Goal: Information Seeking & Learning: Learn about a topic

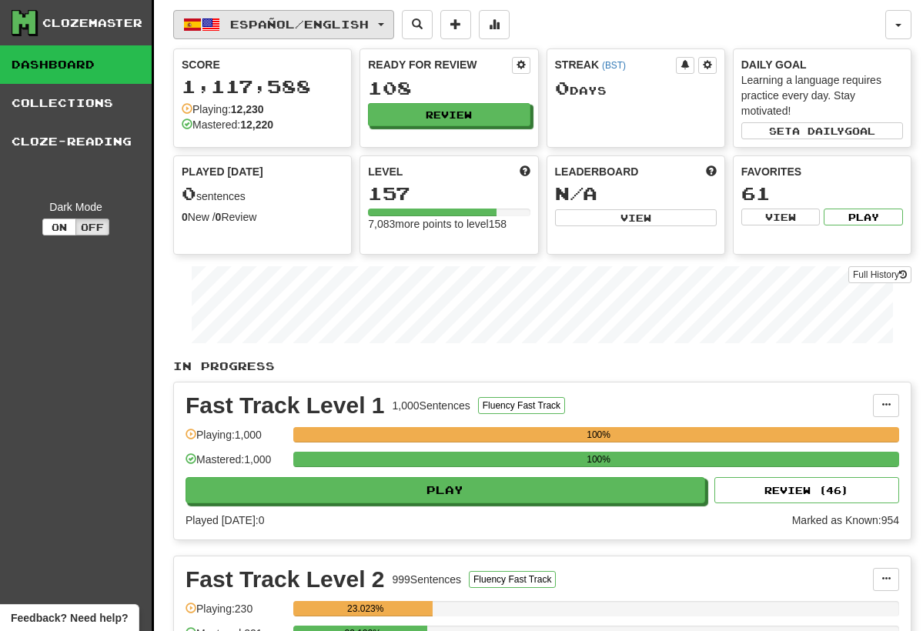
click at [391, 22] on button "Español / English" at bounding box center [283, 24] width 221 height 29
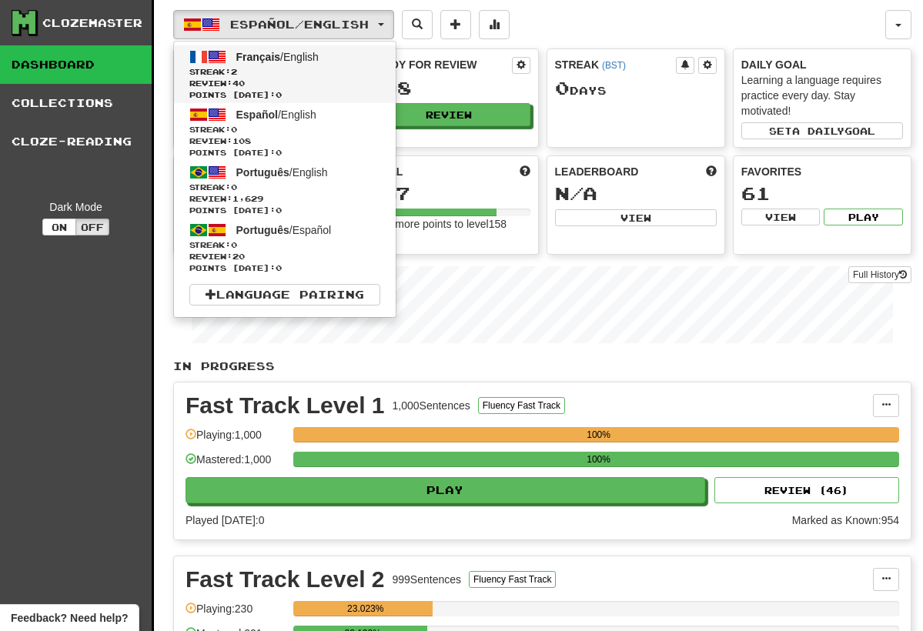
click at [373, 61] on link "Français / English Streak: 2 Review: 40 Points today: 0" at bounding box center [285, 74] width 222 height 58
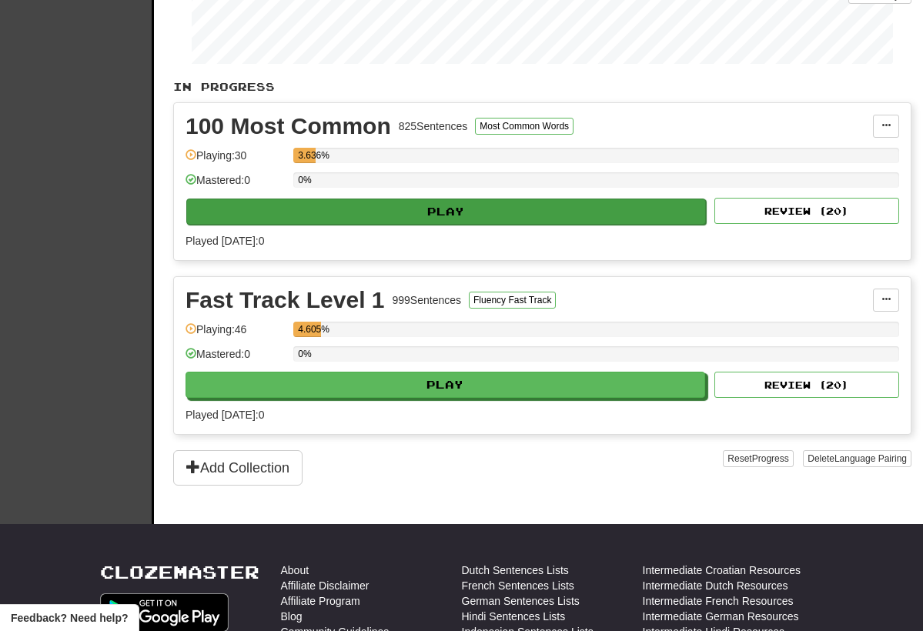
scroll to position [318, 0]
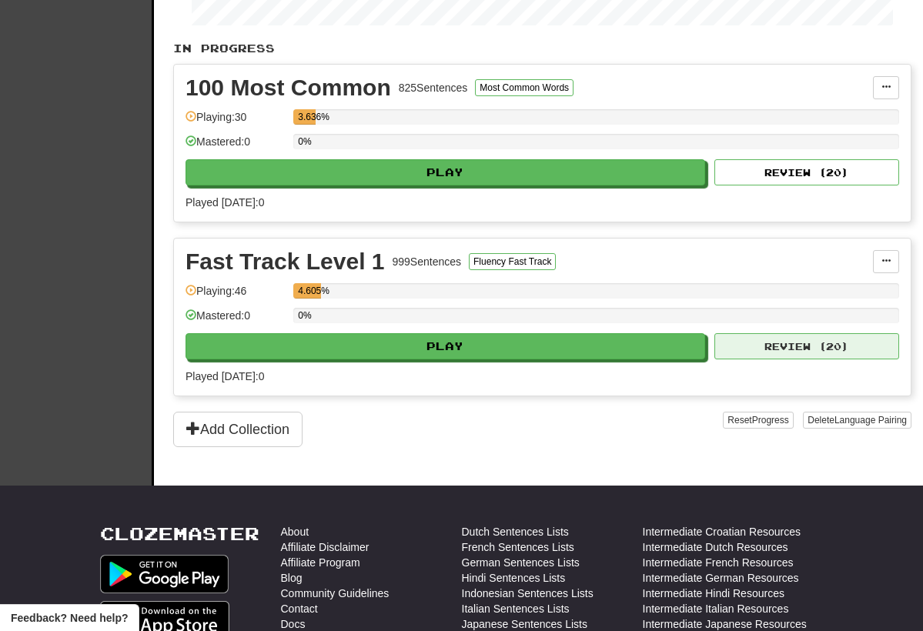
click at [776, 354] on button "Review ( 20 )" at bounding box center [806, 346] width 185 height 26
select select "**"
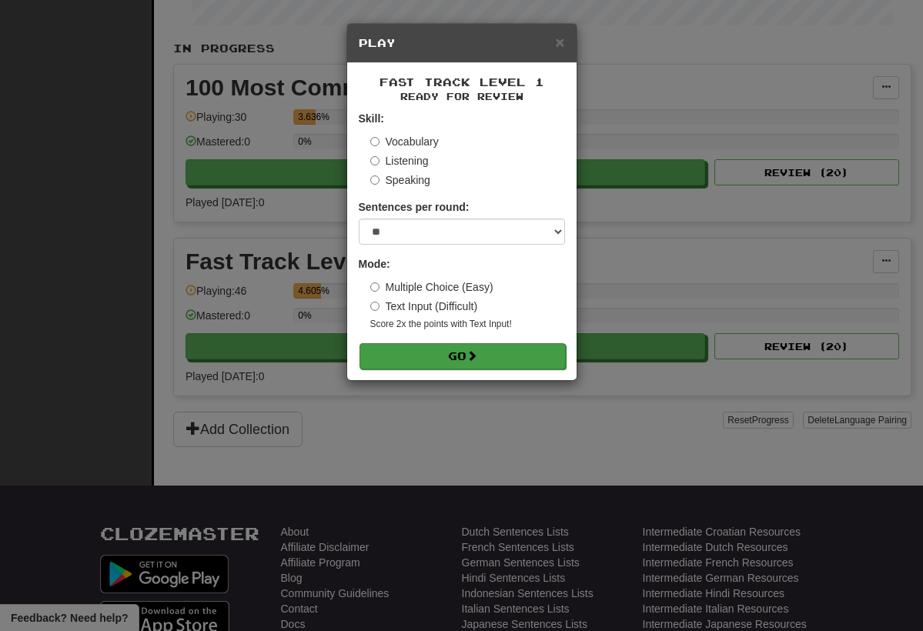
click at [490, 359] on button "Go" at bounding box center [462, 356] width 206 height 26
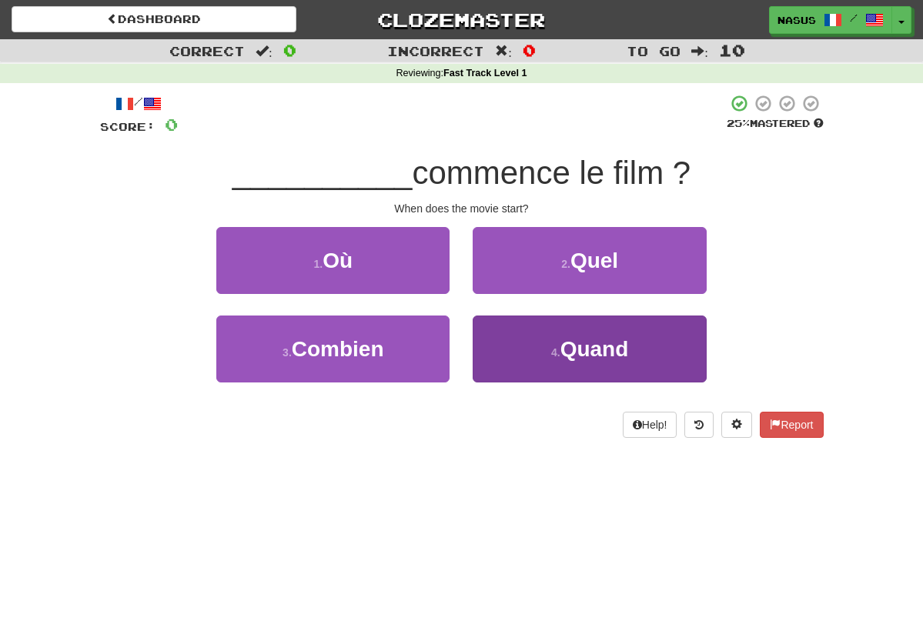
click at [582, 356] on span "Quand" at bounding box center [594, 349] width 69 height 24
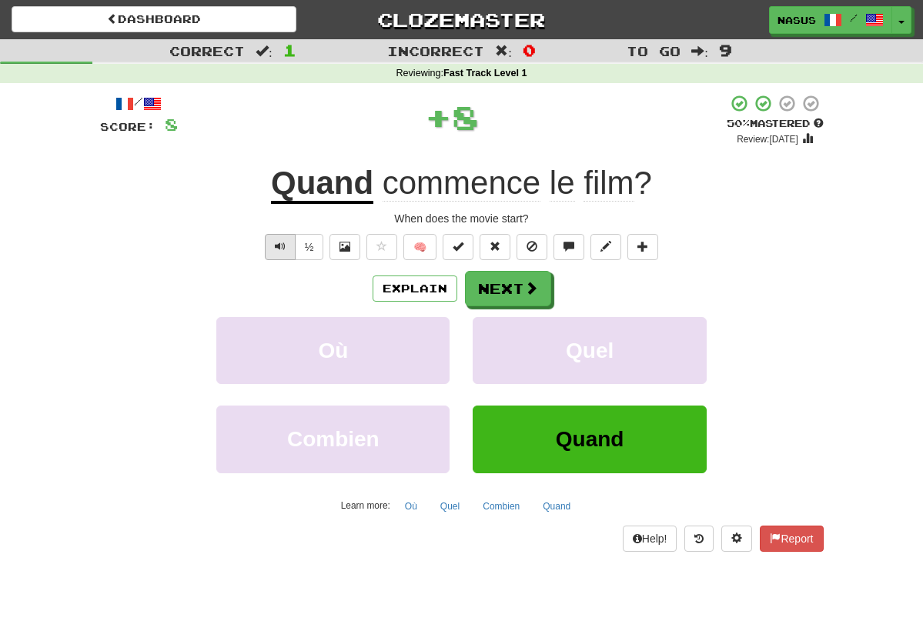
click at [270, 251] on button "Text-to-speech controls" at bounding box center [280, 247] width 31 height 26
click at [507, 294] on button "Next" at bounding box center [509, 289] width 86 height 35
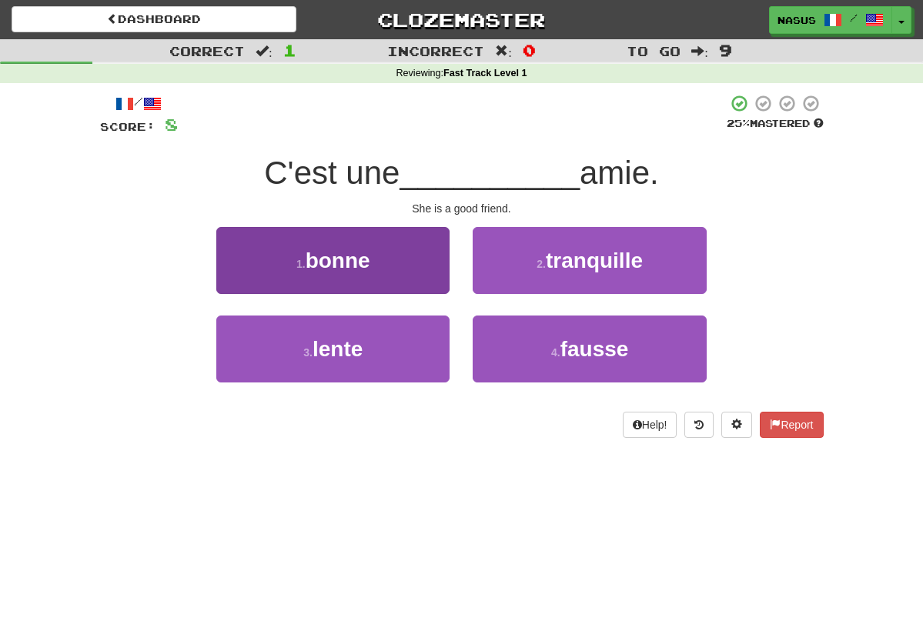
click at [368, 269] on span "bonne" at bounding box center [338, 261] width 65 height 24
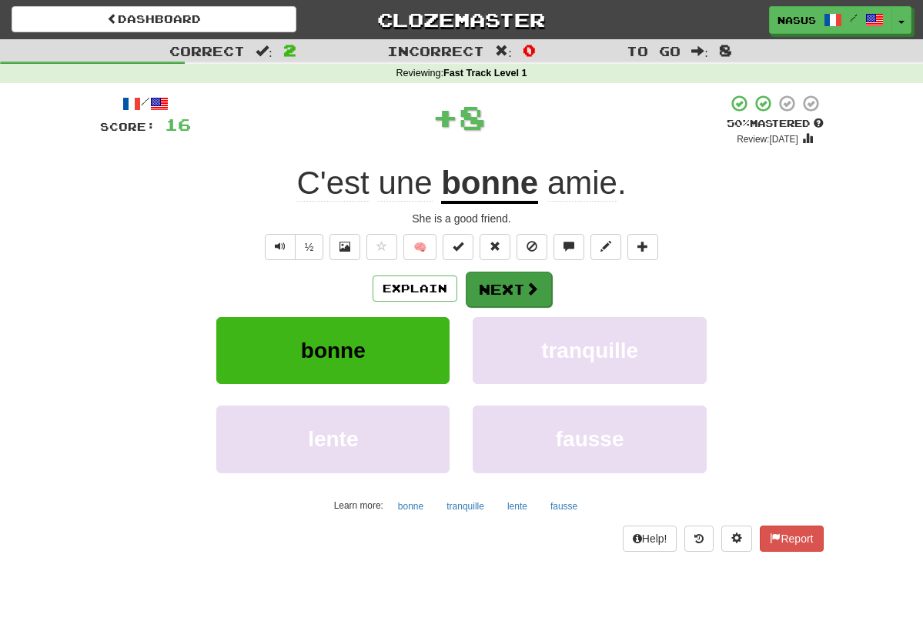
click at [533, 289] on span at bounding box center [532, 289] width 14 height 14
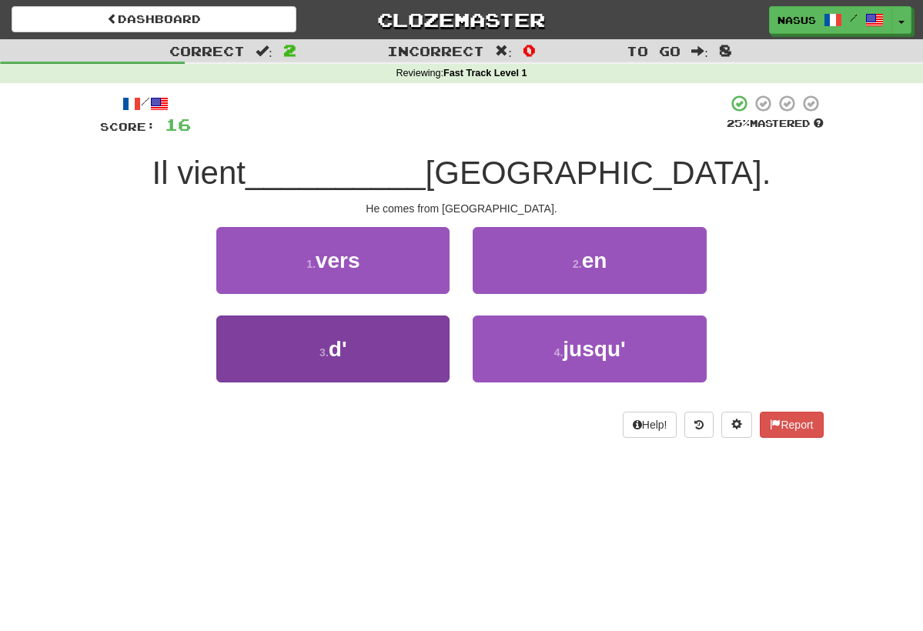
click at [410, 341] on button "3 . d'" at bounding box center [332, 349] width 233 height 67
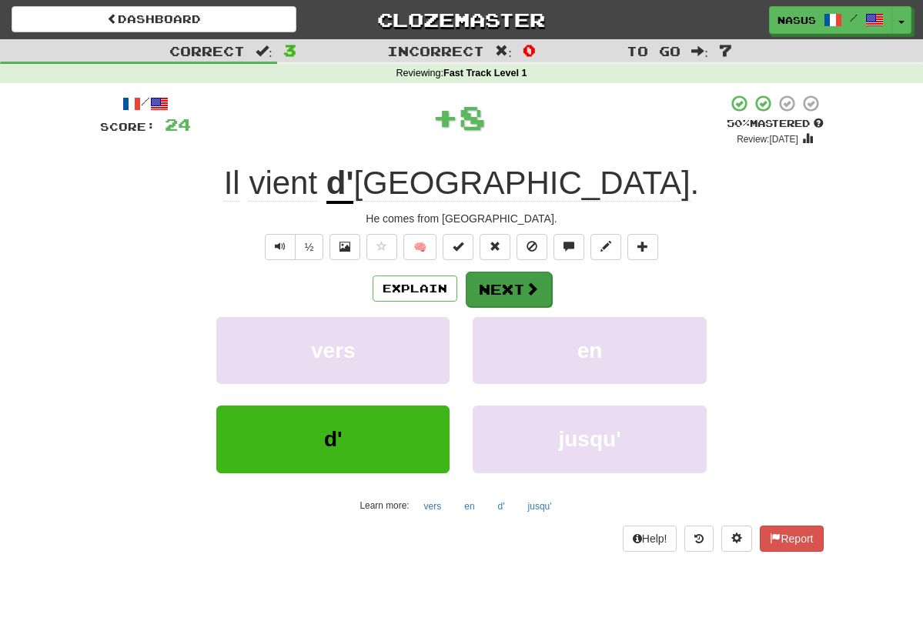
click at [505, 298] on button "Next" at bounding box center [509, 289] width 86 height 35
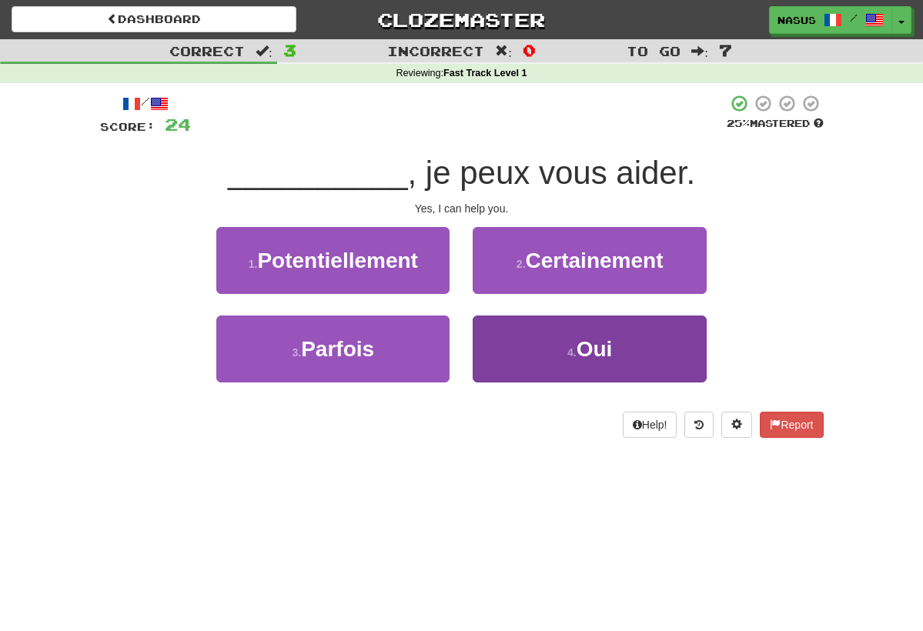
click at [571, 359] on button "4 . Oui" at bounding box center [589, 349] width 233 height 67
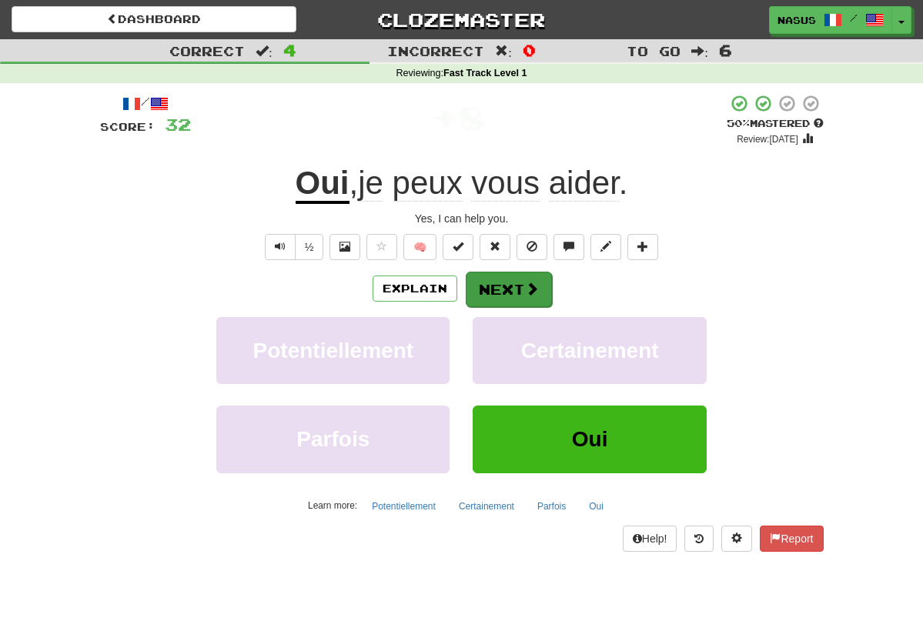
click at [525, 285] on span at bounding box center [532, 289] width 14 height 14
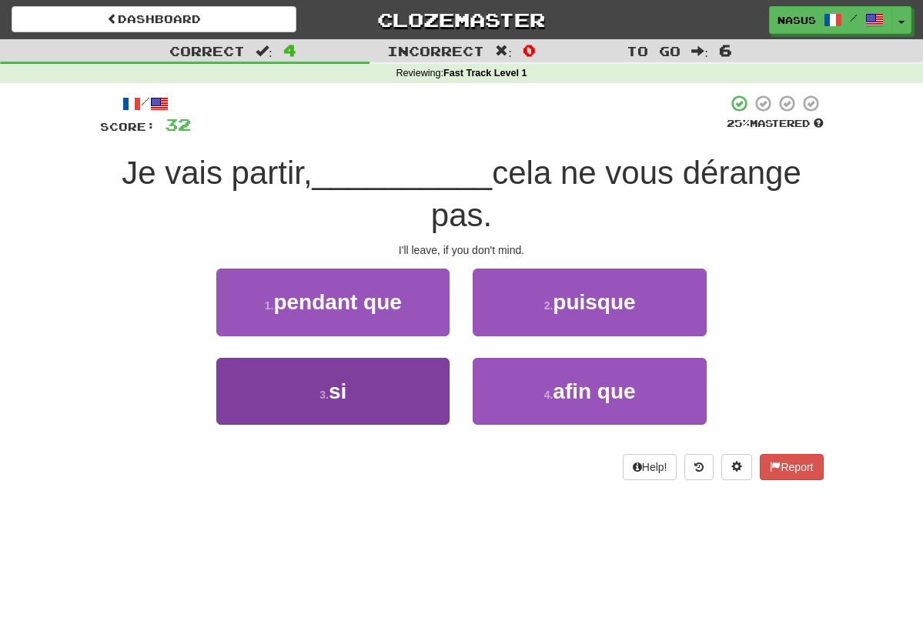
click at [393, 400] on button "3 . si" at bounding box center [332, 391] width 233 height 67
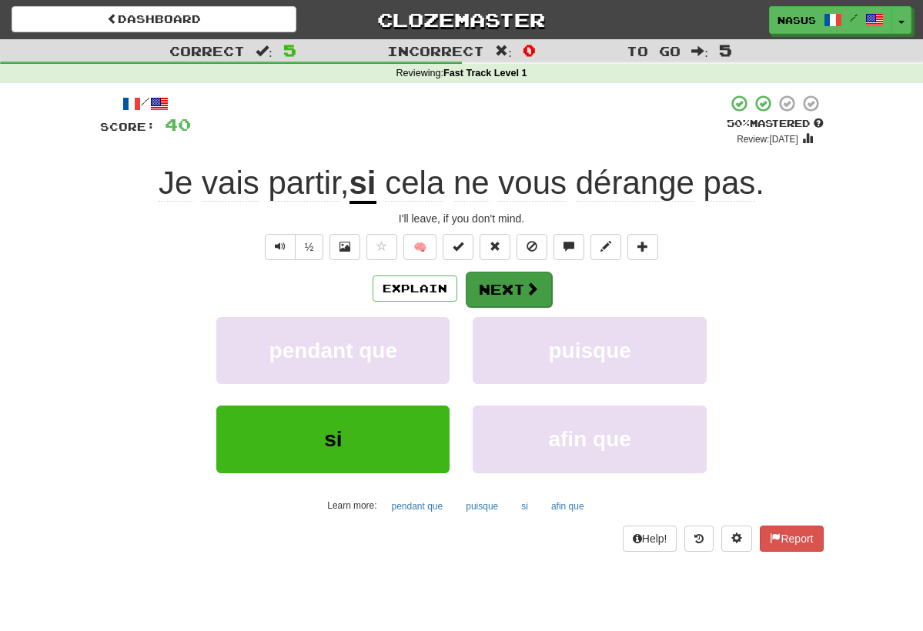
click at [536, 289] on span at bounding box center [532, 289] width 14 height 14
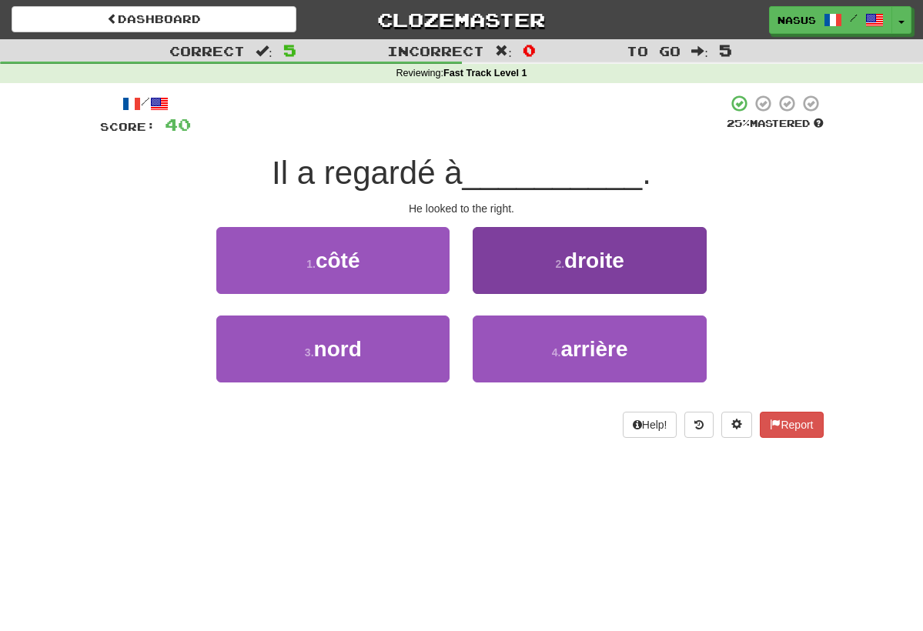
click at [589, 253] on span "droite" at bounding box center [594, 261] width 60 height 24
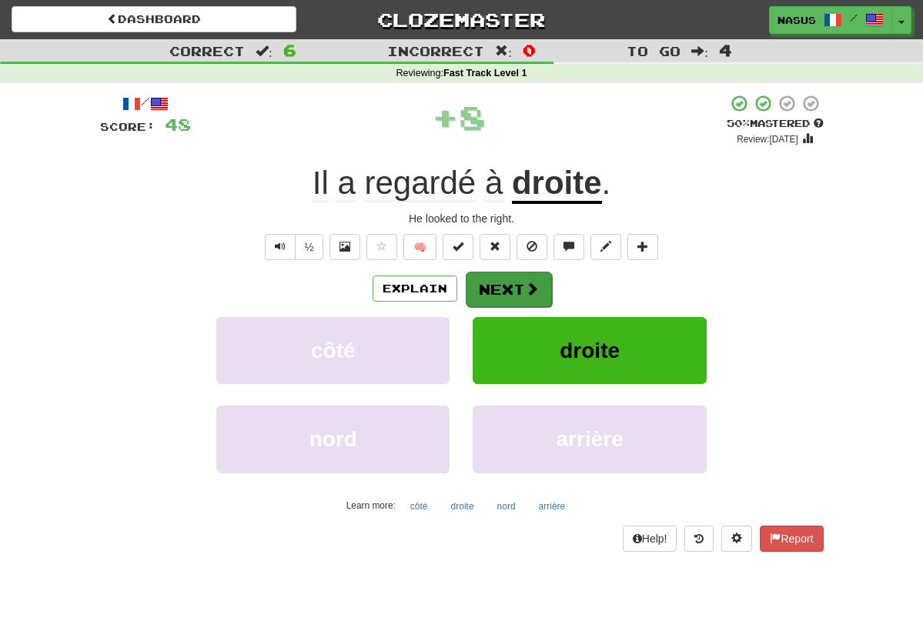
click at [515, 284] on button "Next" at bounding box center [509, 289] width 86 height 35
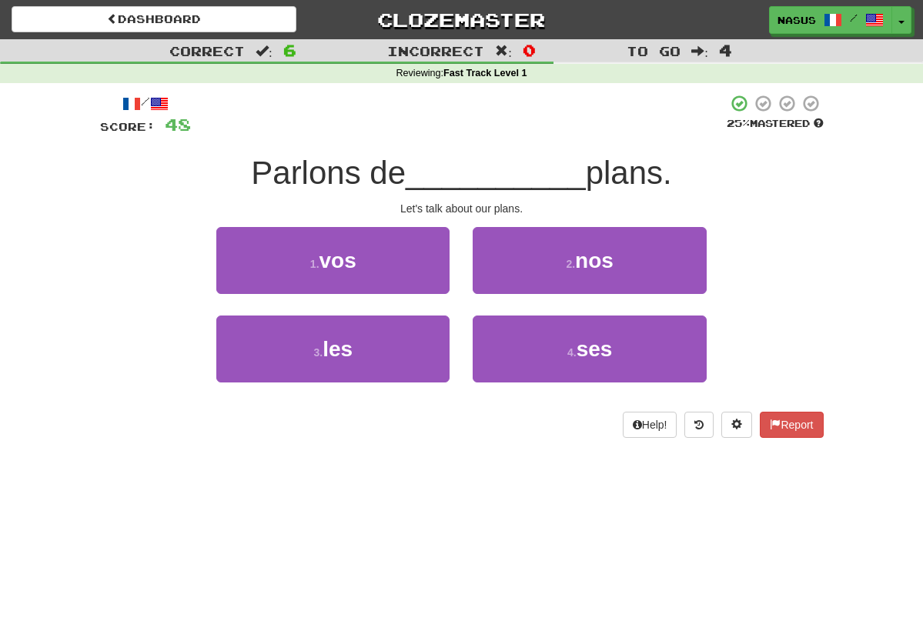
click at [554, 294] on div "2 . nos" at bounding box center [589, 271] width 256 height 89
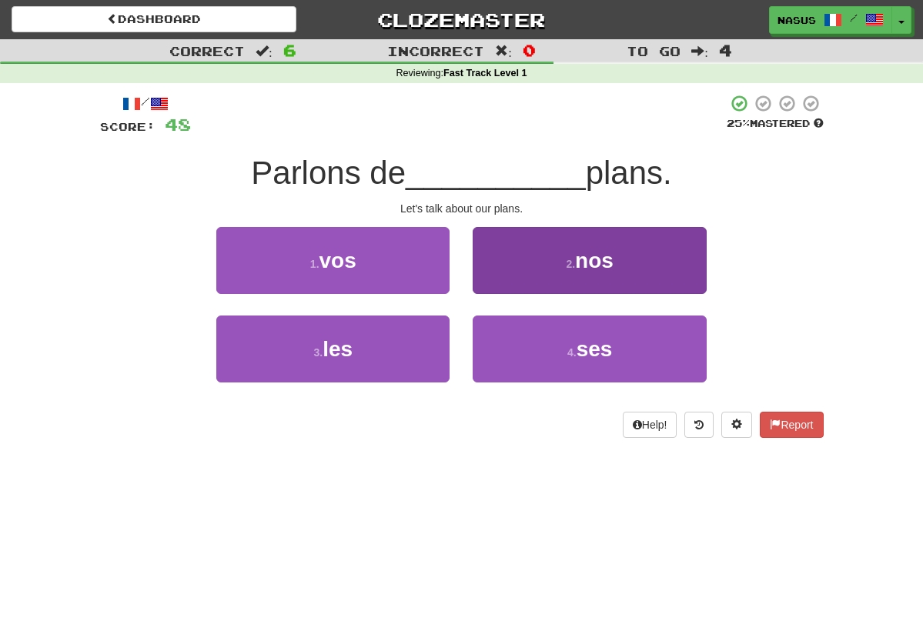
click at [570, 286] on button "2 . nos" at bounding box center [589, 260] width 233 height 67
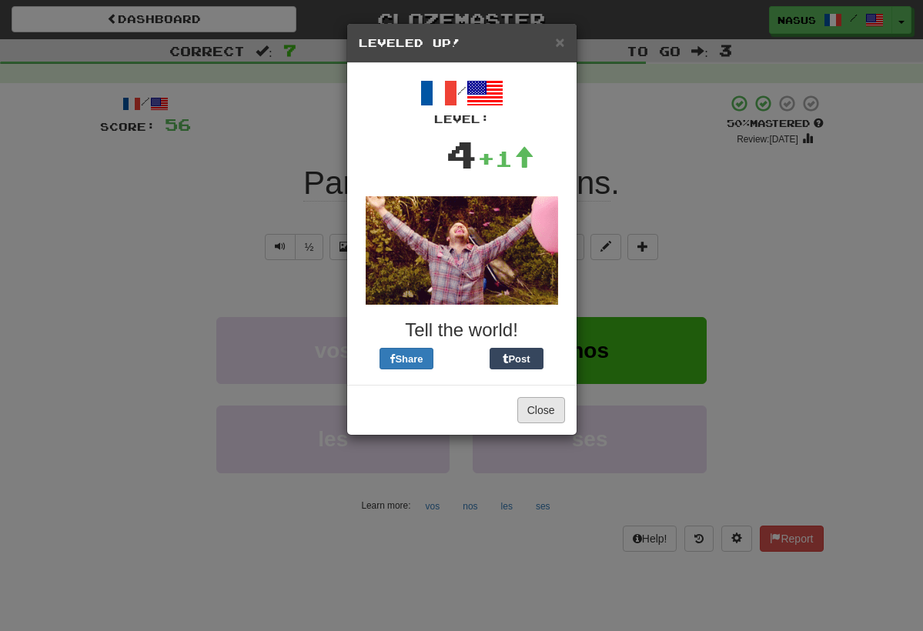
click at [537, 411] on button "Close" at bounding box center [541, 410] width 48 height 26
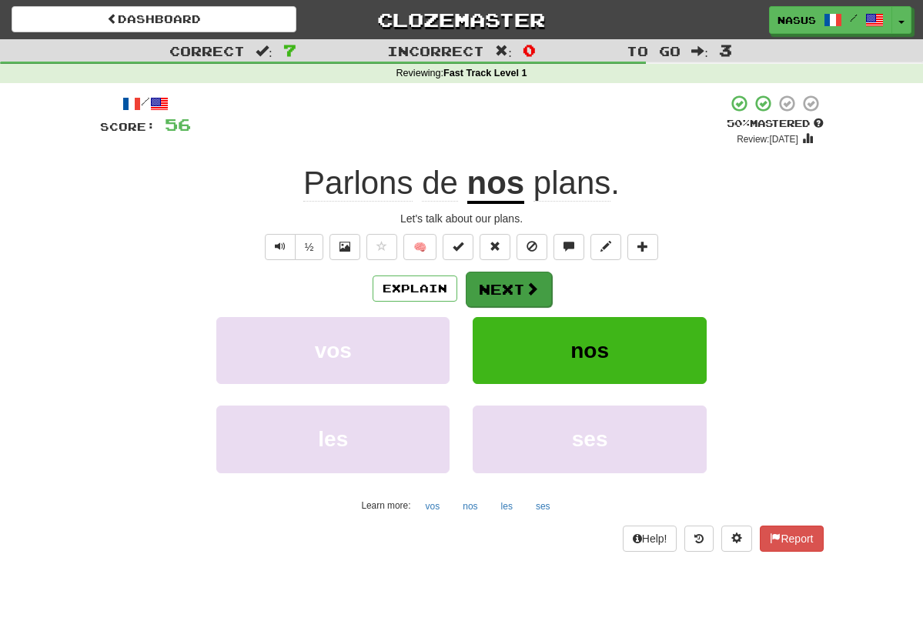
click at [513, 276] on button "Next" at bounding box center [509, 289] width 86 height 35
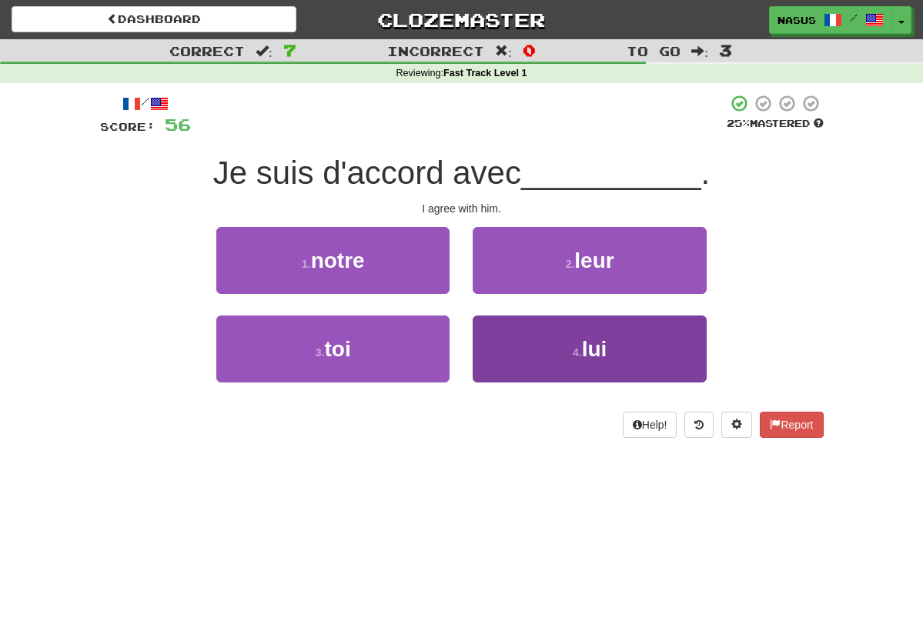
click at [600, 360] on button "4 . lui" at bounding box center [589, 349] width 233 height 67
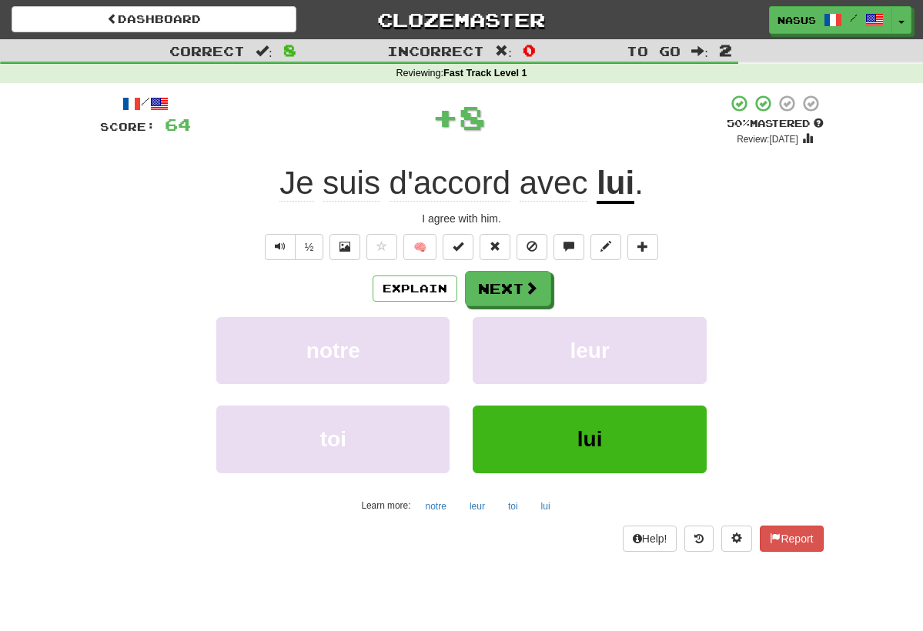
click at [513, 249] on span "🧠" at bounding box center [512, 246] width 298 height 12
click at [508, 279] on button "Next" at bounding box center [509, 289] width 86 height 35
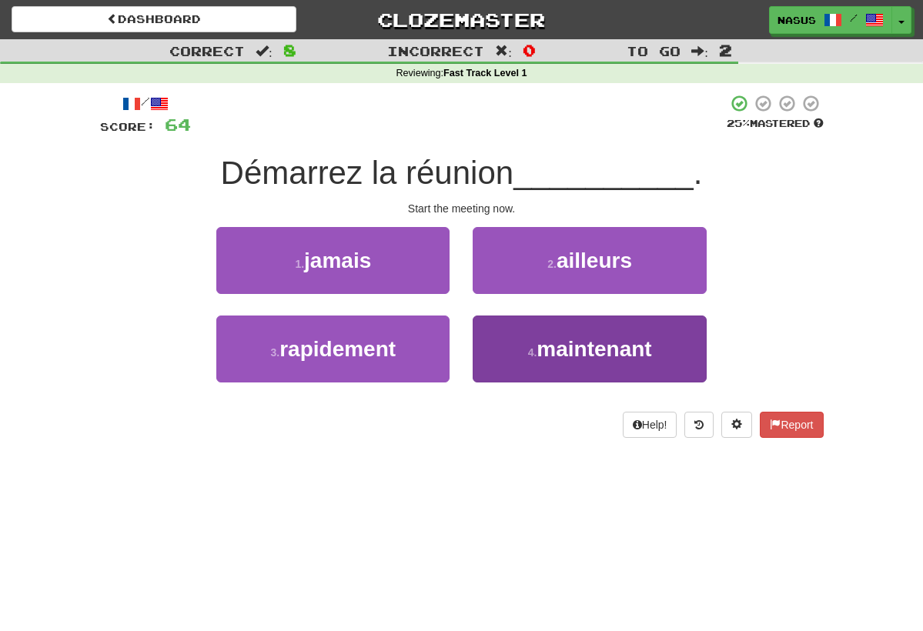
click at [597, 346] on span "maintenant" at bounding box center [594, 349] width 115 height 24
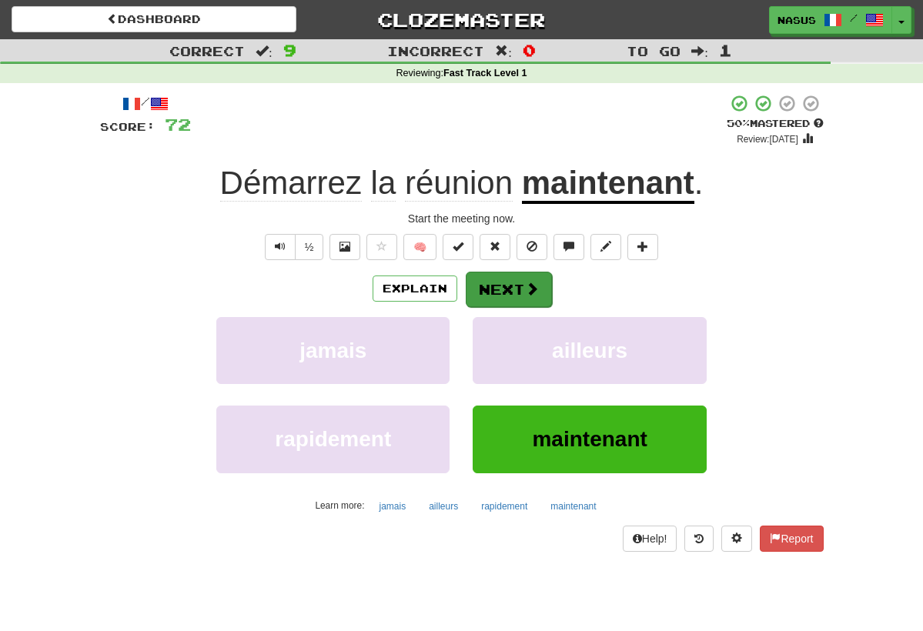
click at [481, 279] on button "Next" at bounding box center [509, 289] width 86 height 35
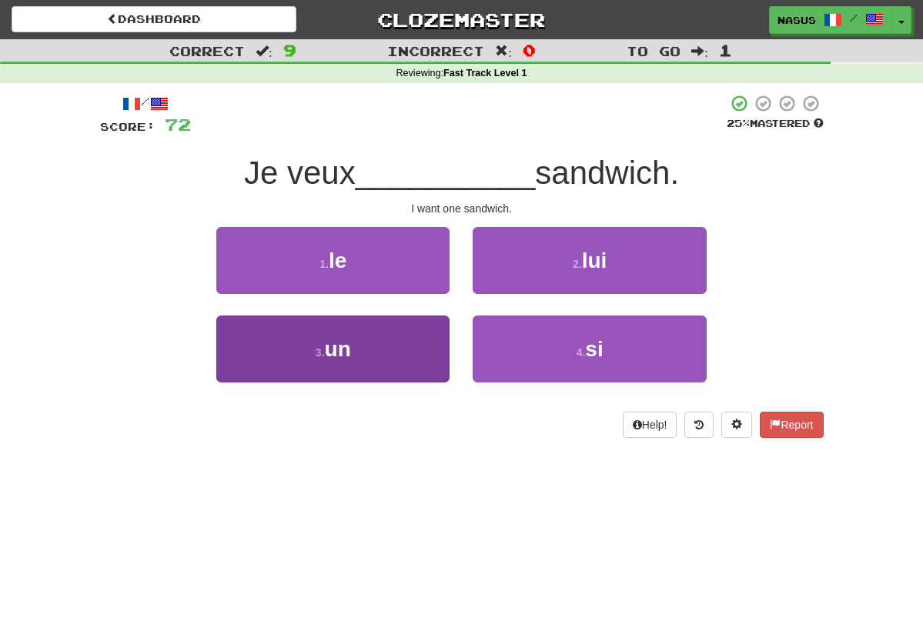
click at [362, 356] on button "3 . un" at bounding box center [332, 349] width 233 height 67
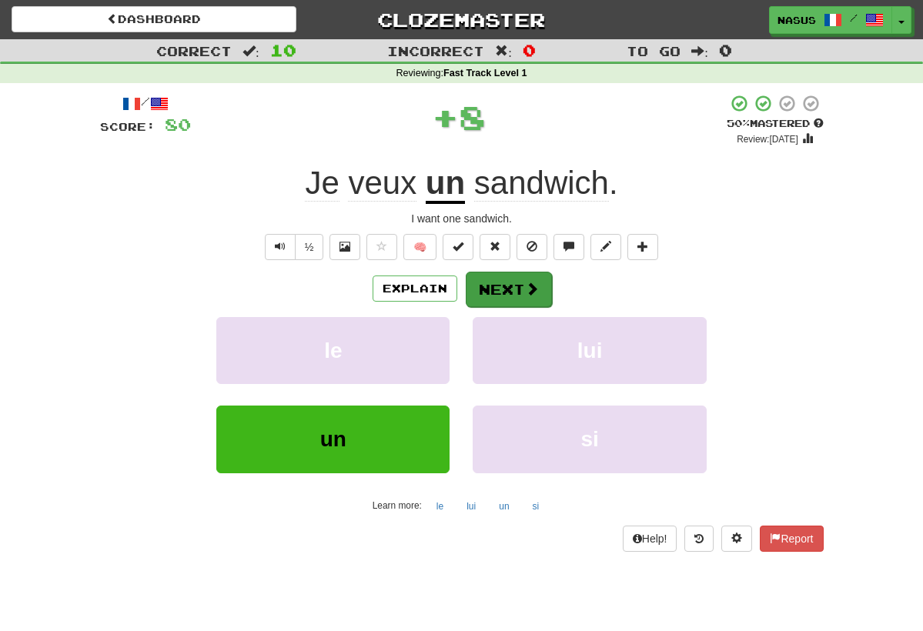
click at [525, 283] on span at bounding box center [532, 289] width 14 height 14
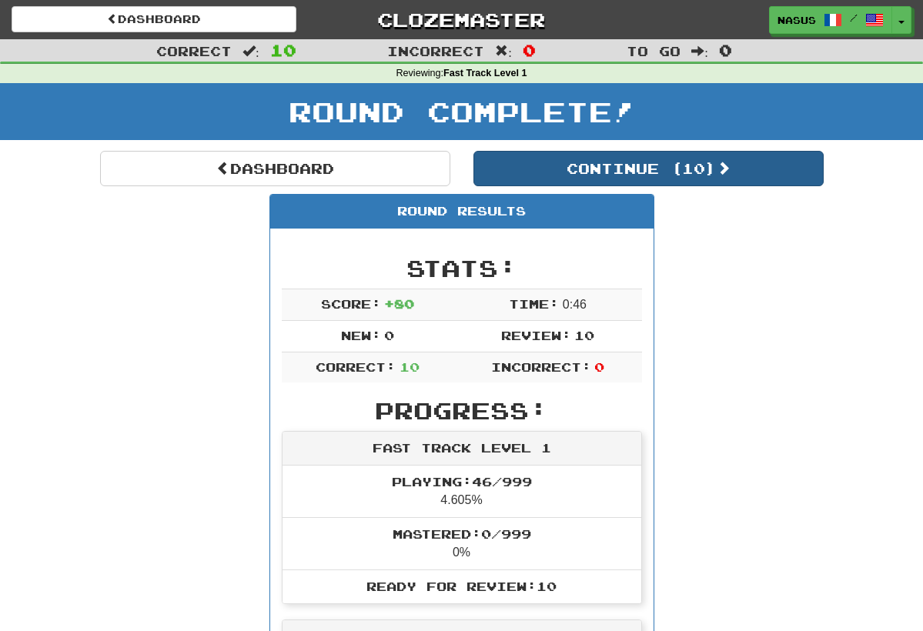
click at [618, 162] on button "Continue ( 10 )" at bounding box center [648, 168] width 350 height 35
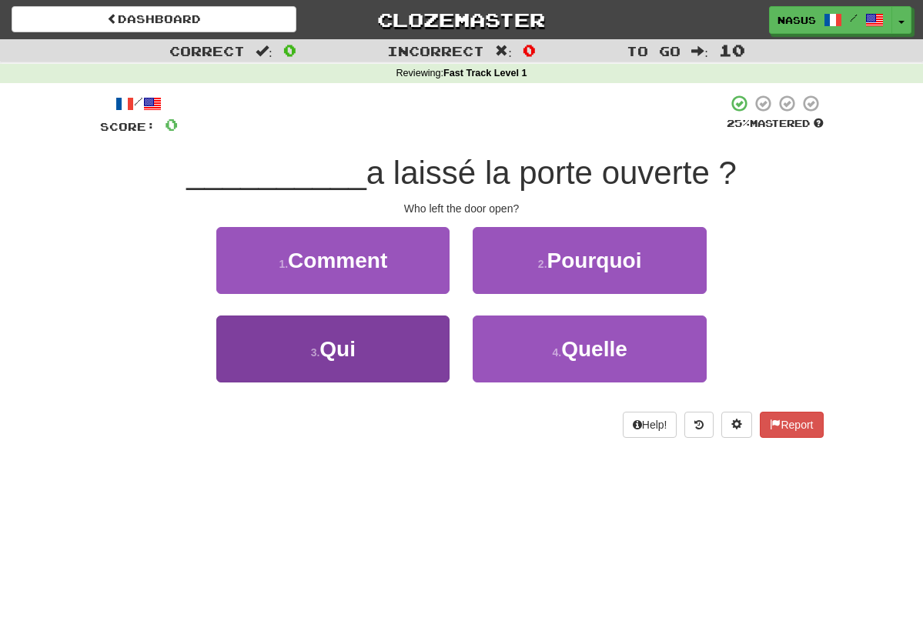
click at [413, 338] on button "3 . Qui" at bounding box center [332, 349] width 233 height 67
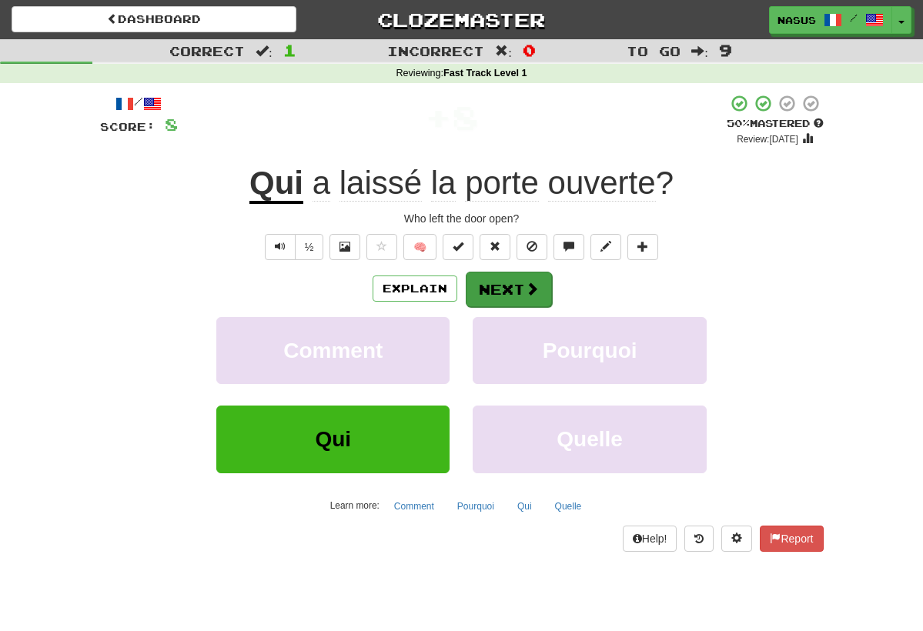
click at [511, 289] on button "Next" at bounding box center [509, 289] width 86 height 35
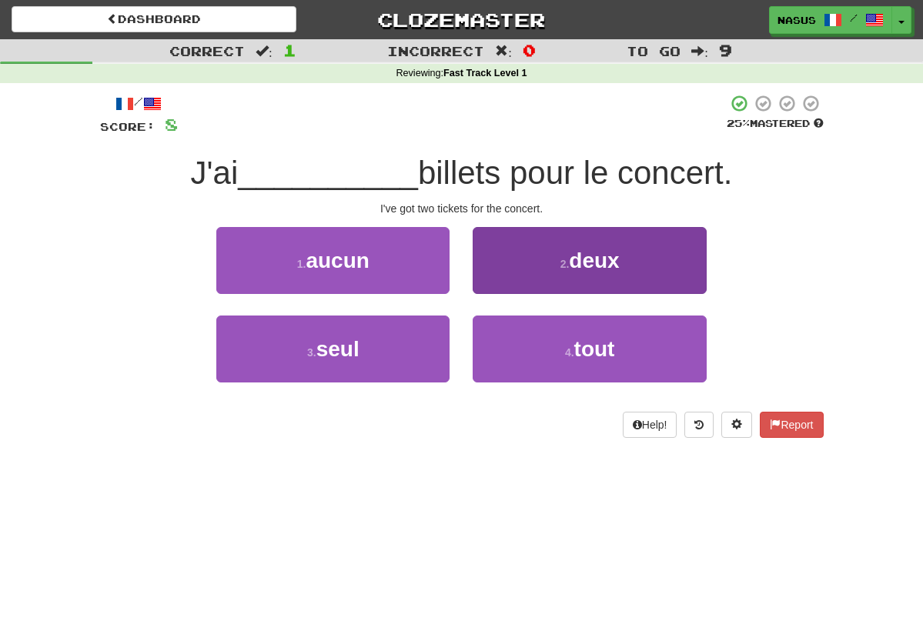
click at [584, 282] on button "2 . deux" at bounding box center [589, 260] width 233 height 67
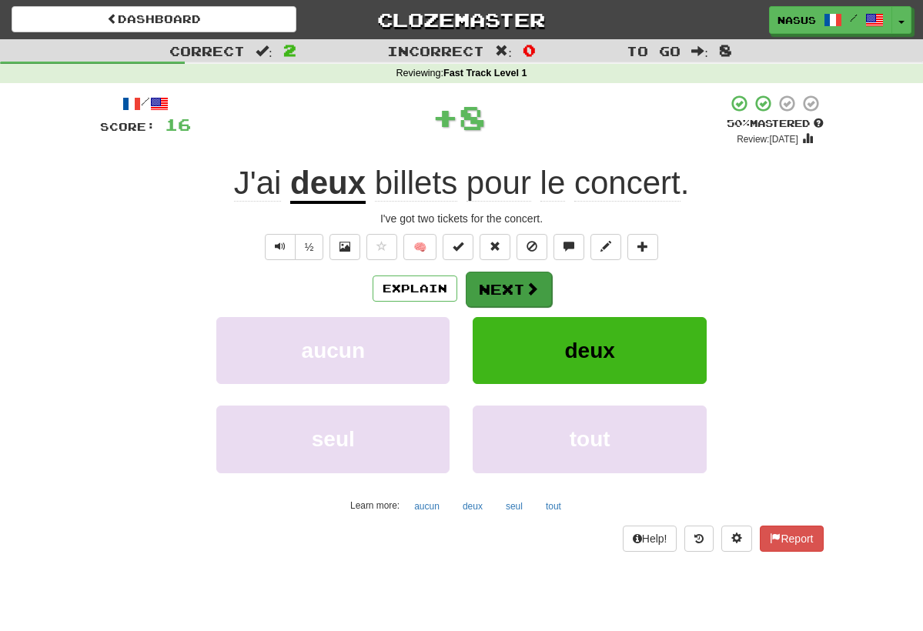
click at [500, 285] on button "Next" at bounding box center [509, 289] width 86 height 35
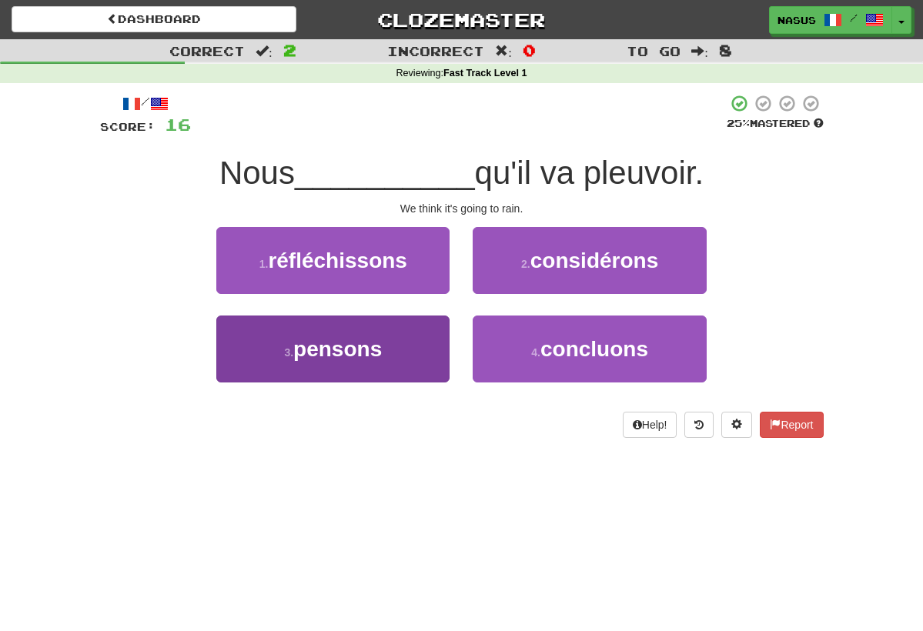
click at [365, 356] on span "pensons" at bounding box center [337, 349] width 89 height 24
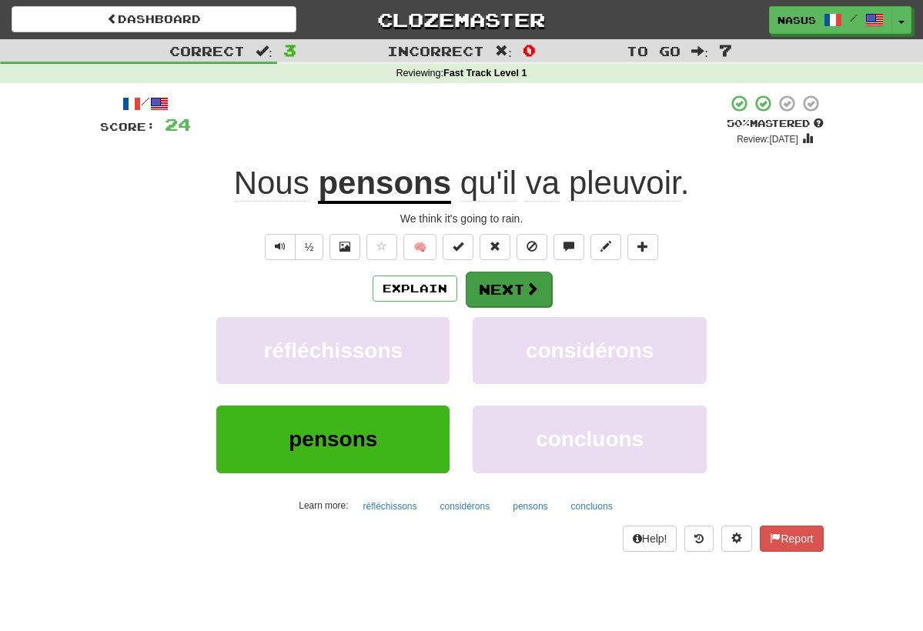
click at [527, 300] on button "Next" at bounding box center [509, 289] width 86 height 35
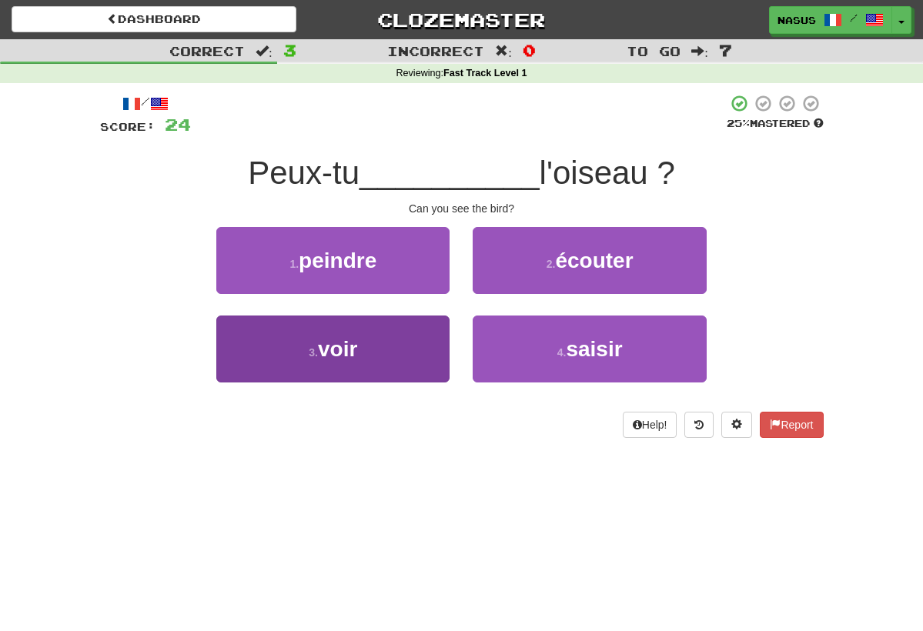
click at [407, 330] on button "3 . voir" at bounding box center [332, 349] width 233 height 67
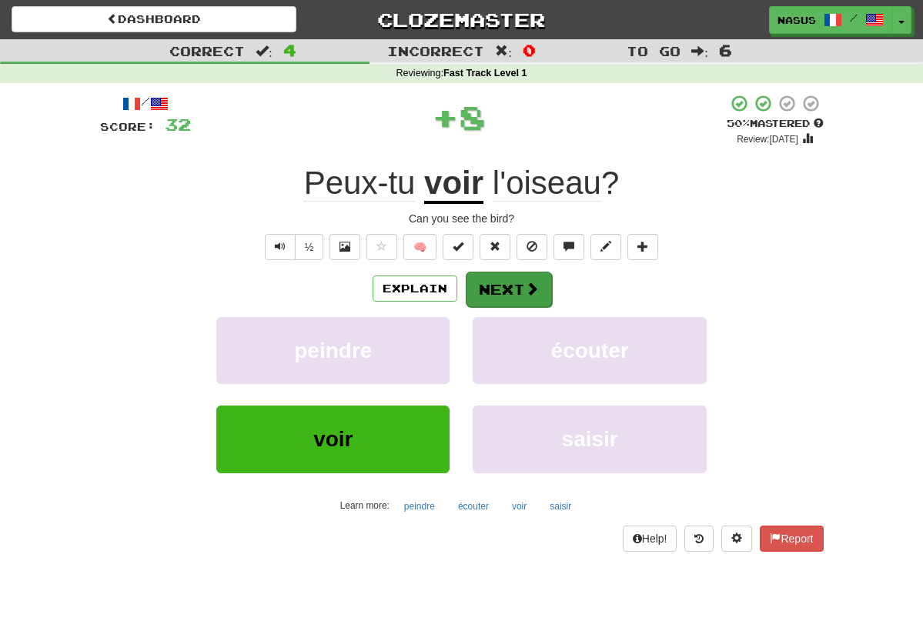
click at [529, 282] on span at bounding box center [532, 289] width 14 height 14
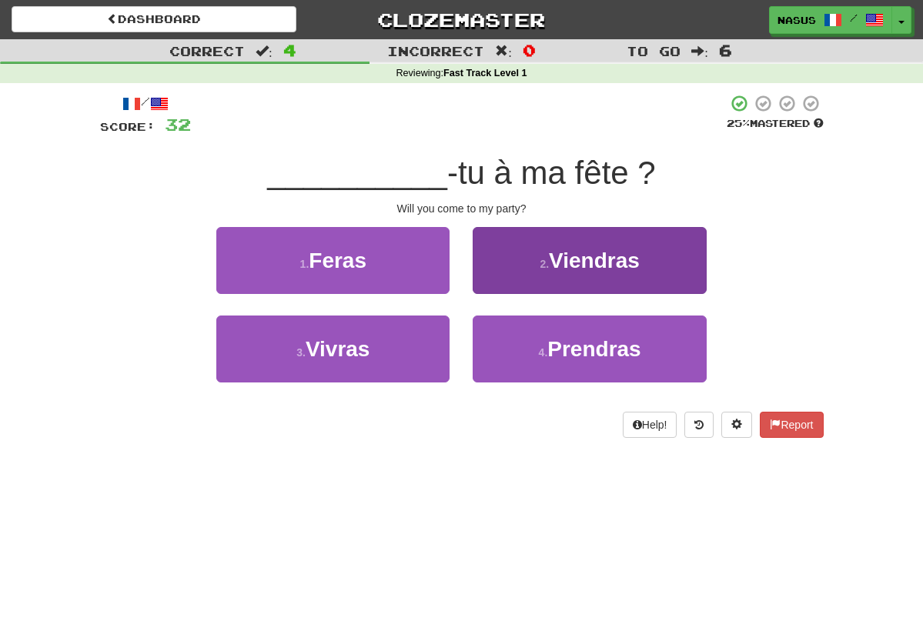
click at [579, 262] on span "Viendras" at bounding box center [594, 261] width 91 height 24
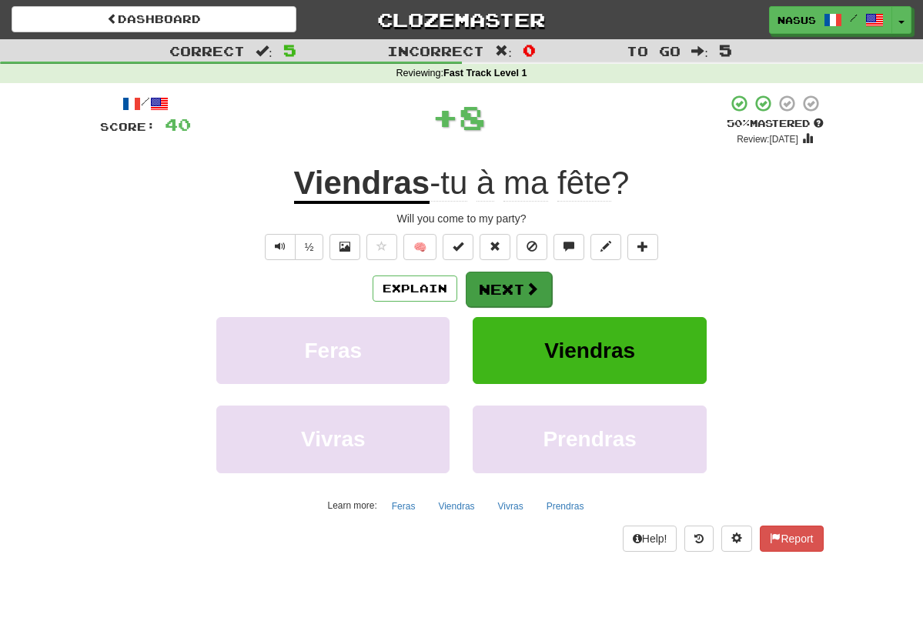
click at [528, 296] on button "Next" at bounding box center [509, 289] width 86 height 35
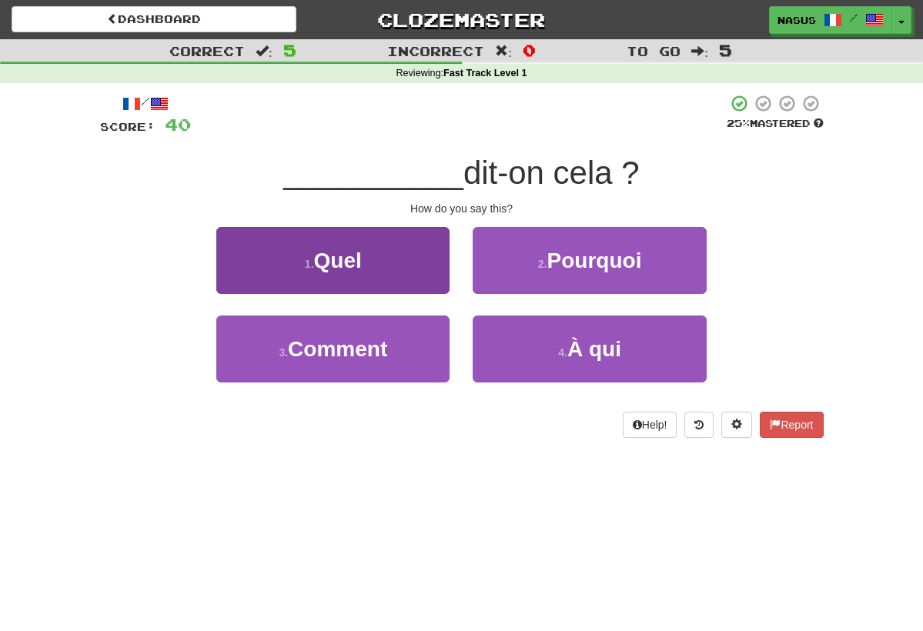
click at [354, 252] on span "Quel" at bounding box center [338, 261] width 48 height 24
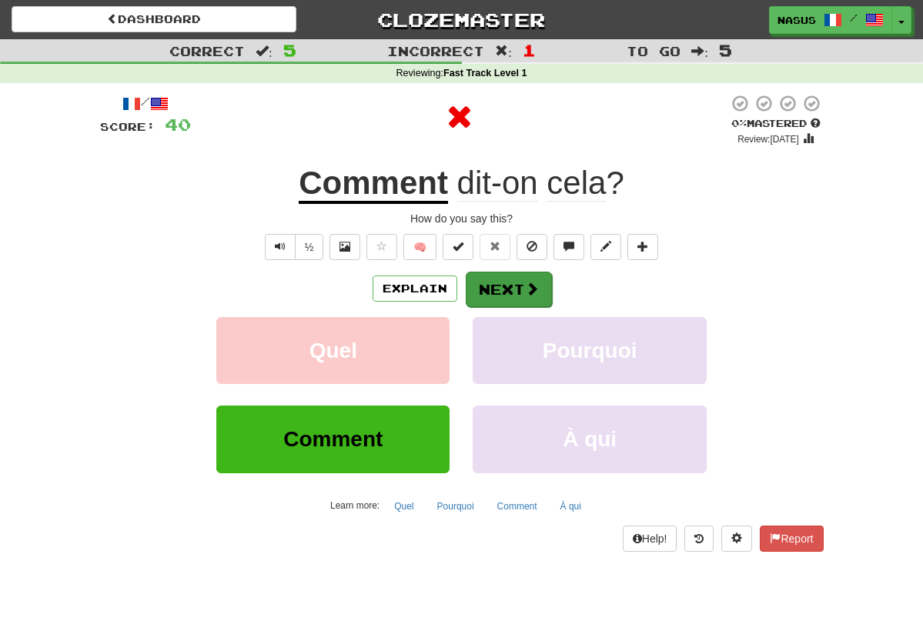
click at [503, 281] on button "Next" at bounding box center [509, 289] width 86 height 35
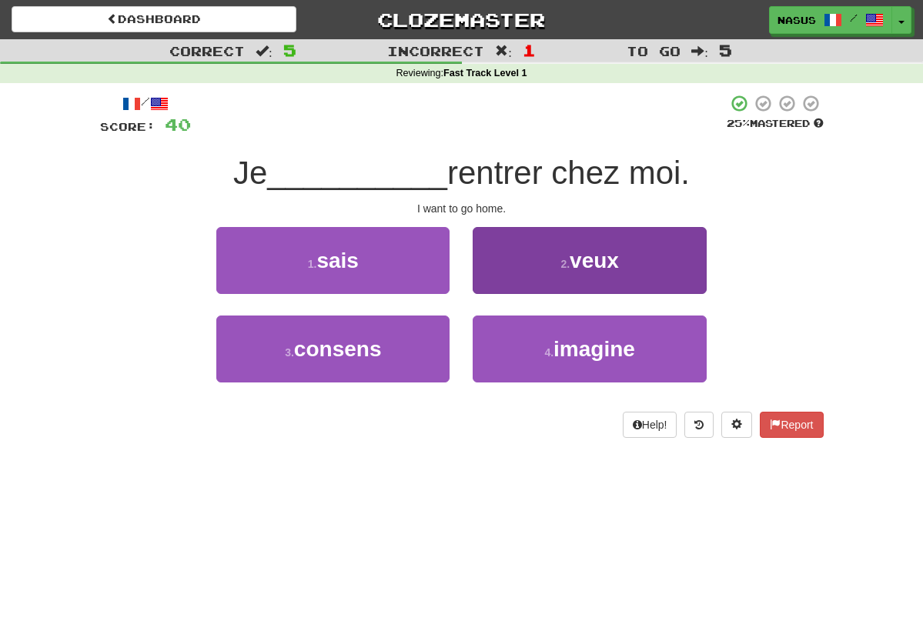
click at [560, 251] on button "2 . veux" at bounding box center [589, 260] width 233 height 67
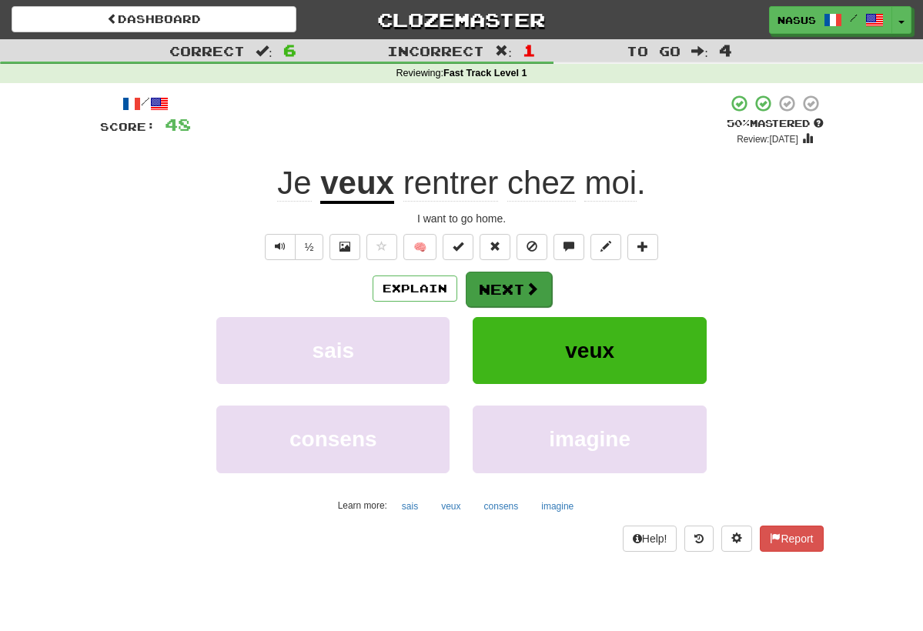
click at [530, 282] on span at bounding box center [532, 289] width 14 height 14
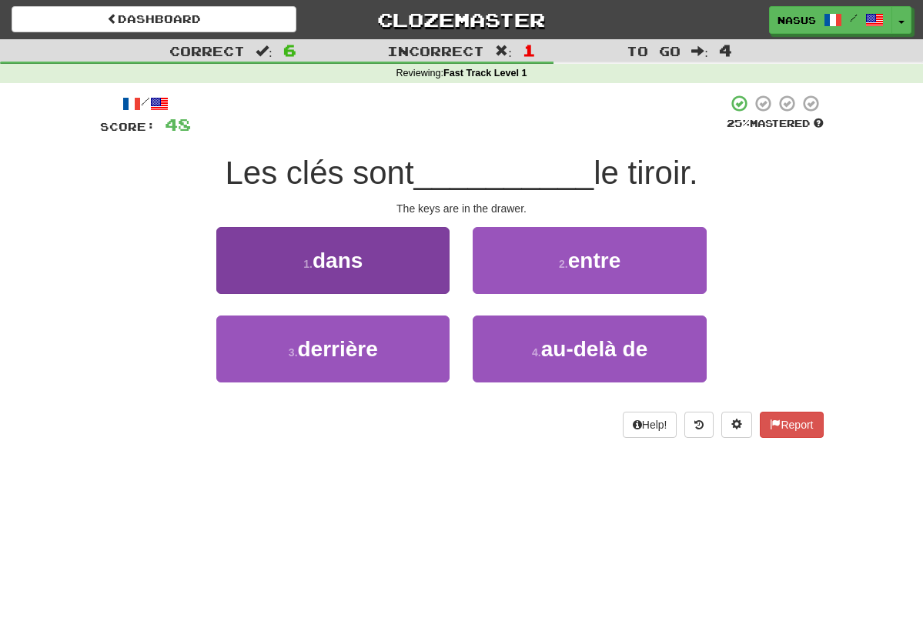
click at [404, 246] on button "1 . dans" at bounding box center [332, 260] width 233 height 67
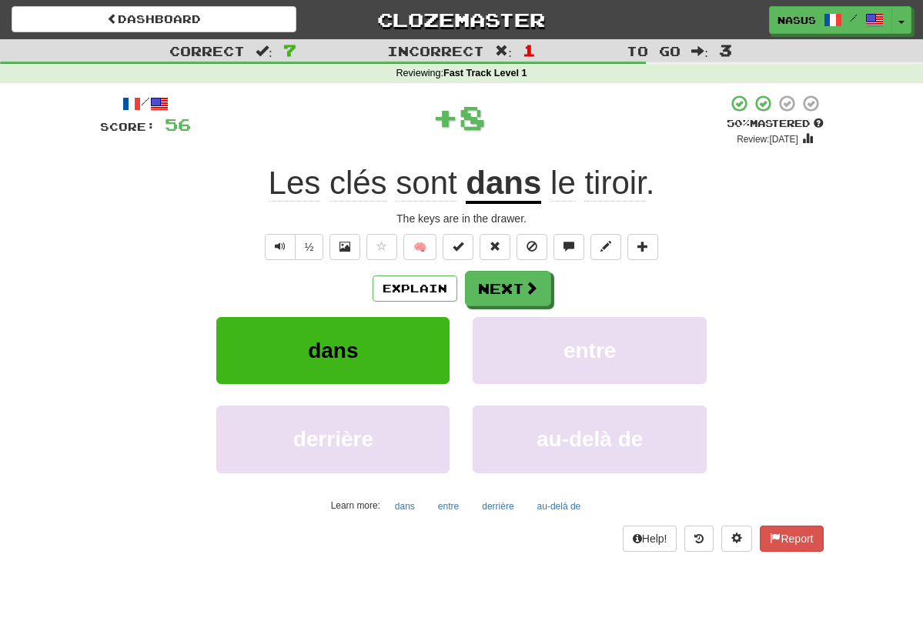
click at [537, 306] on div "Explain Next dans entre derrière au-delà de Learn more: dans entre derrière au-…" at bounding box center [462, 394] width 724 height 247
click at [525, 282] on span at bounding box center [532, 289] width 14 height 14
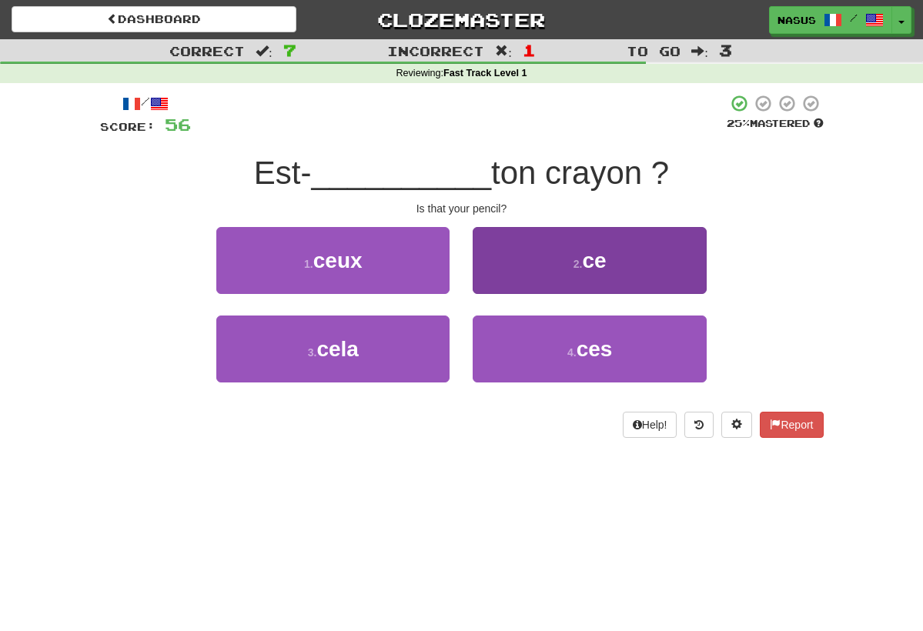
click at [551, 240] on button "2 . ce" at bounding box center [589, 260] width 233 height 67
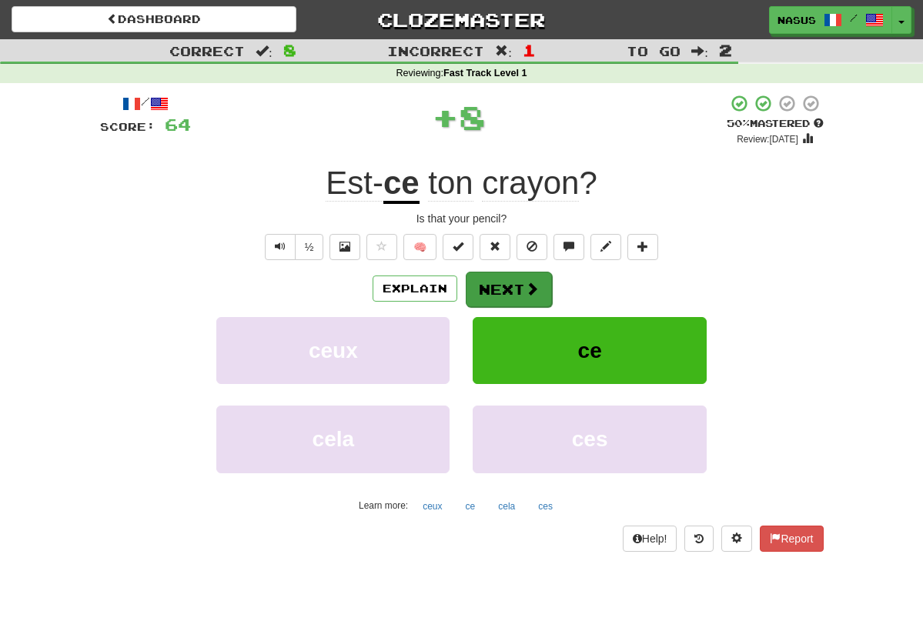
click at [509, 290] on button "Next" at bounding box center [509, 289] width 86 height 35
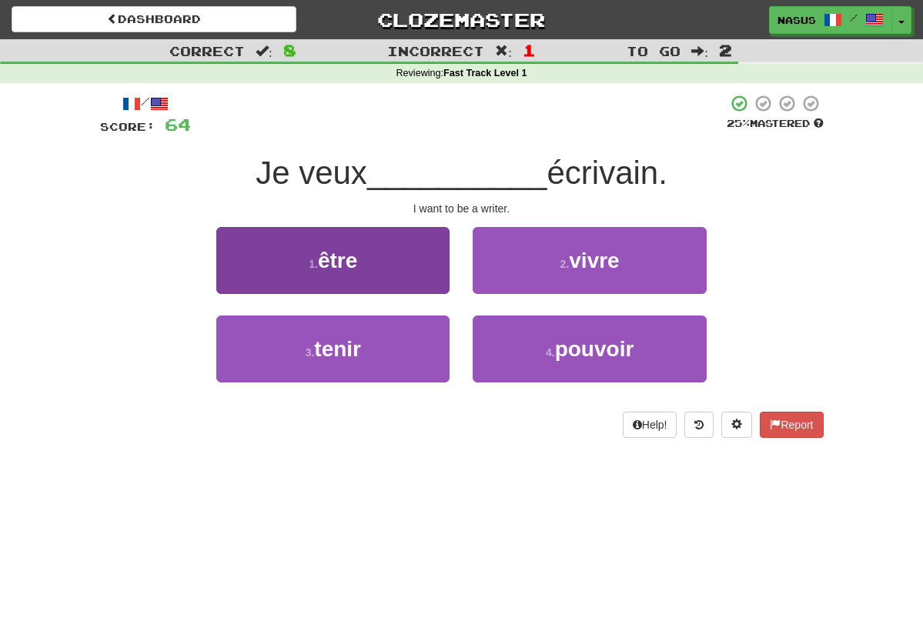
click at [371, 255] on button "1 . être" at bounding box center [332, 260] width 233 height 67
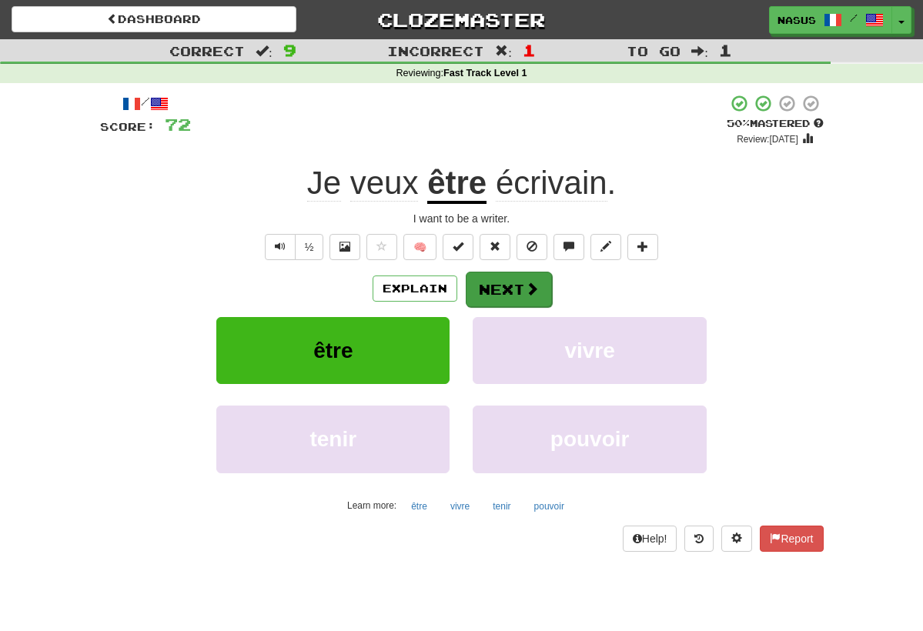
click at [497, 286] on button "Next" at bounding box center [509, 289] width 86 height 35
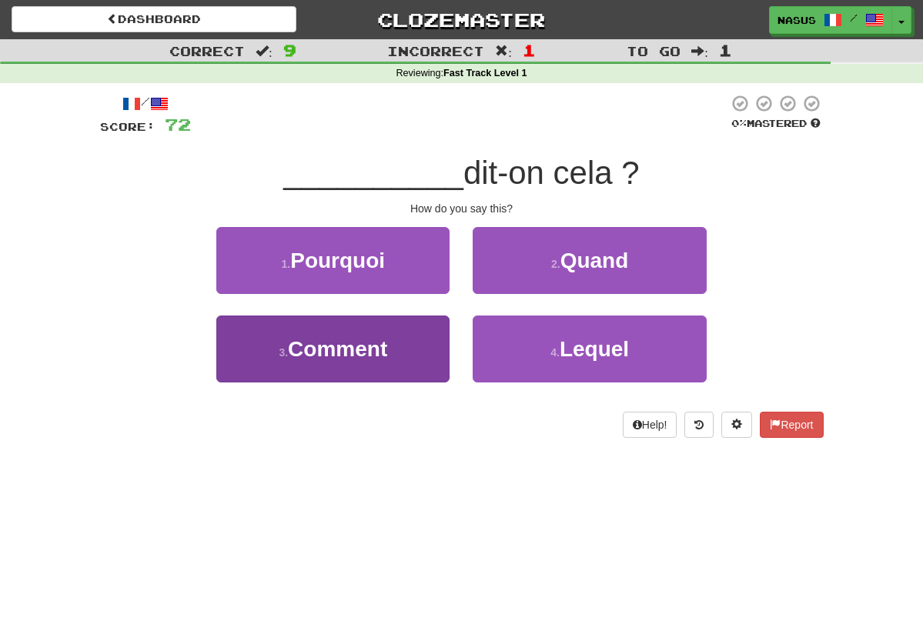
click at [396, 343] on button "3 . Comment" at bounding box center [332, 349] width 233 height 67
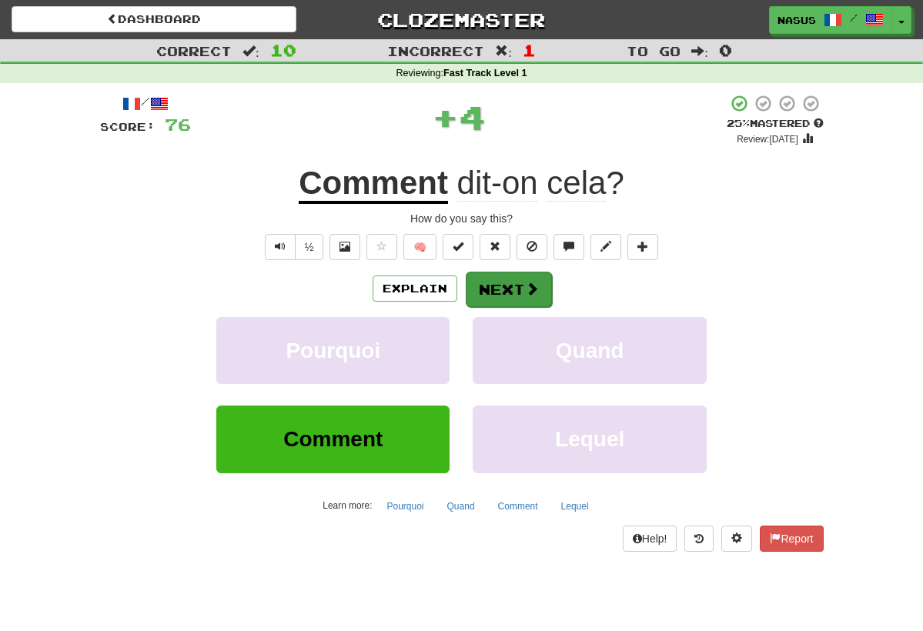
click at [513, 287] on button "Next" at bounding box center [509, 289] width 86 height 35
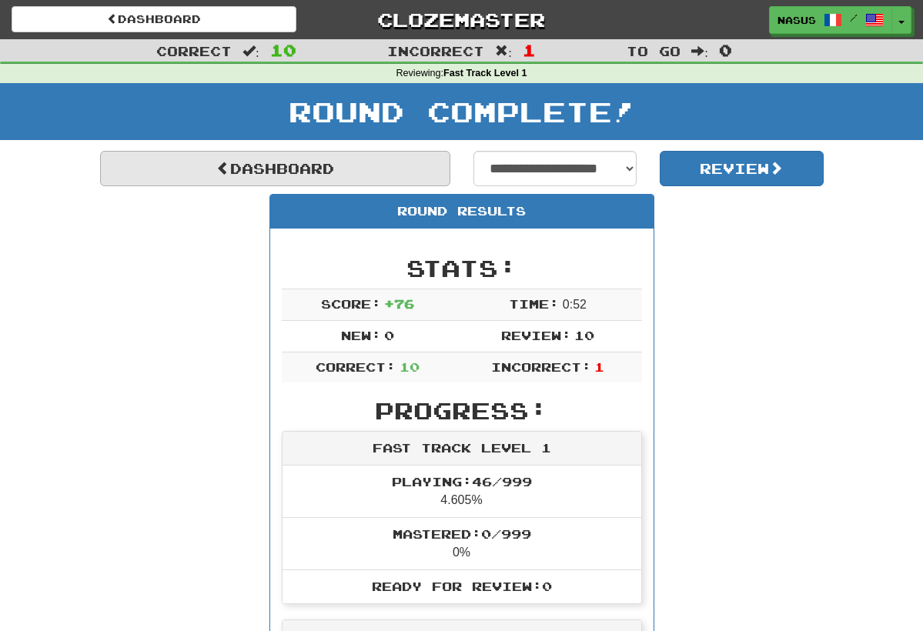
click at [352, 165] on link "Dashboard" at bounding box center [275, 168] width 350 height 35
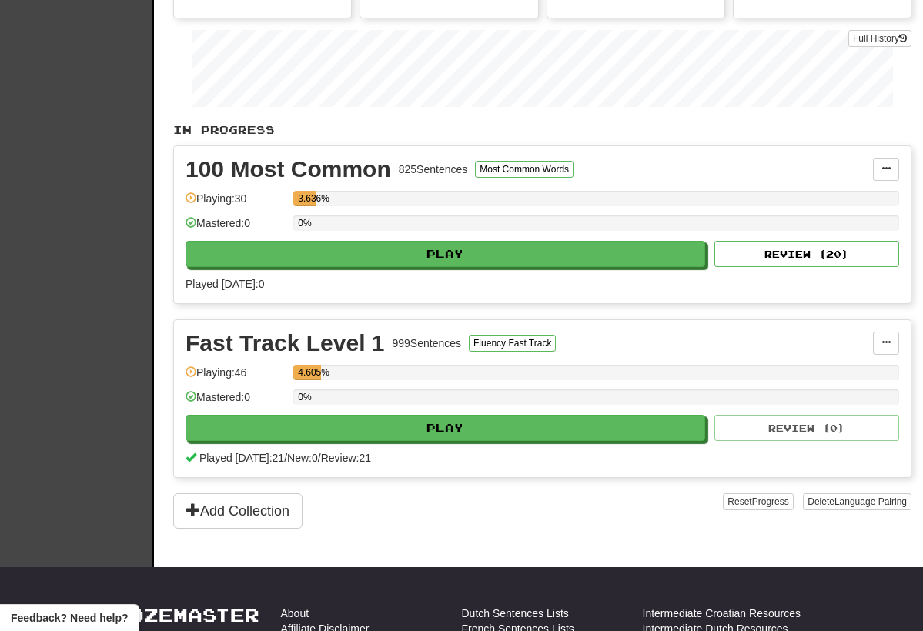
scroll to position [241, 0]
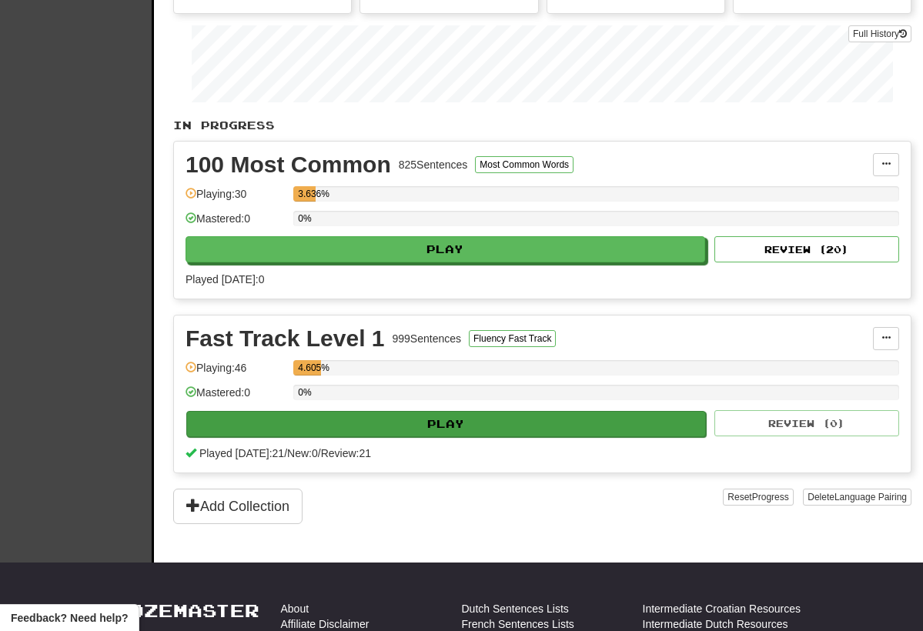
click at [573, 428] on button "Play" at bounding box center [446, 424] width 520 height 26
select select "**"
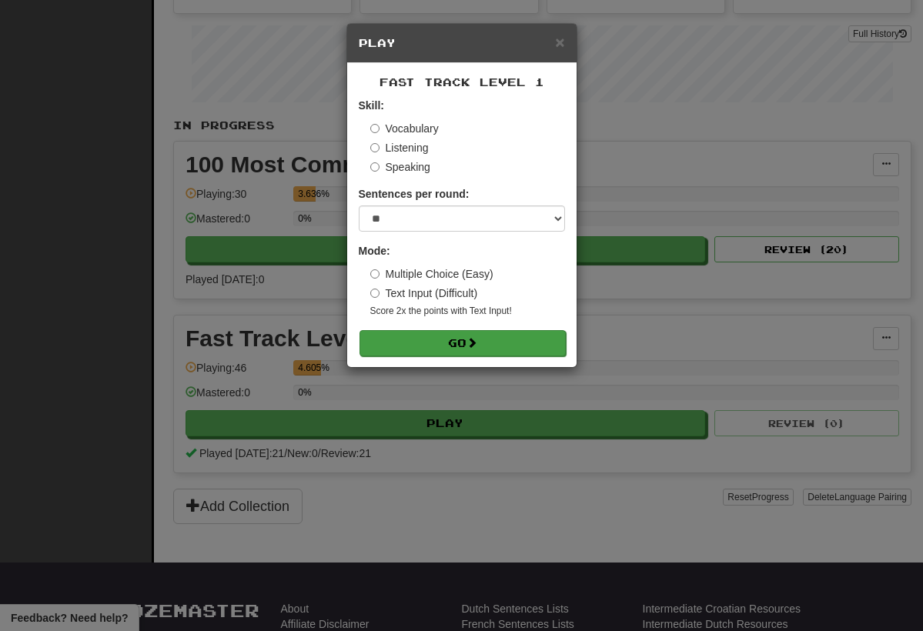
click at [519, 345] on button "Go" at bounding box center [462, 343] width 206 height 26
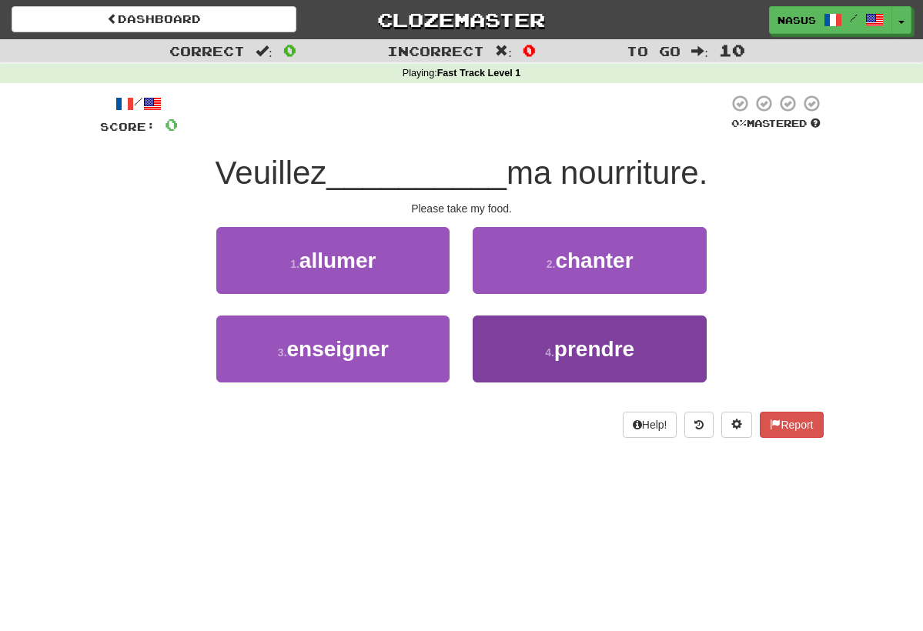
click at [542, 351] on button "4 . prendre" at bounding box center [589, 349] width 233 height 67
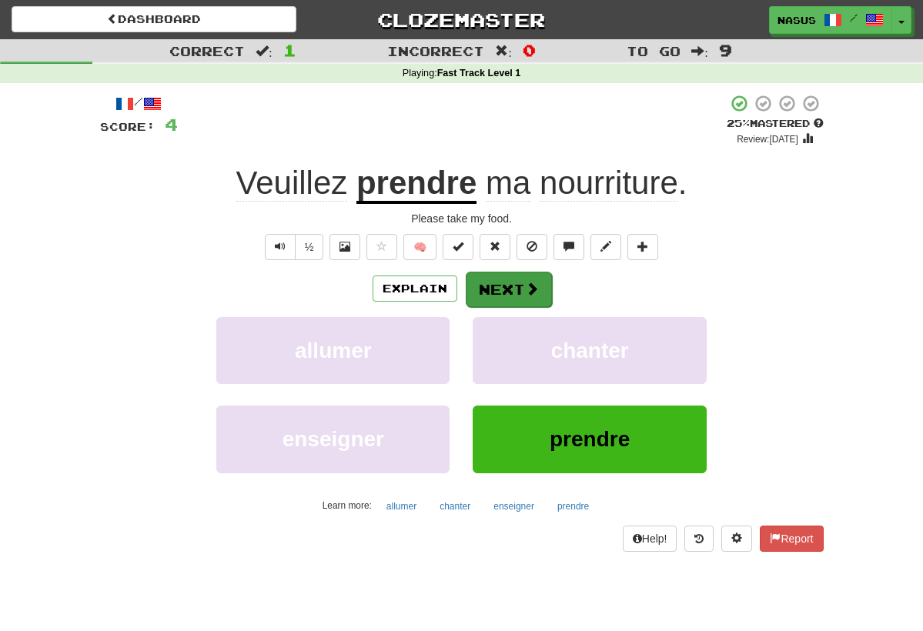
click at [500, 285] on button "Next" at bounding box center [509, 289] width 86 height 35
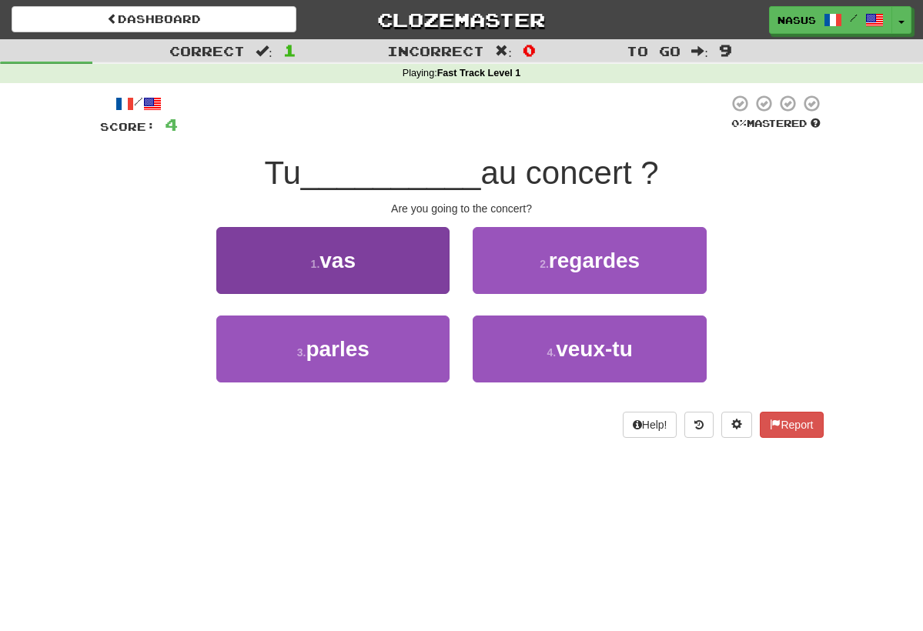
click at [399, 260] on button "1 . vas" at bounding box center [332, 260] width 233 height 67
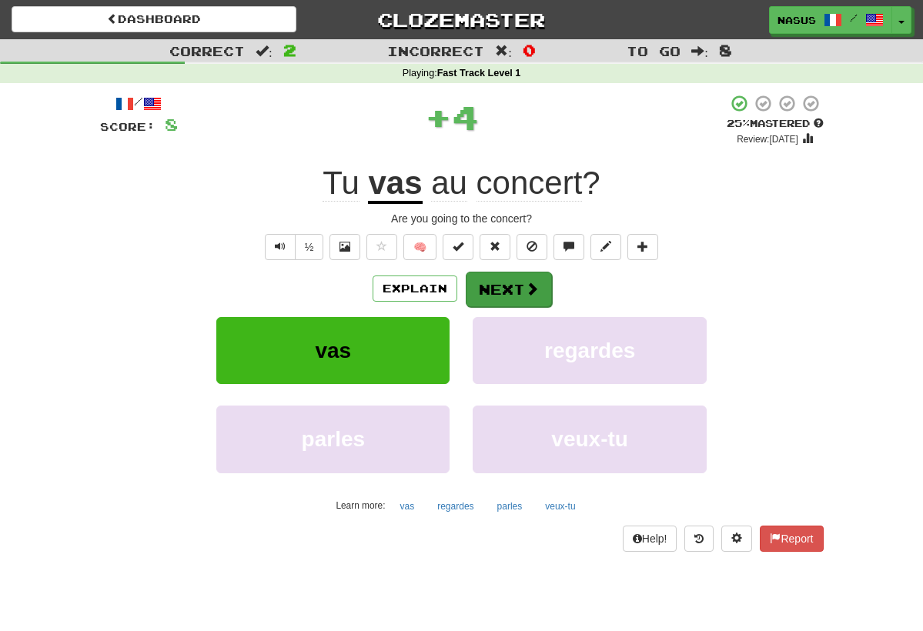
click at [525, 289] on span at bounding box center [532, 289] width 14 height 14
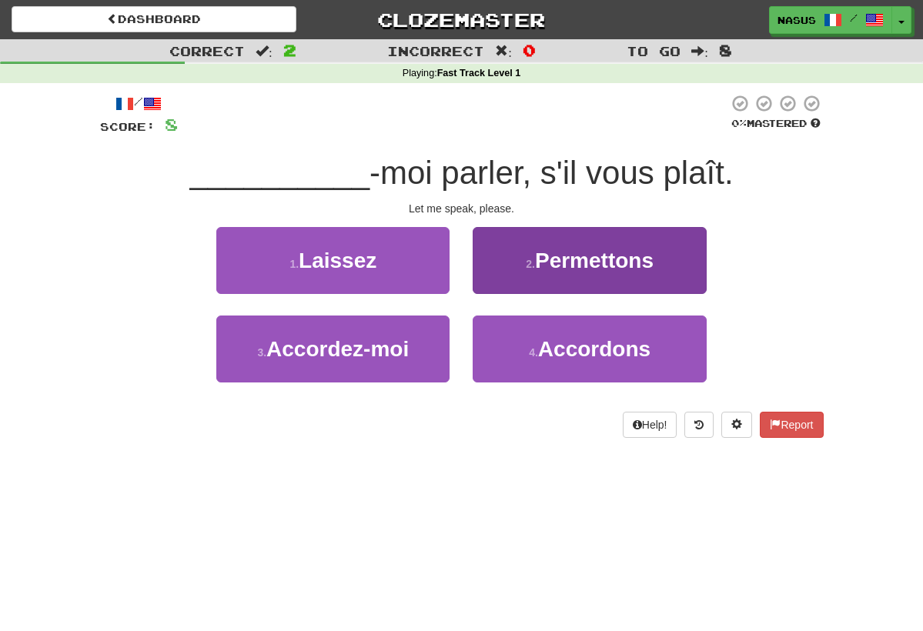
click at [567, 279] on button "2 . Permettons" at bounding box center [589, 260] width 233 height 67
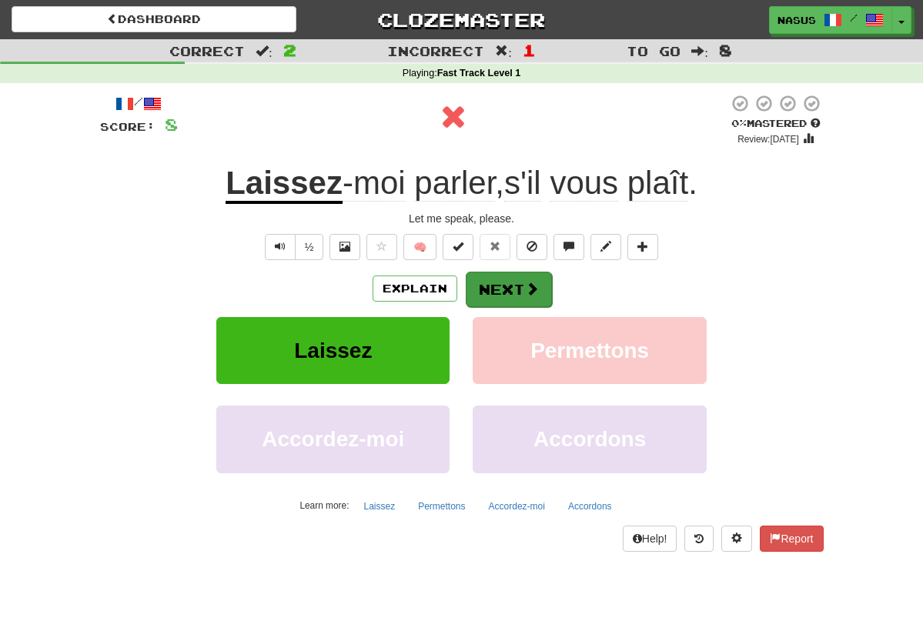
click at [504, 289] on button "Next" at bounding box center [509, 289] width 86 height 35
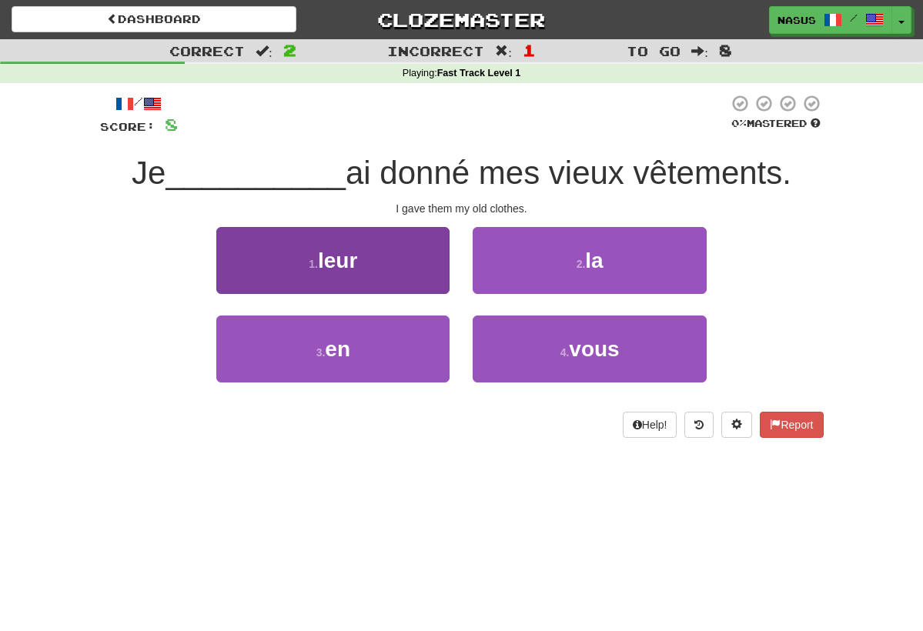
click at [403, 271] on button "1 . leur" at bounding box center [332, 260] width 233 height 67
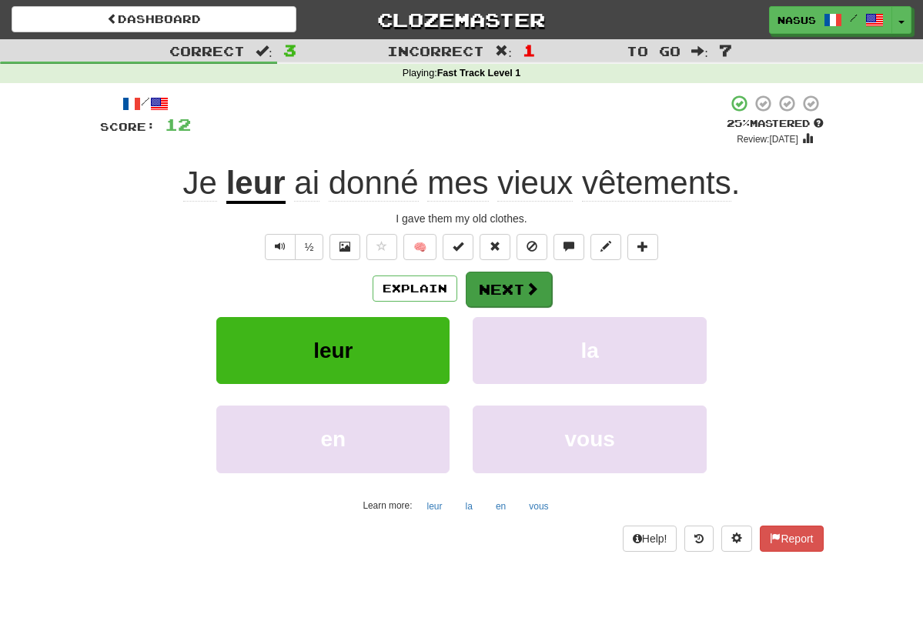
click at [516, 292] on button "Next" at bounding box center [509, 289] width 86 height 35
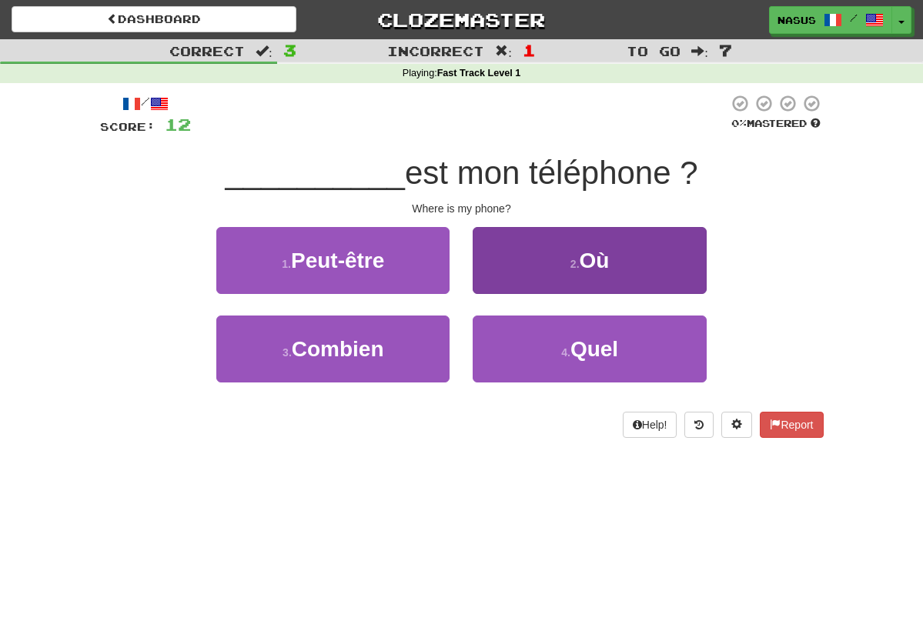
click at [590, 276] on button "2 . [GEOGRAPHIC_DATA]" at bounding box center [589, 260] width 233 height 67
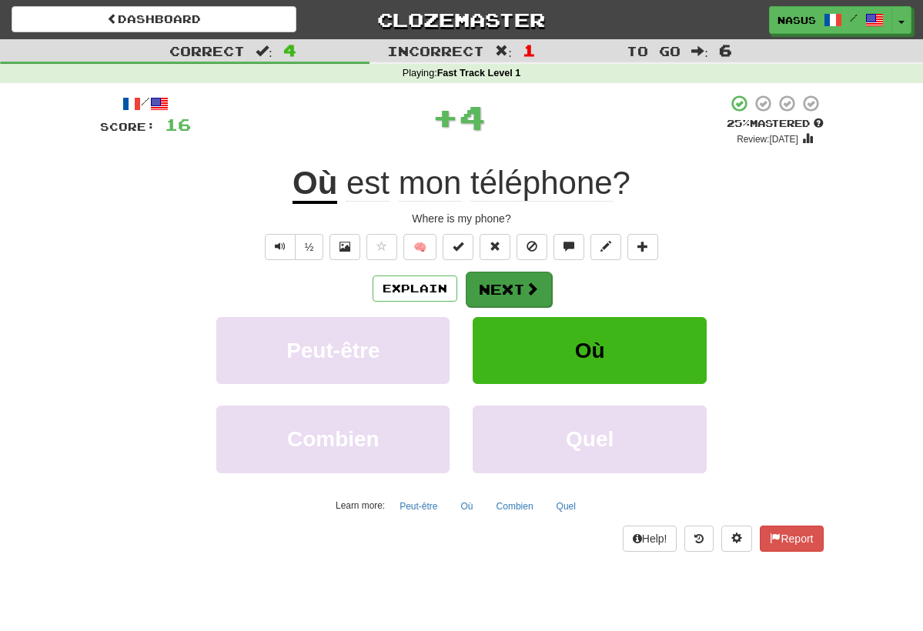
click at [523, 288] on button "Next" at bounding box center [509, 289] width 86 height 35
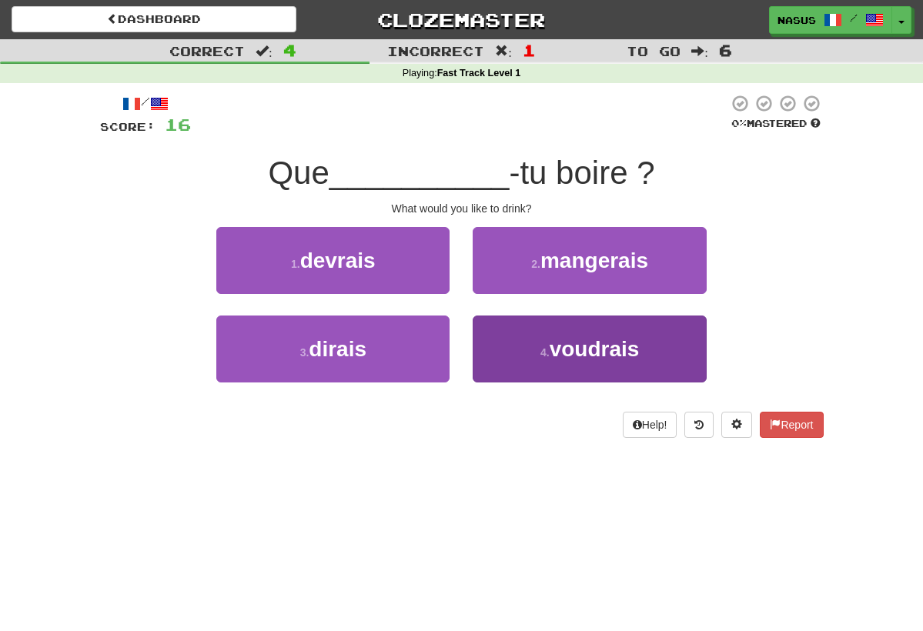
click at [554, 343] on span "voudrais" at bounding box center [595, 349] width 90 height 24
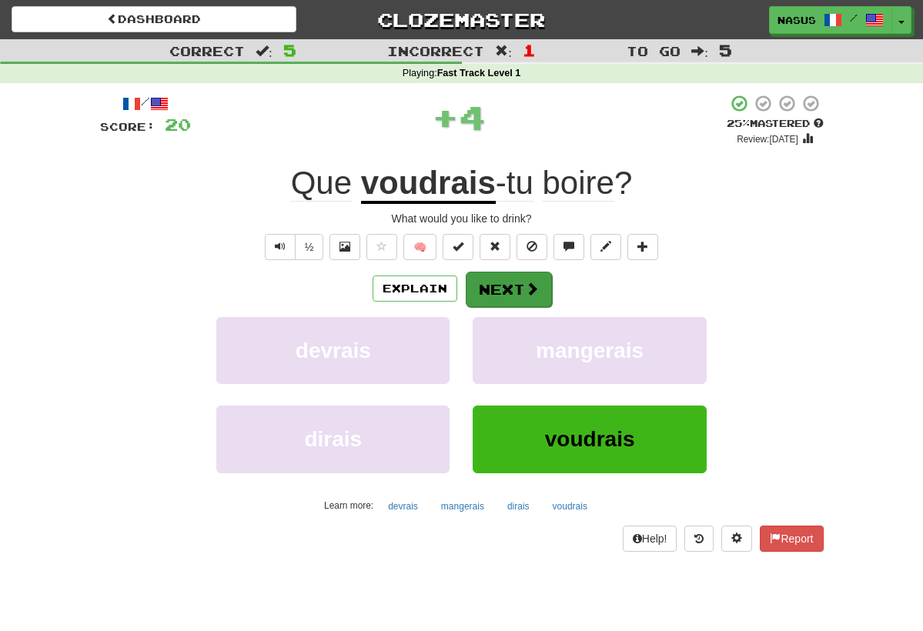
click at [516, 283] on button "Next" at bounding box center [509, 289] width 86 height 35
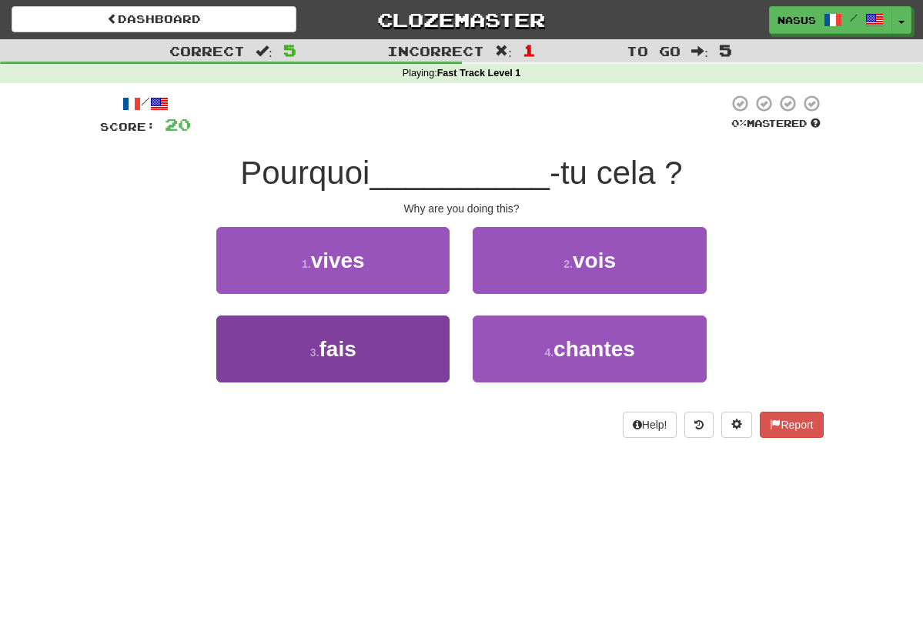
click at [368, 346] on button "3 . fais" at bounding box center [332, 349] width 233 height 67
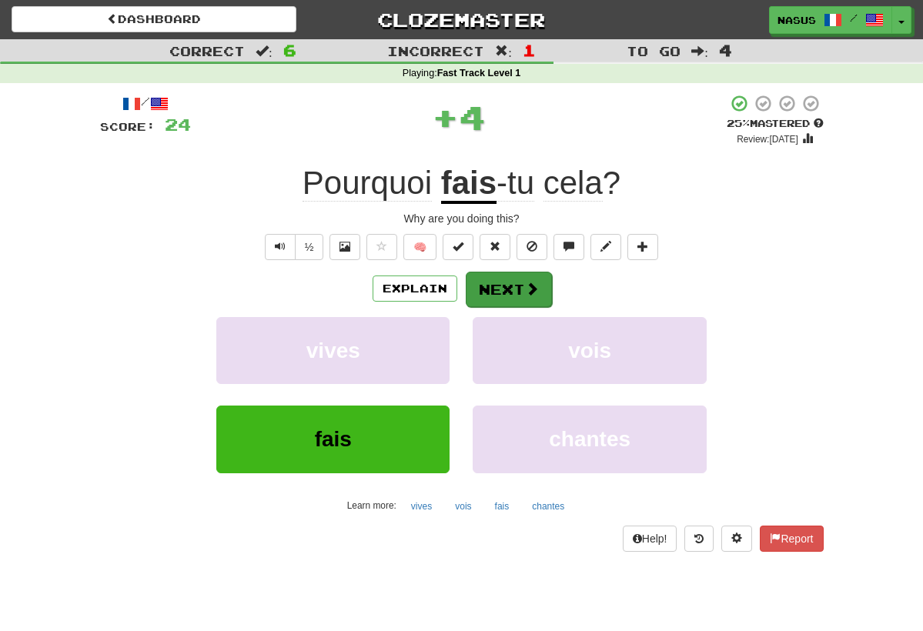
click at [510, 286] on button "Next" at bounding box center [509, 289] width 86 height 35
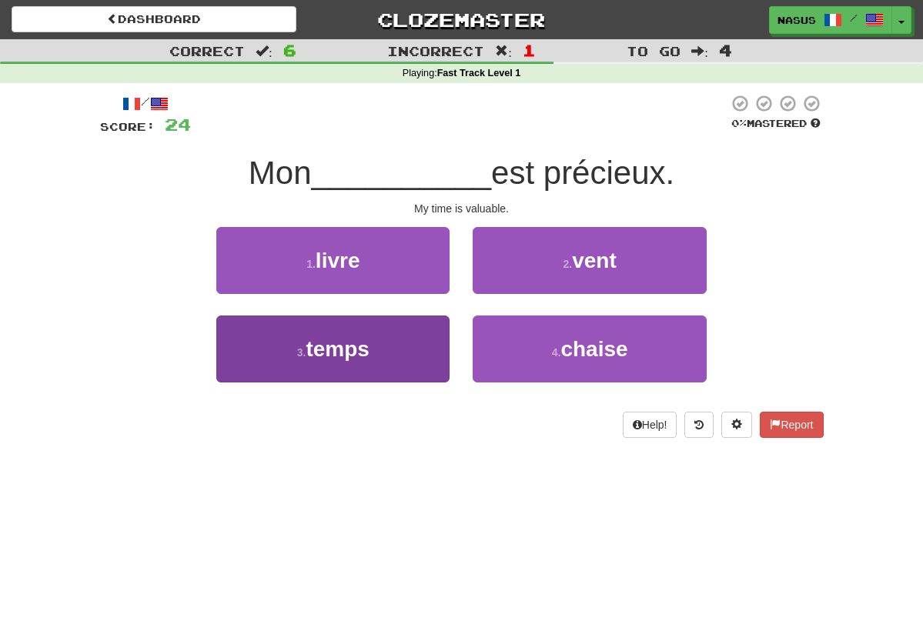
click at [428, 341] on button "3 . temps" at bounding box center [332, 349] width 233 height 67
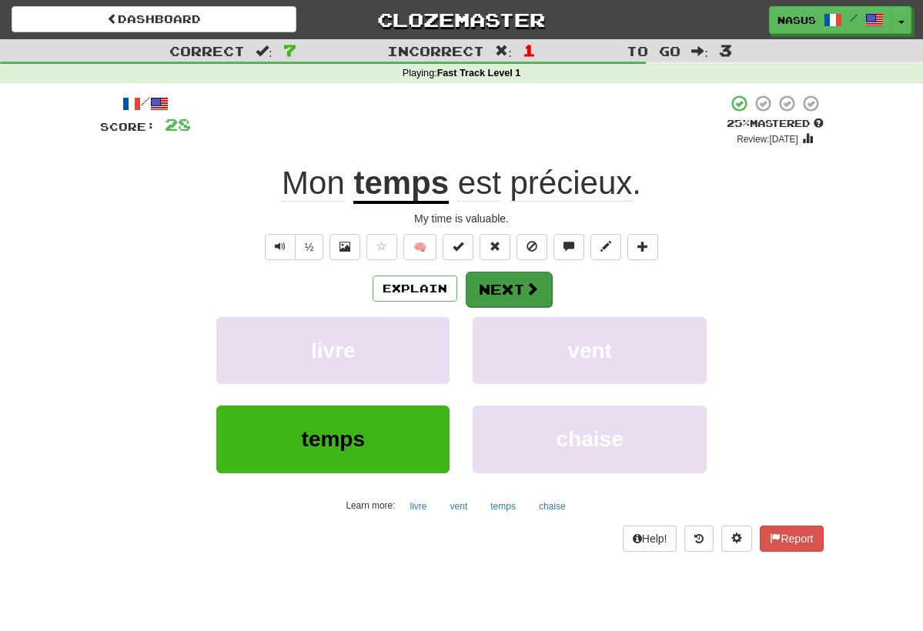
click at [517, 283] on button "Next" at bounding box center [509, 289] width 86 height 35
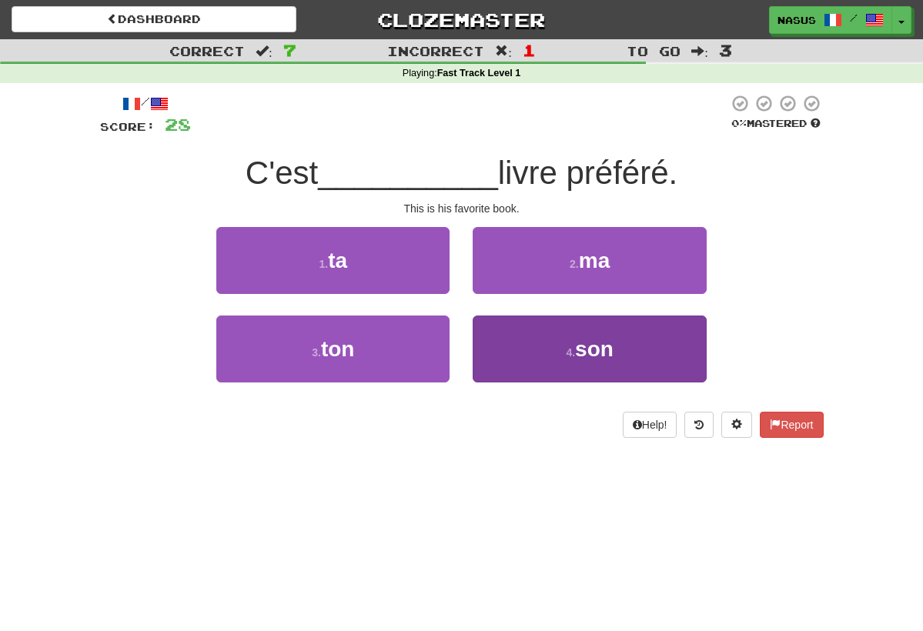
click at [588, 355] on span "son" at bounding box center [594, 349] width 38 height 24
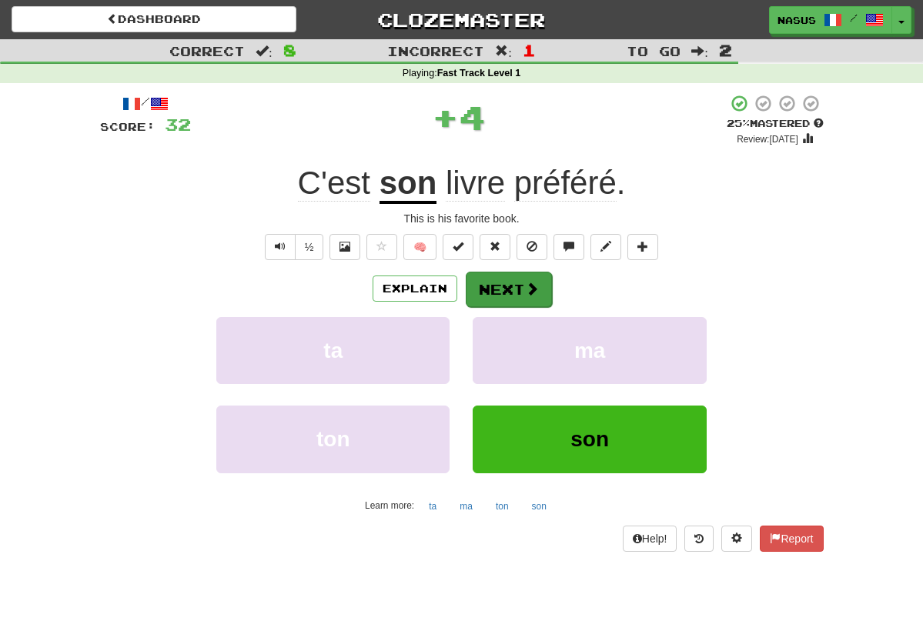
click at [515, 284] on button "Next" at bounding box center [509, 289] width 86 height 35
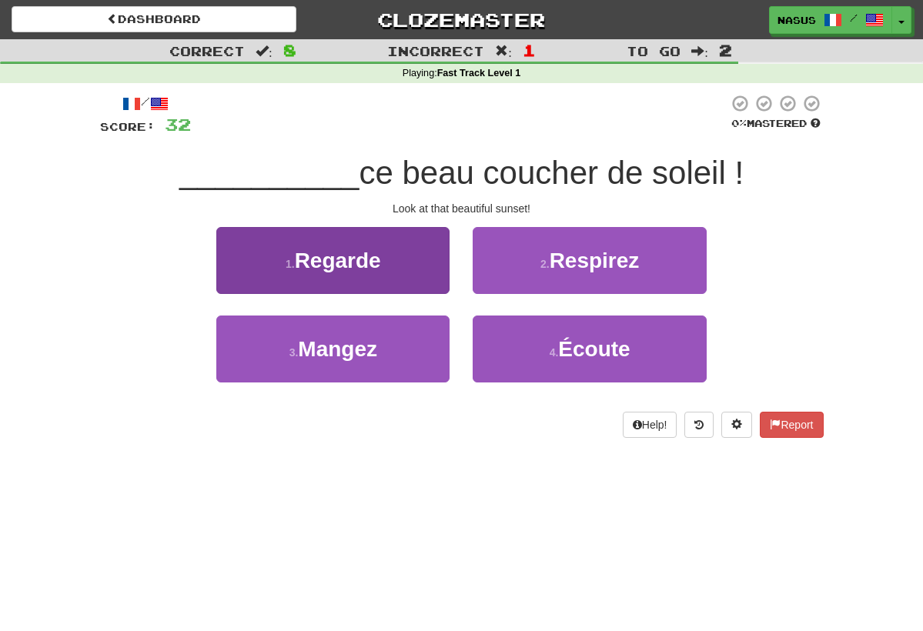
click at [423, 273] on button "1 . Regarde" at bounding box center [332, 260] width 233 height 67
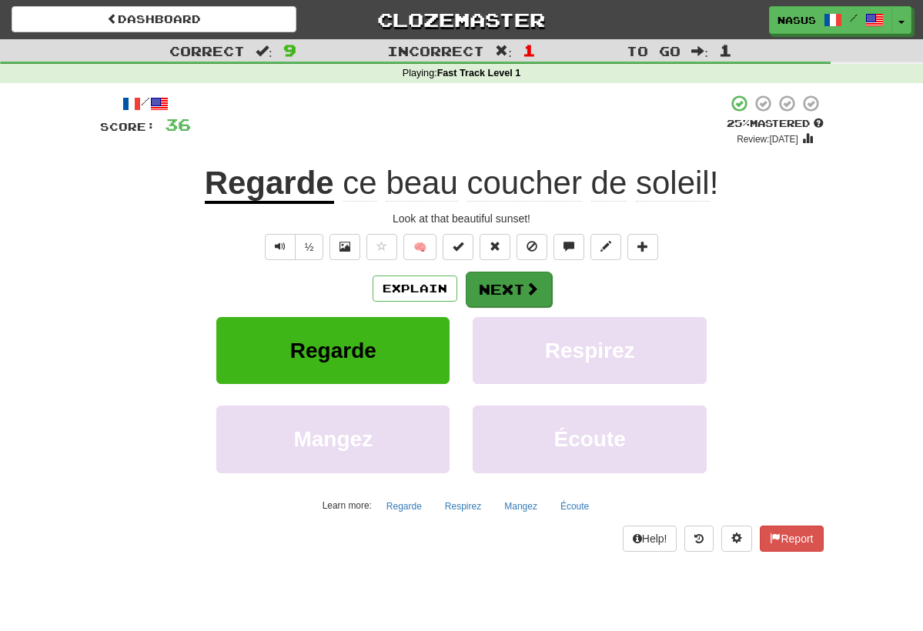
click at [510, 286] on button "Next" at bounding box center [509, 289] width 86 height 35
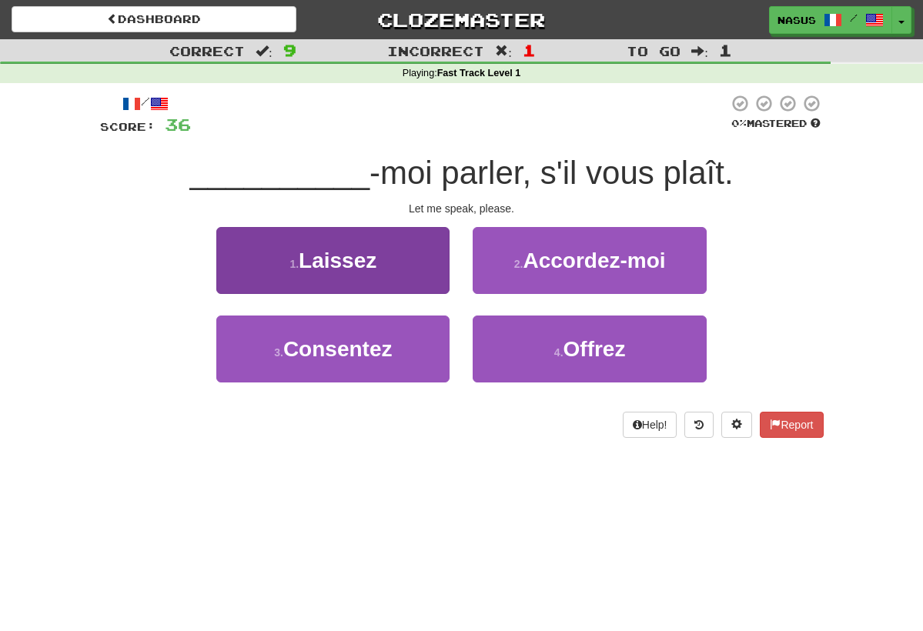
click at [422, 259] on button "1 . Laissez" at bounding box center [332, 260] width 233 height 67
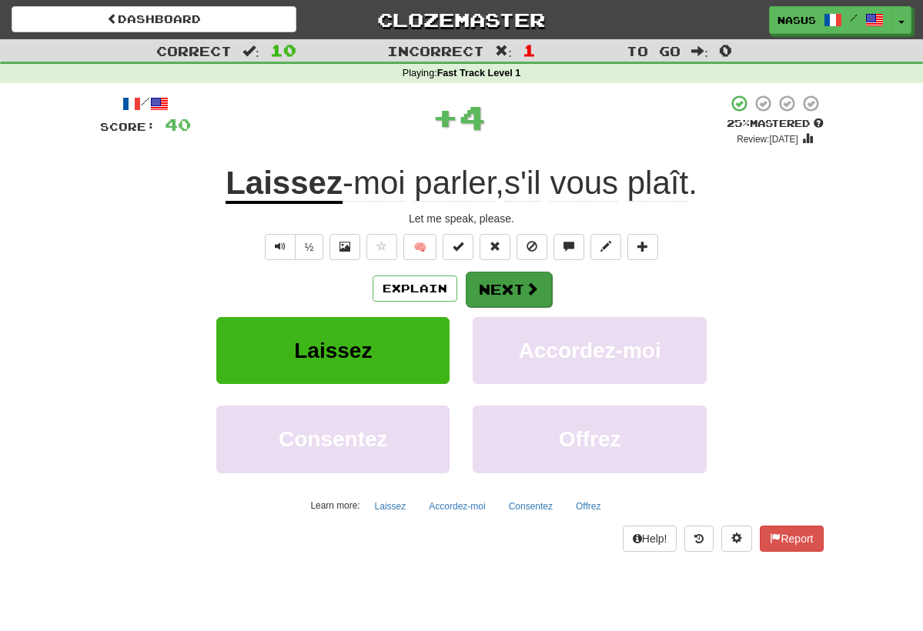
click at [513, 280] on button "Next" at bounding box center [509, 289] width 86 height 35
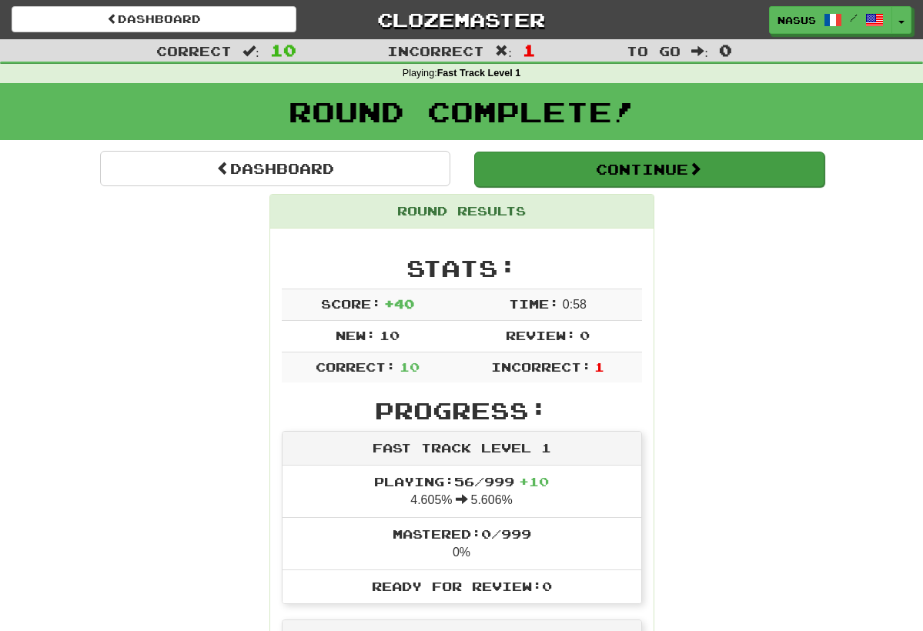
click at [637, 166] on button "Continue" at bounding box center [649, 169] width 350 height 35
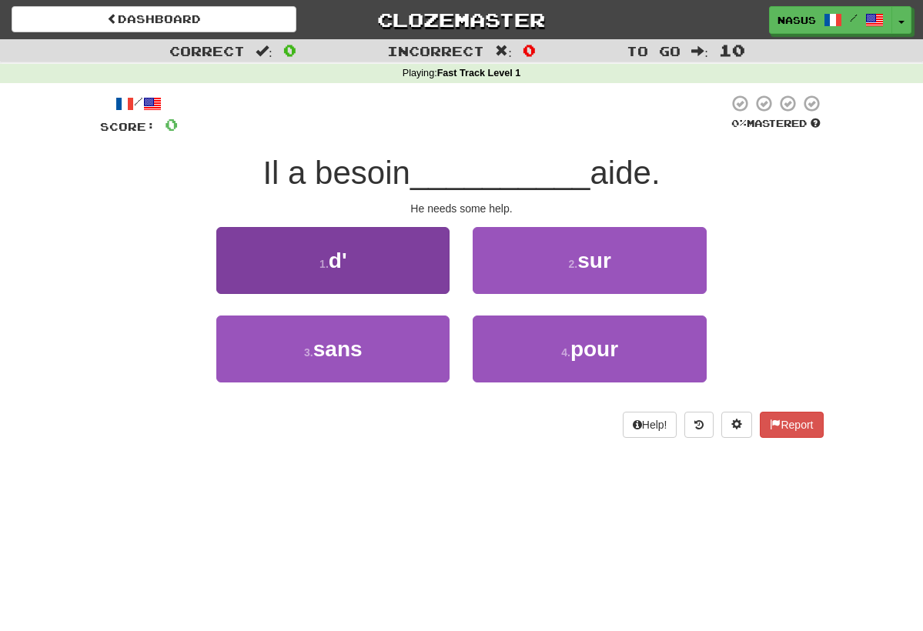
click at [384, 239] on button "1 . d'" at bounding box center [332, 260] width 233 height 67
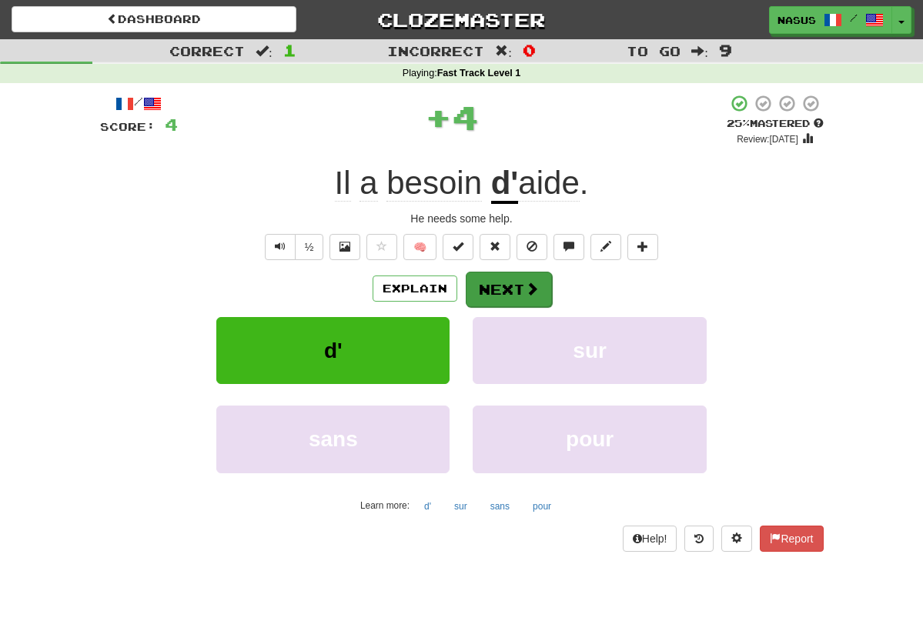
click at [514, 298] on button "Next" at bounding box center [509, 289] width 86 height 35
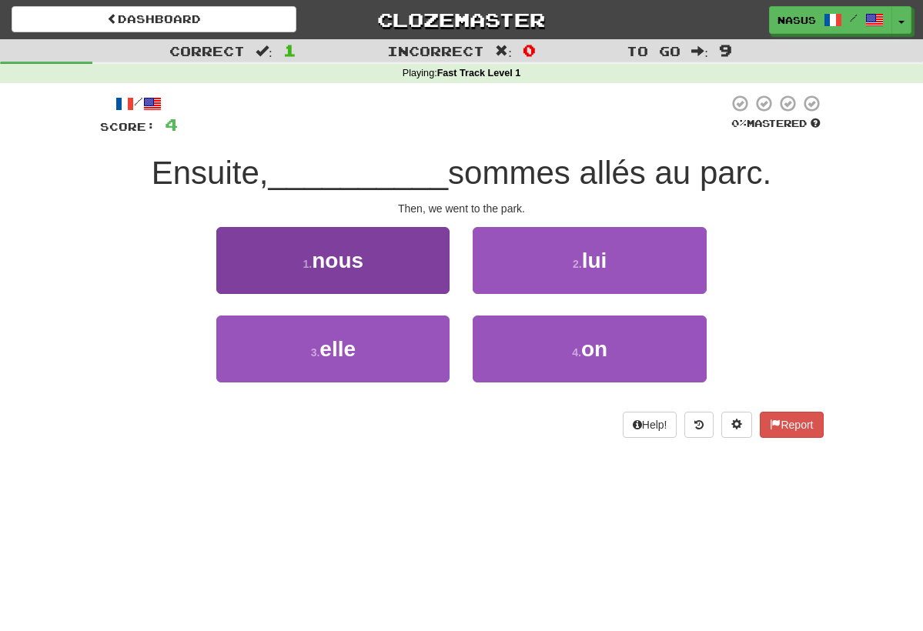
click at [349, 249] on span "nous" at bounding box center [338, 261] width 52 height 24
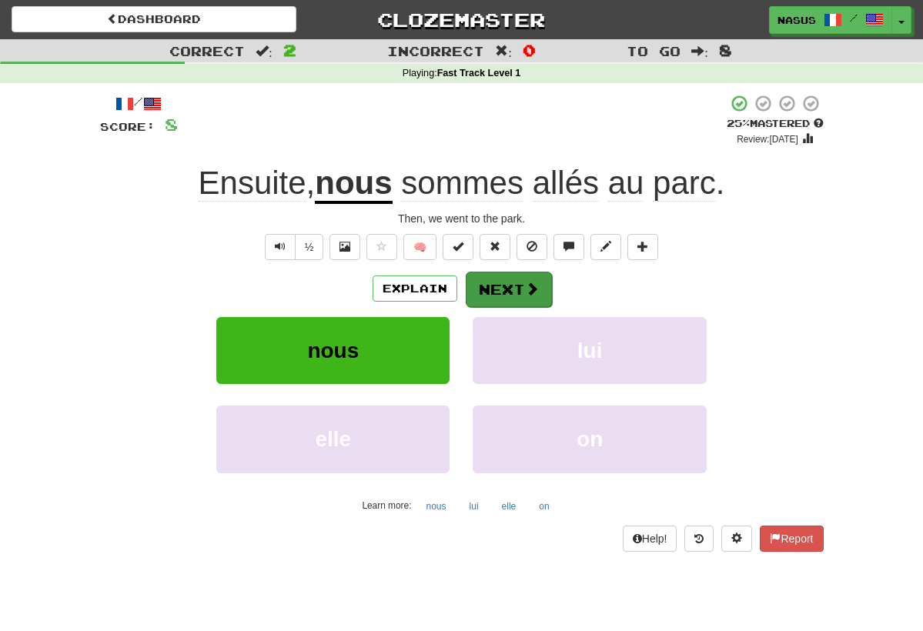
click at [514, 301] on button "Next" at bounding box center [509, 289] width 86 height 35
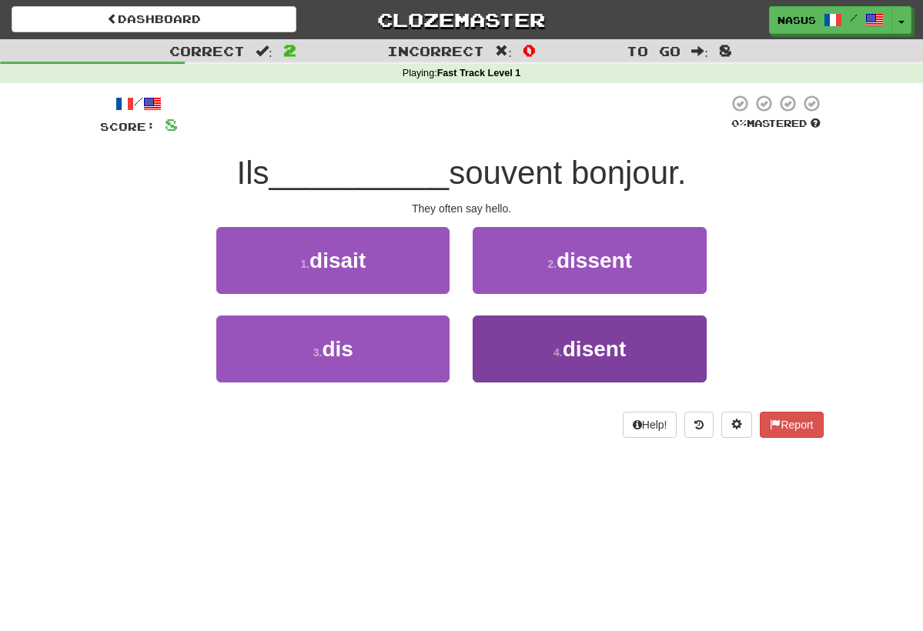
click at [586, 365] on button "4 . disent" at bounding box center [589, 349] width 233 height 67
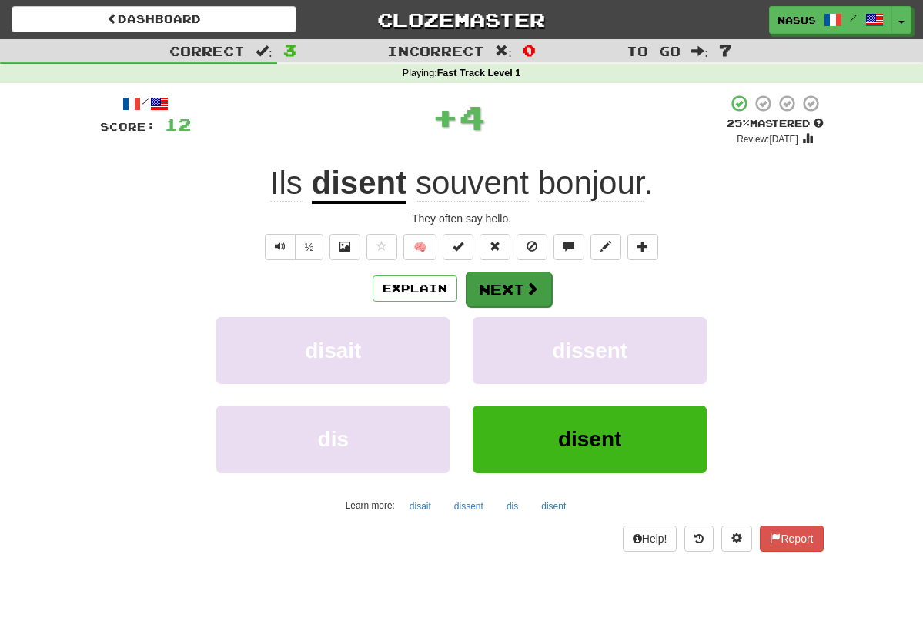
click at [522, 285] on button "Next" at bounding box center [509, 289] width 86 height 35
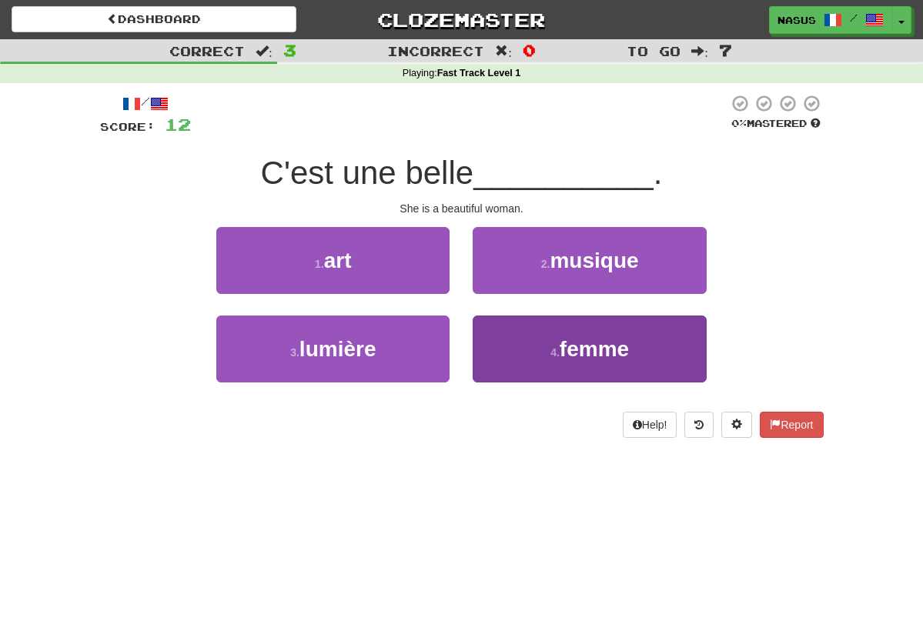
click at [596, 340] on span "femme" at bounding box center [594, 349] width 69 height 24
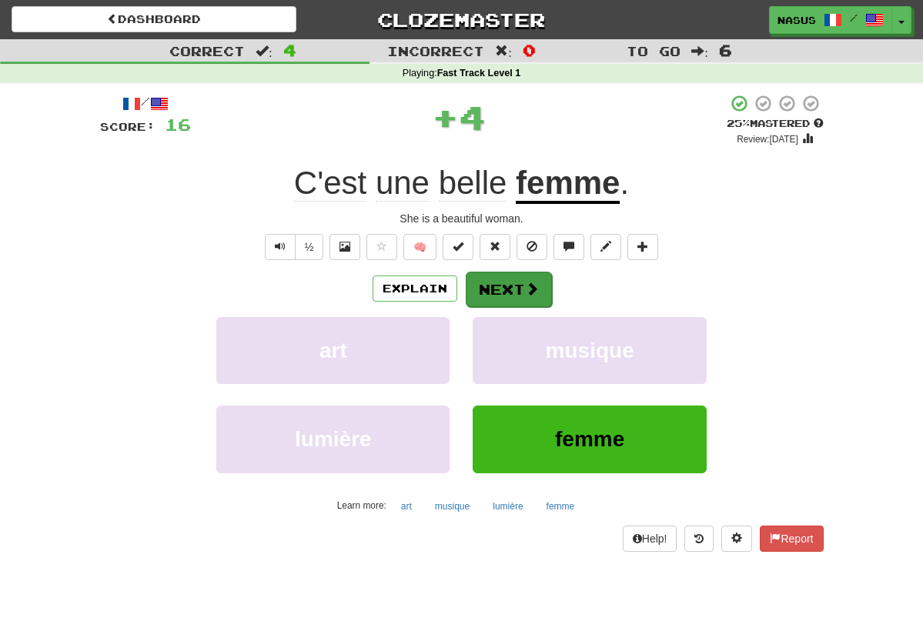
click at [527, 291] on span at bounding box center [532, 289] width 14 height 14
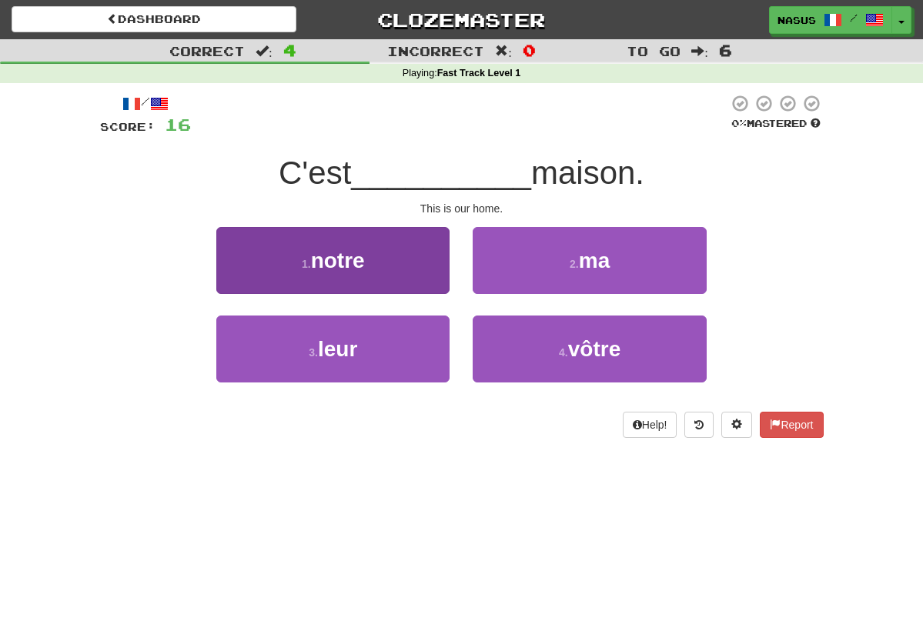
click at [392, 276] on button "1 . notre" at bounding box center [332, 260] width 233 height 67
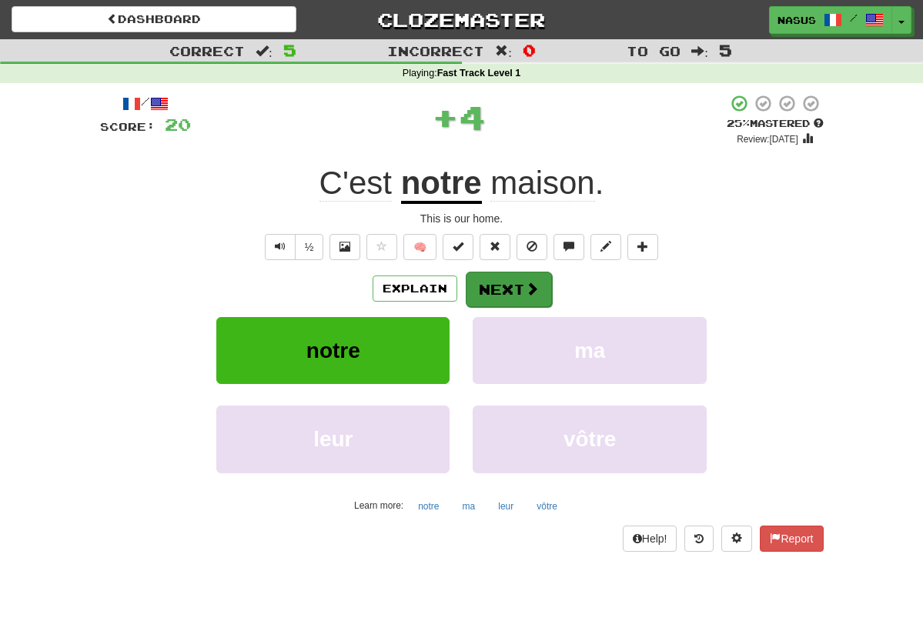
click at [533, 290] on span at bounding box center [532, 289] width 14 height 14
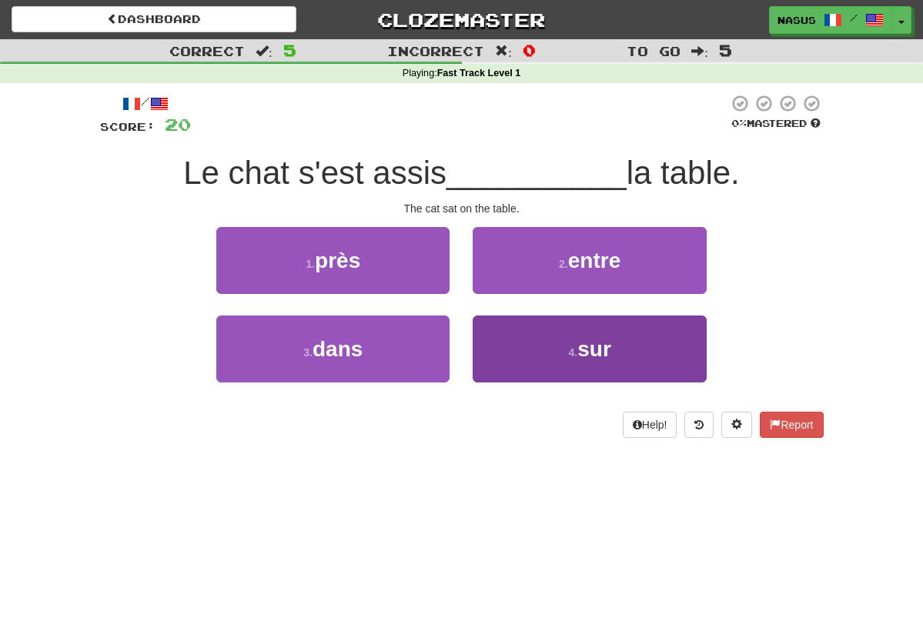
click at [586, 337] on span "sur" at bounding box center [594, 349] width 34 height 24
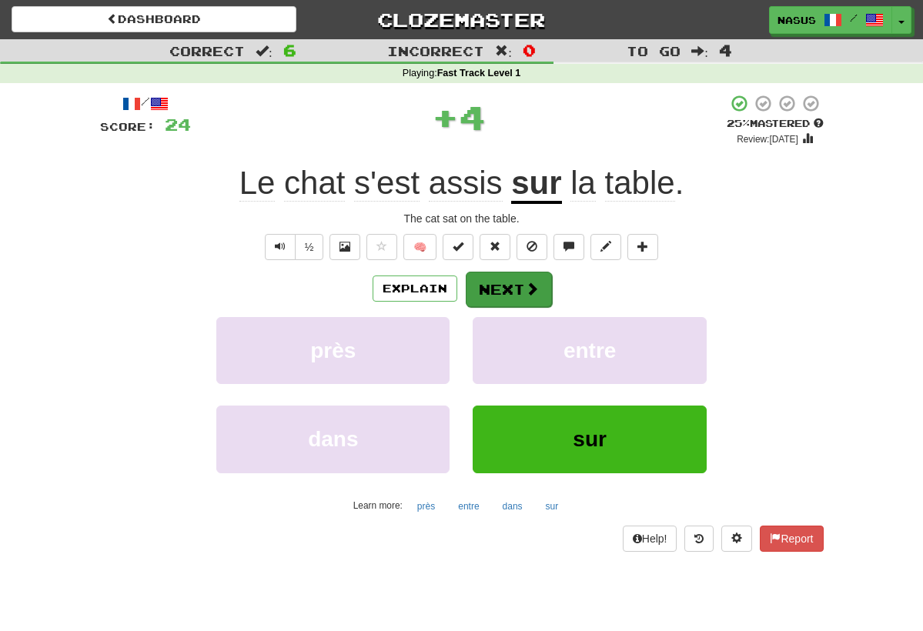
click at [527, 282] on span at bounding box center [532, 289] width 14 height 14
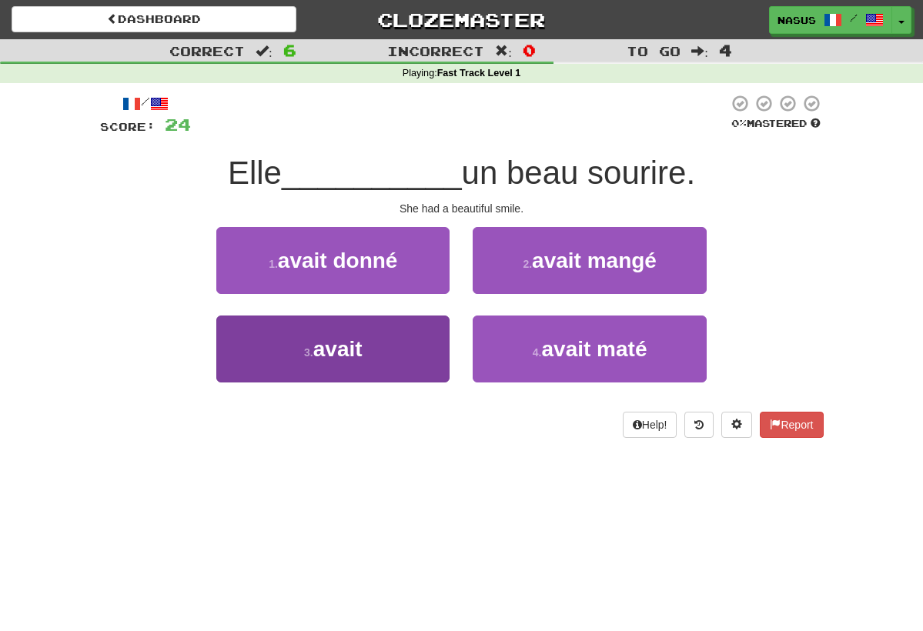
click at [390, 336] on button "3 . avait" at bounding box center [332, 349] width 233 height 67
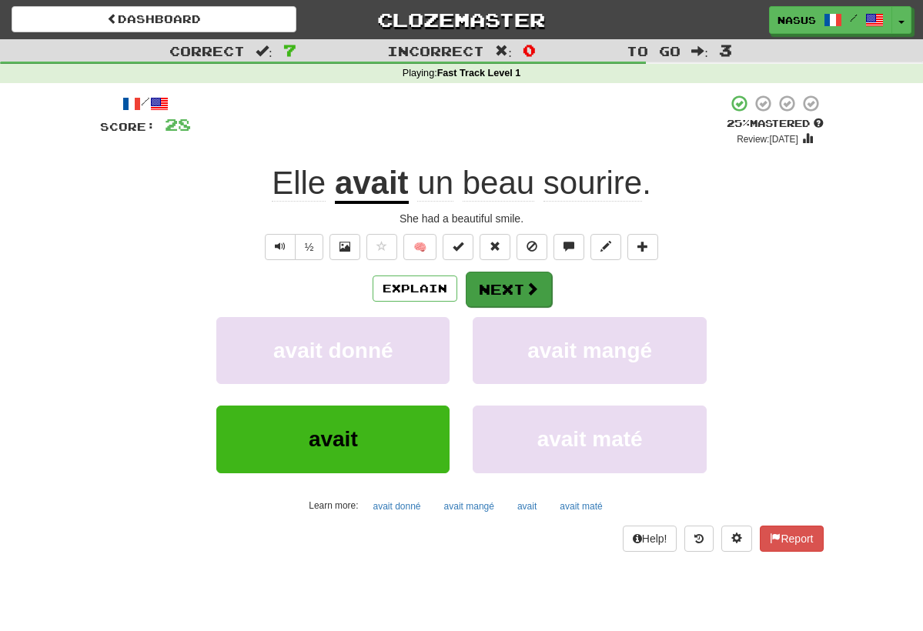
click at [500, 289] on button "Next" at bounding box center [509, 289] width 86 height 35
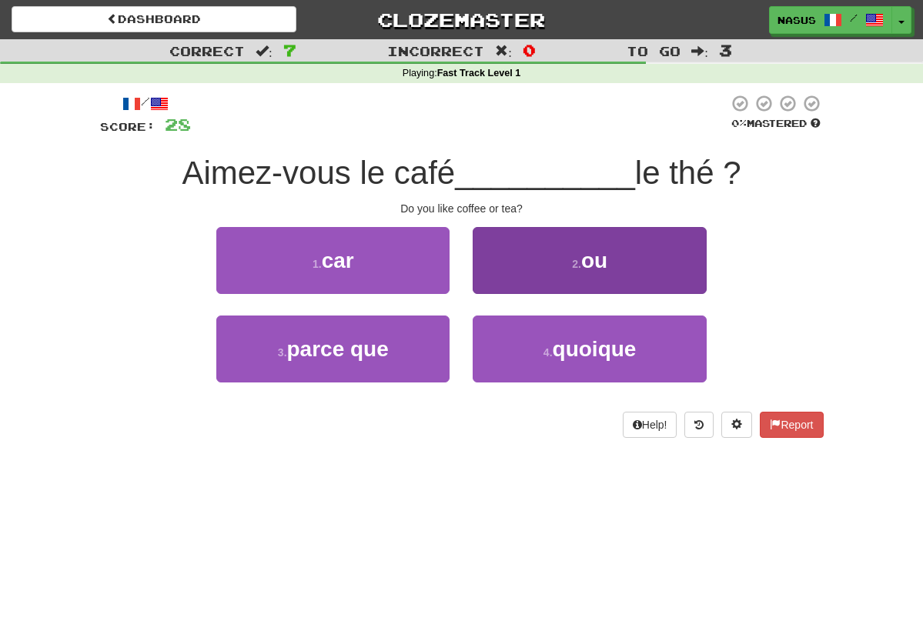
click at [580, 245] on button "2 . ou" at bounding box center [589, 260] width 233 height 67
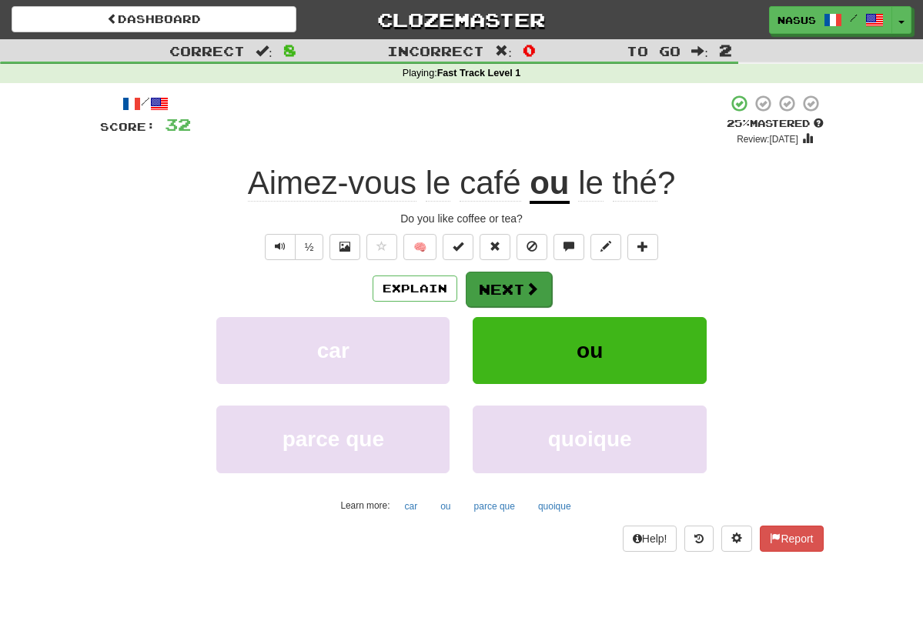
click at [506, 277] on button "Next" at bounding box center [509, 289] width 86 height 35
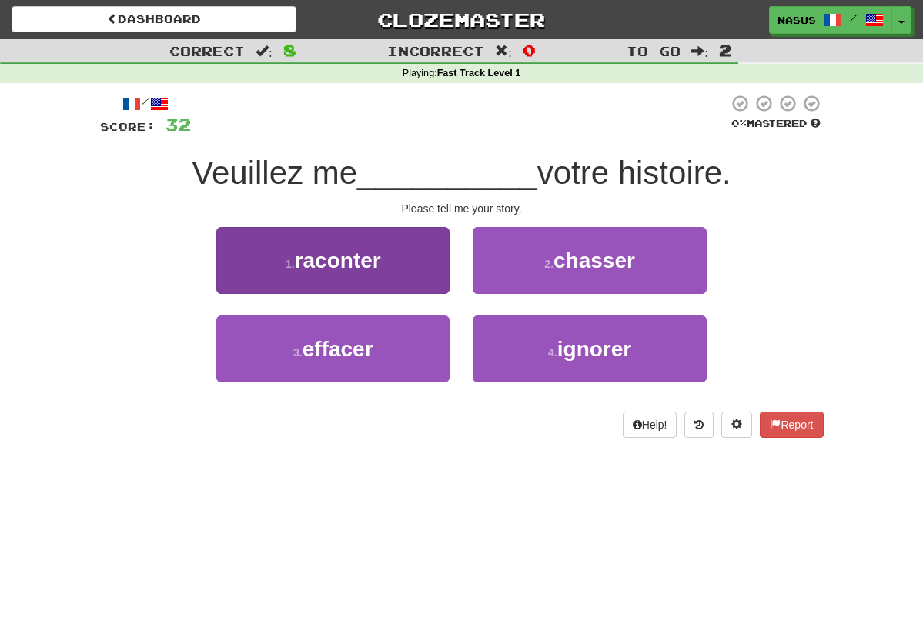
click at [407, 248] on button "1 . raconter" at bounding box center [332, 260] width 233 height 67
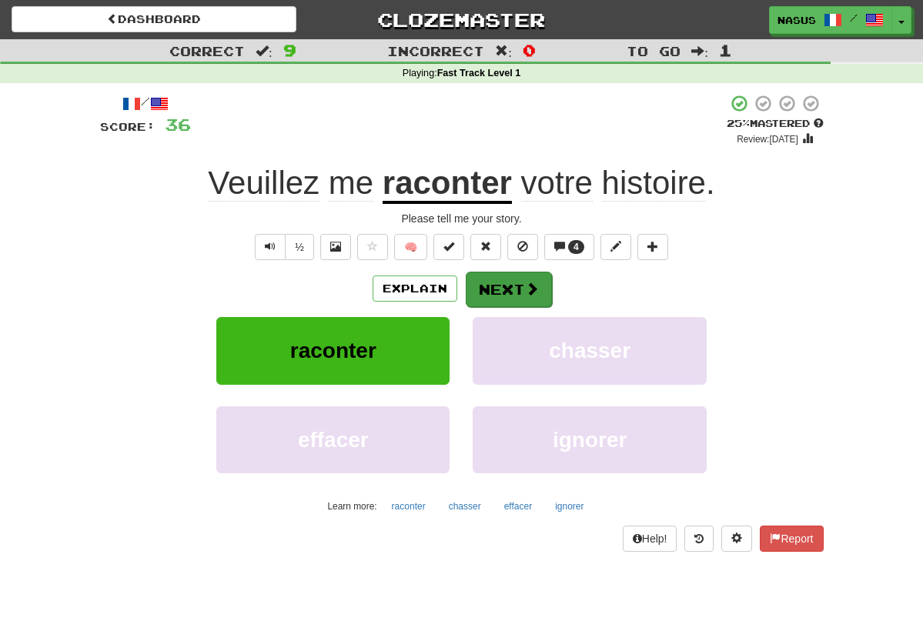
click at [507, 288] on button "Next" at bounding box center [509, 289] width 86 height 35
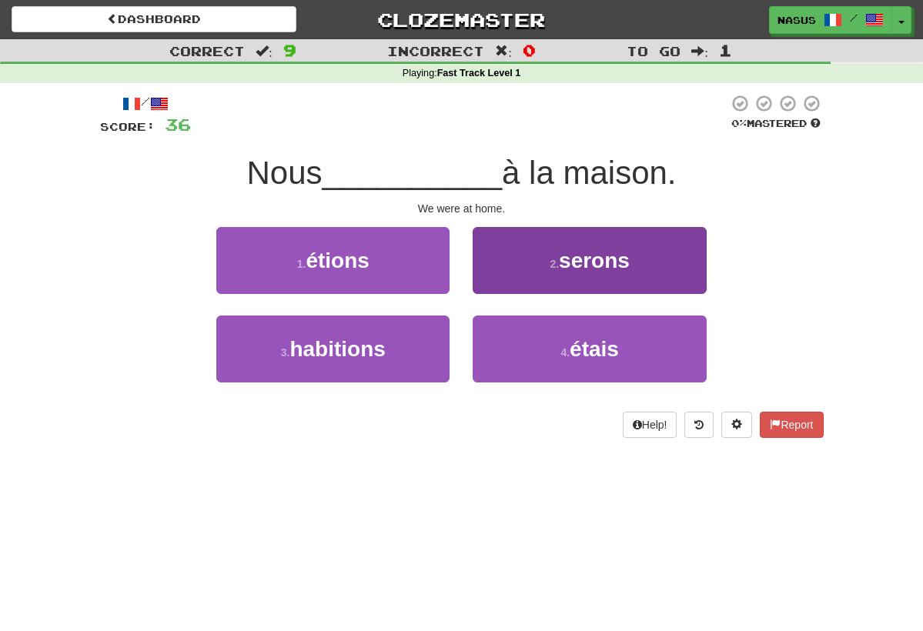
click at [539, 262] on button "2 . serons" at bounding box center [589, 260] width 233 height 67
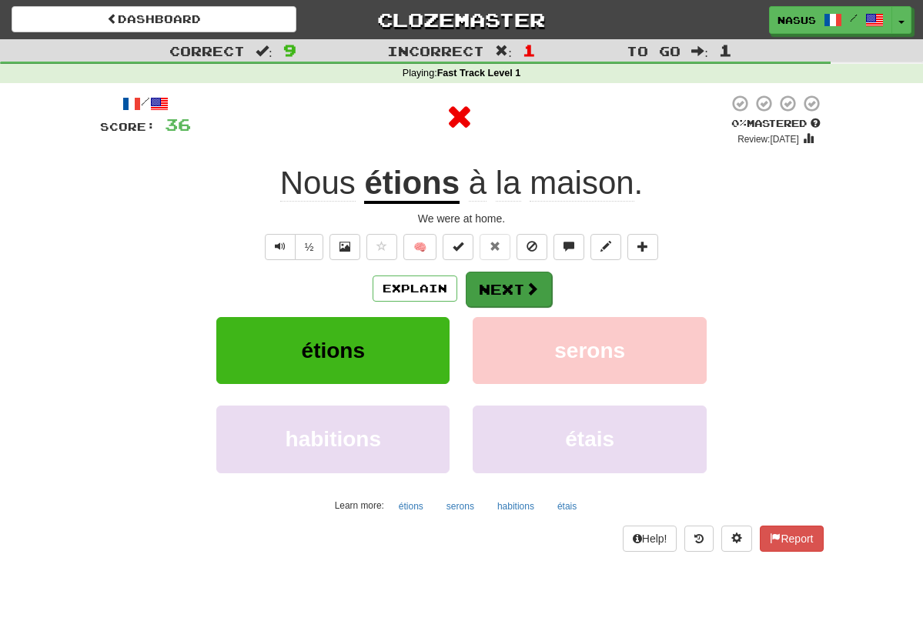
click at [517, 296] on button "Next" at bounding box center [509, 289] width 86 height 35
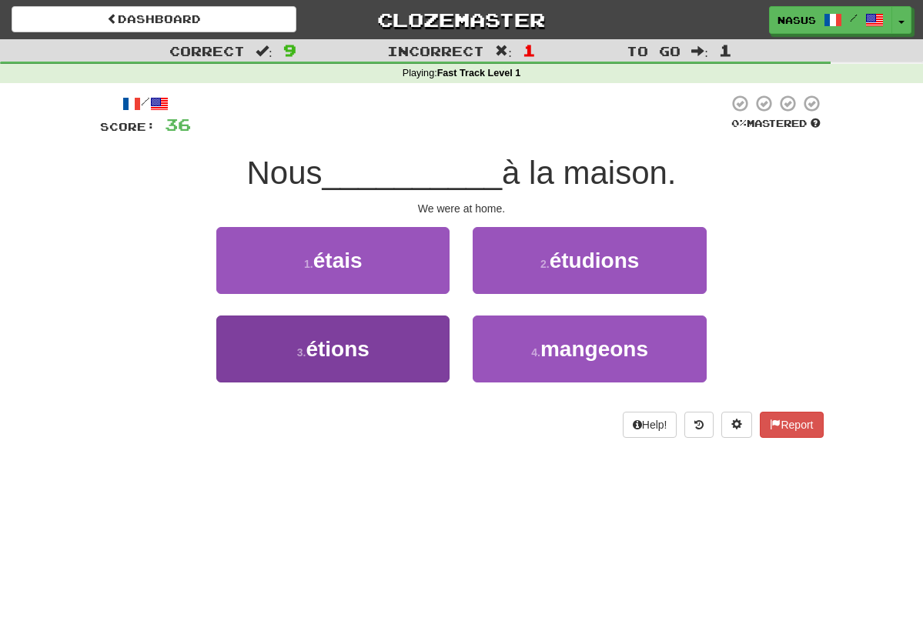
click at [419, 333] on button "3 . étions" at bounding box center [332, 349] width 233 height 67
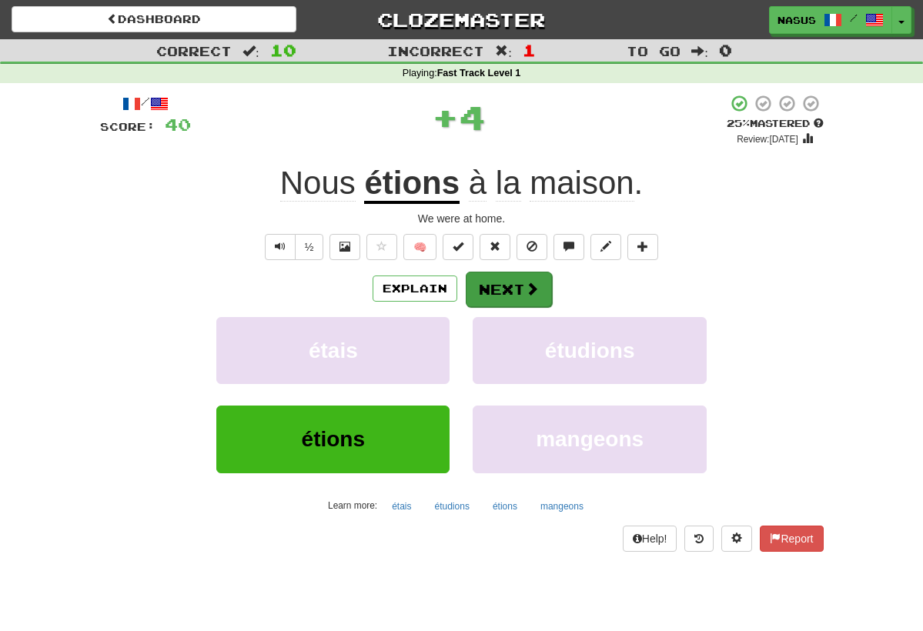
click at [517, 295] on button "Next" at bounding box center [509, 289] width 86 height 35
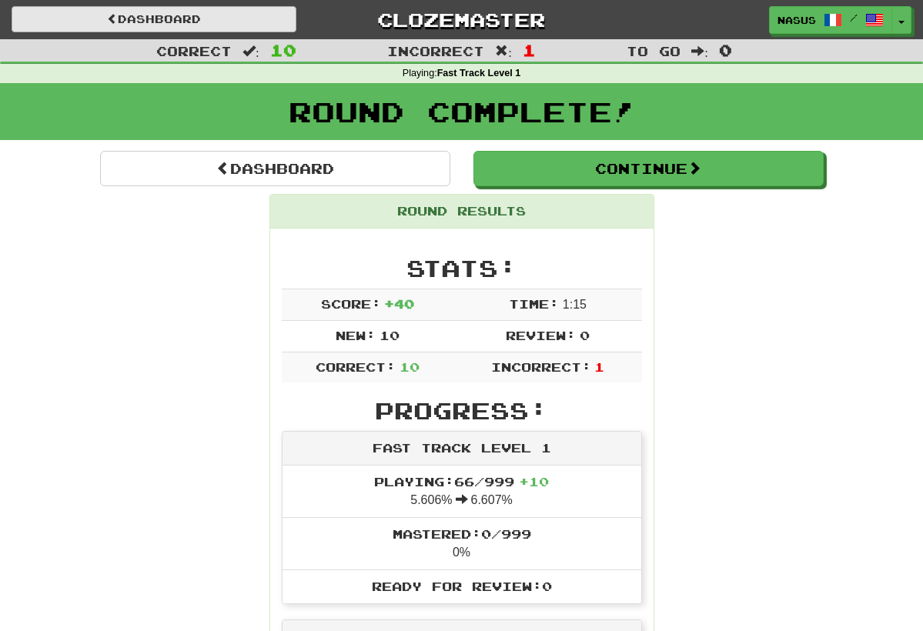
click at [258, 24] on link "Dashboard" at bounding box center [154, 19] width 285 height 26
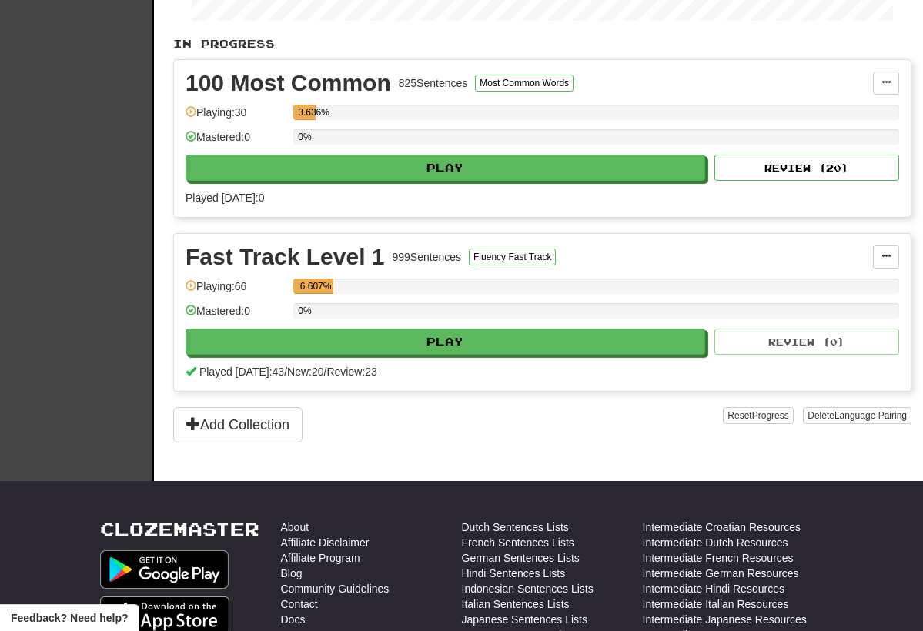
scroll to position [325, 0]
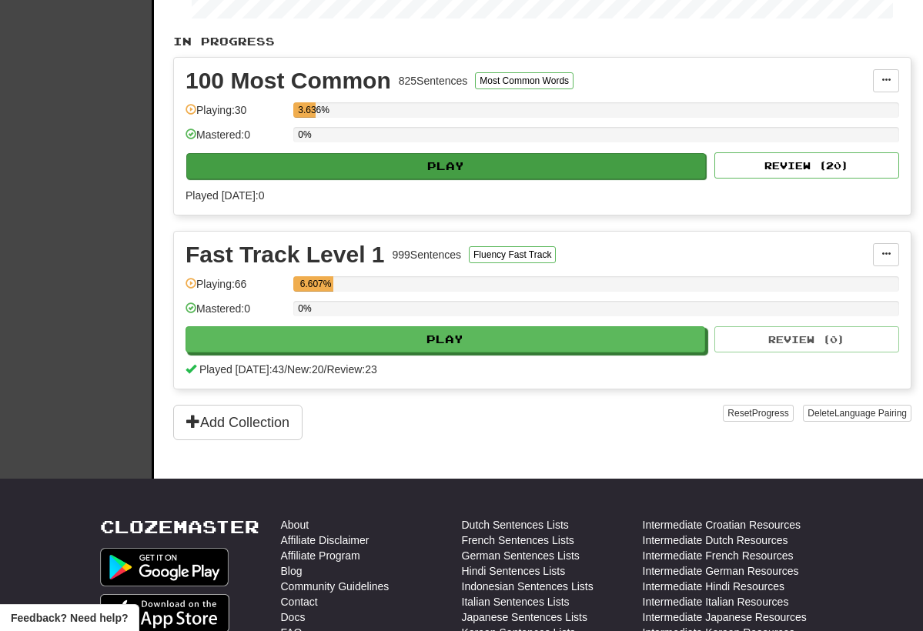
click at [400, 161] on button "Play" at bounding box center [446, 166] width 520 height 26
select select "**"
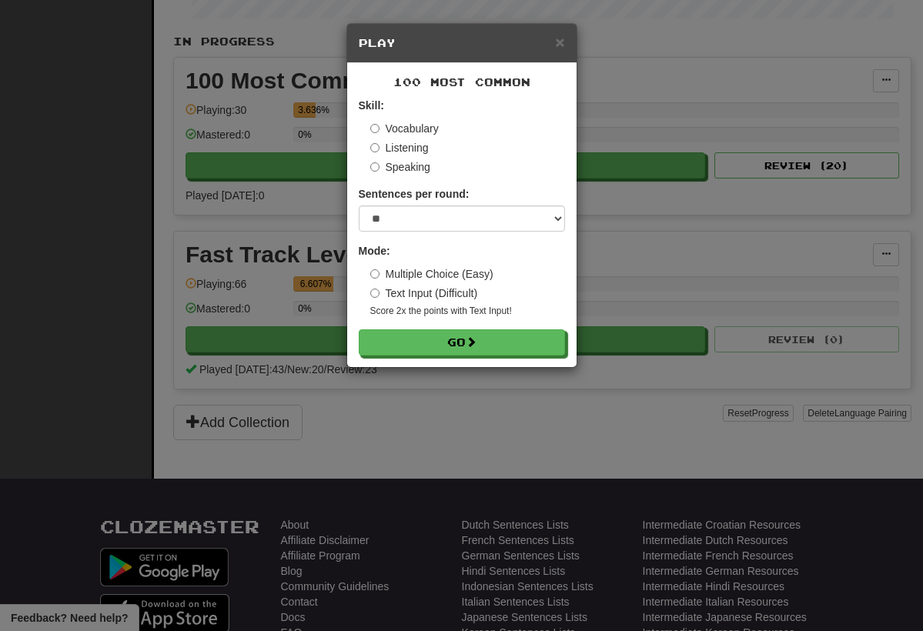
click at [277, 206] on div "× Play 100 Most Common Skill: Vocabulary Listening Speaking Sentences per round…" at bounding box center [461, 315] width 923 height 631
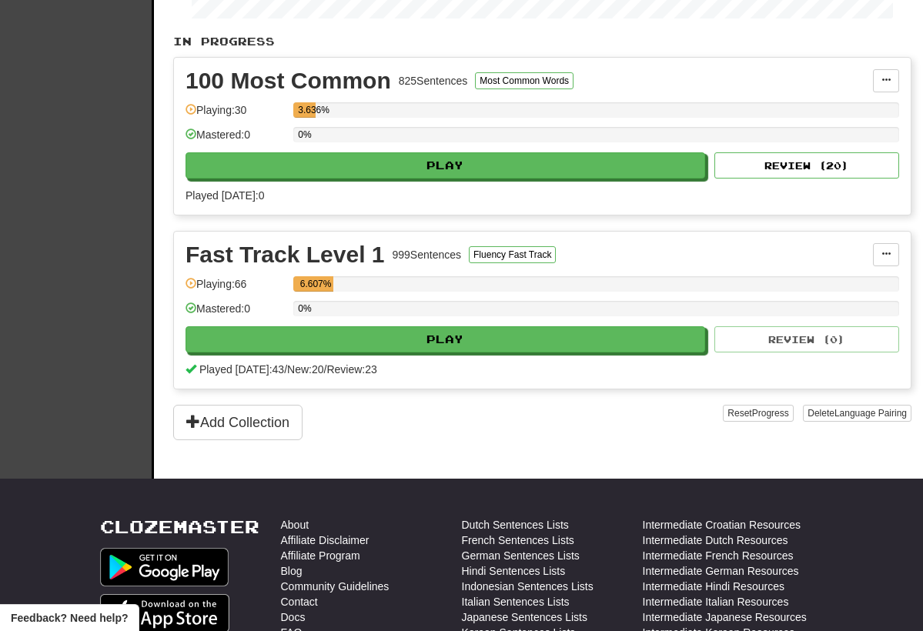
click at [333, 276] on div "6.607%" at bounding box center [315, 283] width 35 height 15
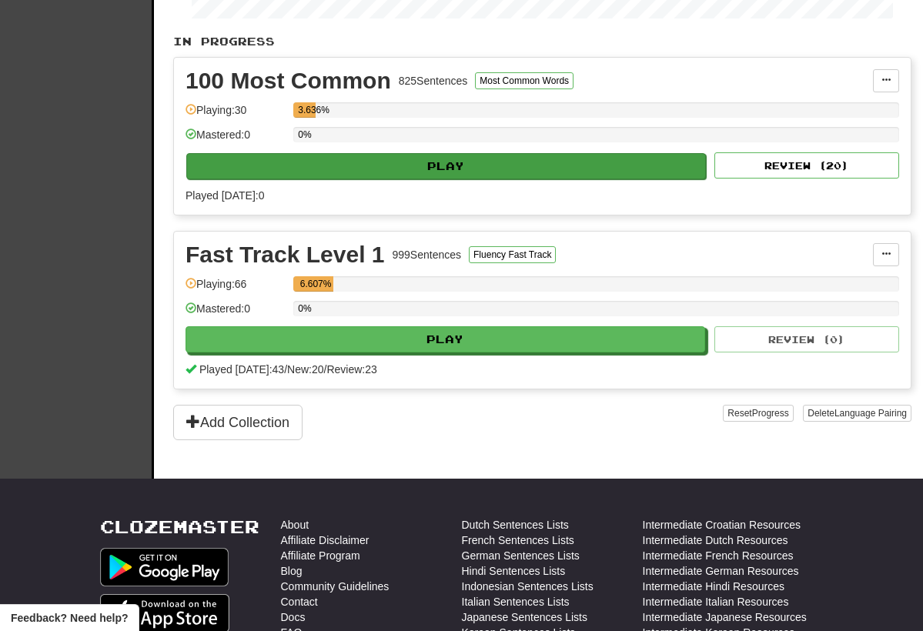
click at [366, 162] on button "Play" at bounding box center [446, 166] width 520 height 26
select select "**"
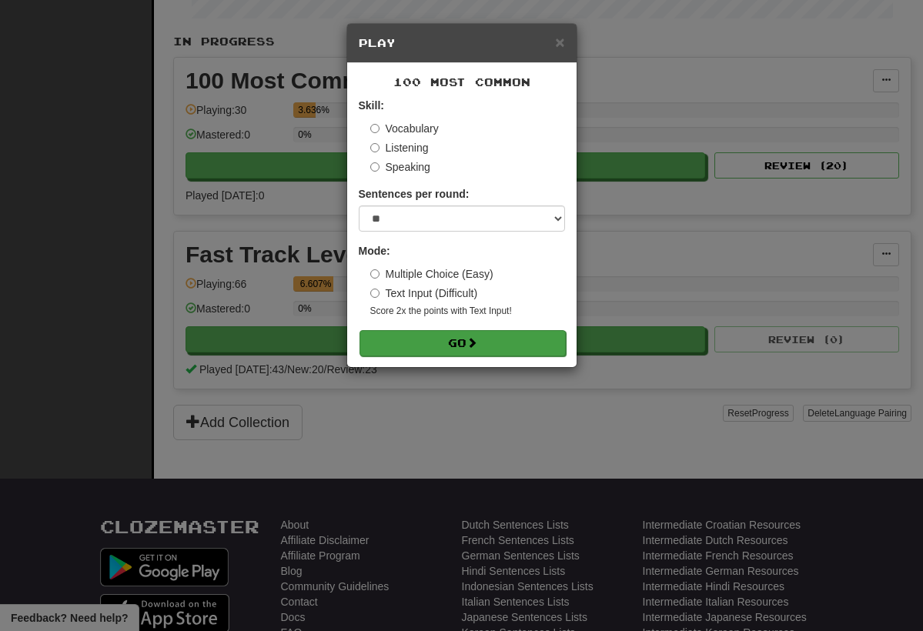
click at [486, 336] on button "Go" at bounding box center [462, 343] width 206 height 26
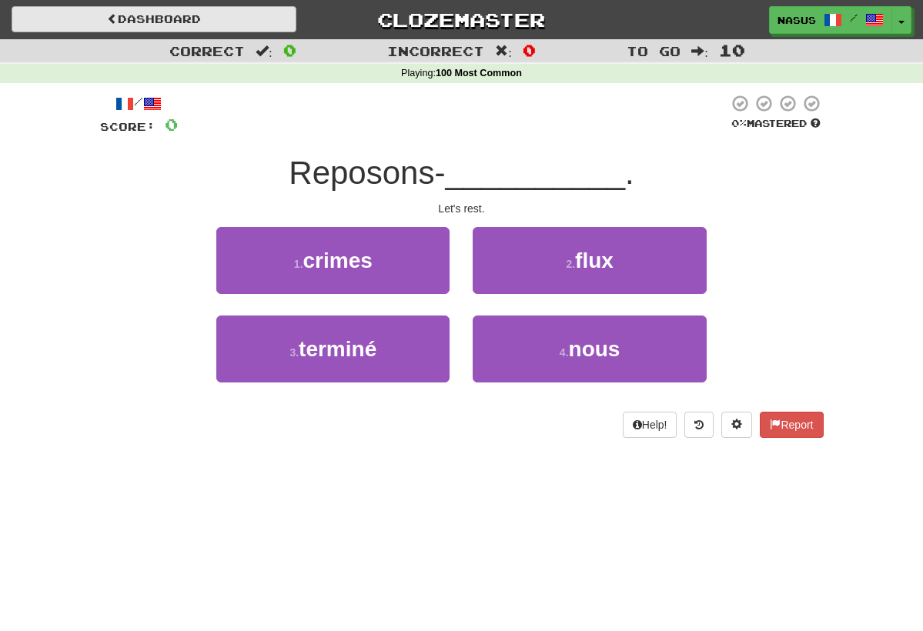
click at [171, 19] on link "Dashboard" at bounding box center [154, 19] width 285 height 26
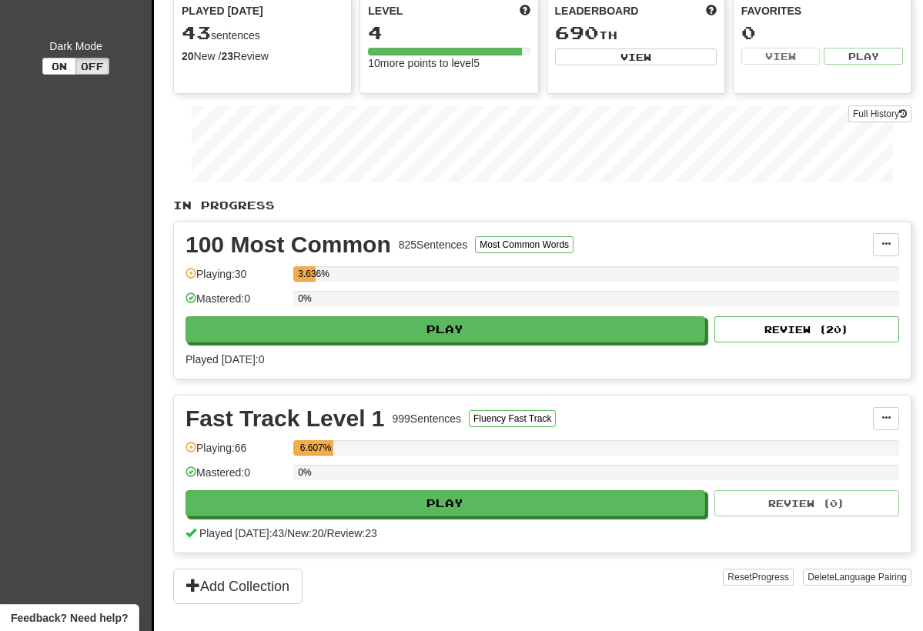
scroll to position [176, 0]
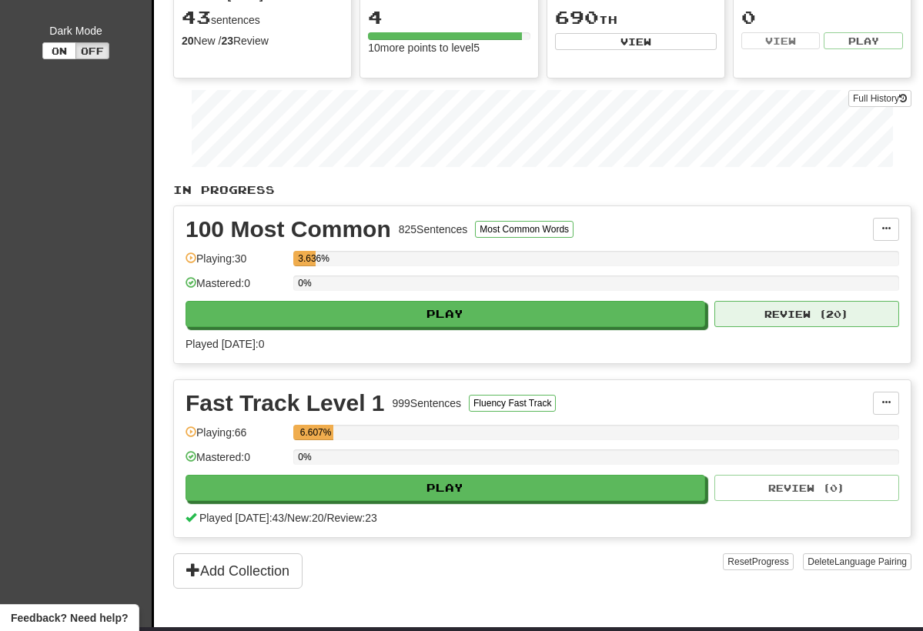
click at [761, 309] on button "Review ( 20 )" at bounding box center [806, 314] width 185 height 26
select select "**"
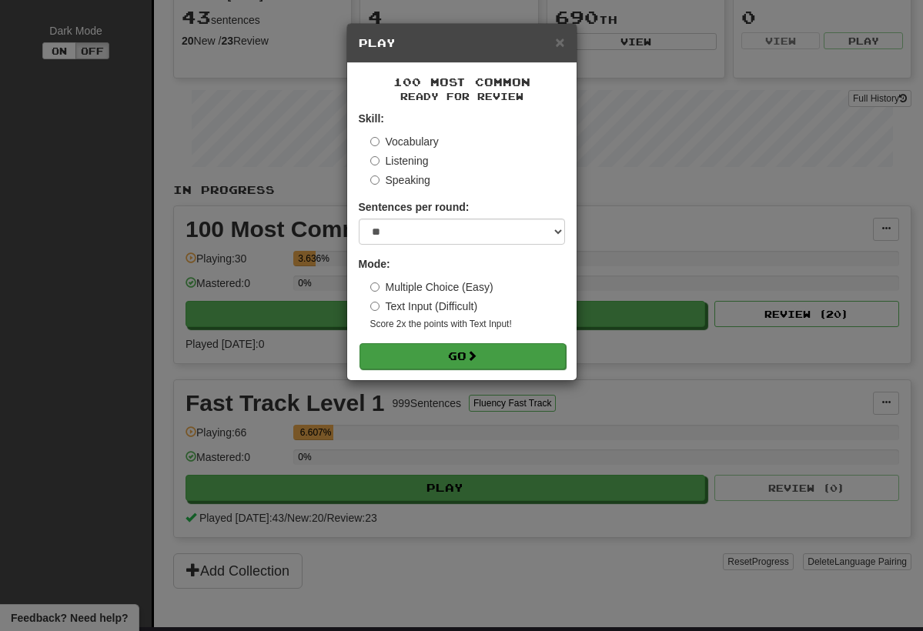
click at [490, 359] on button "Go" at bounding box center [462, 356] width 206 height 26
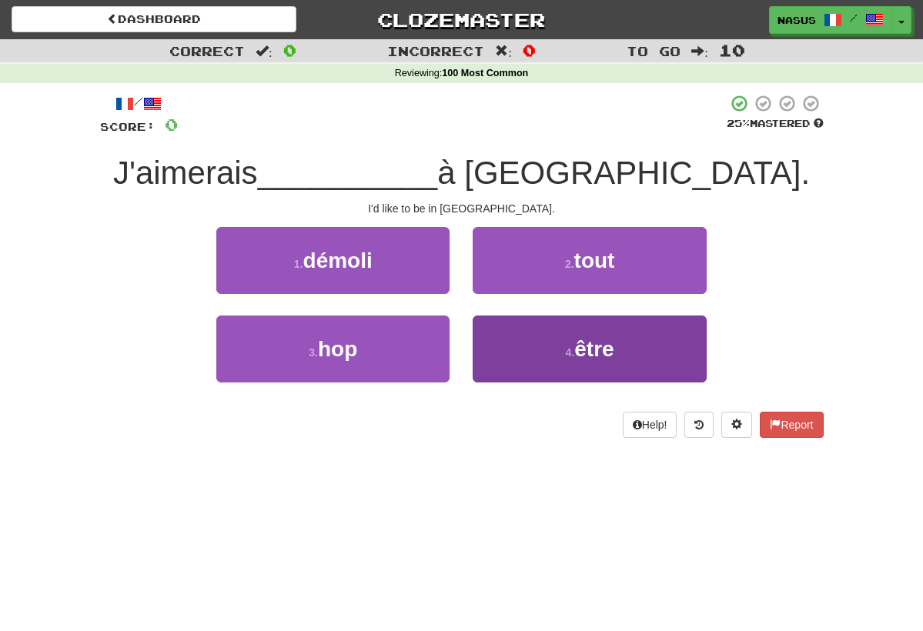
click at [613, 348] on span "être" at bounding box center [593, 349] width 39 height 24
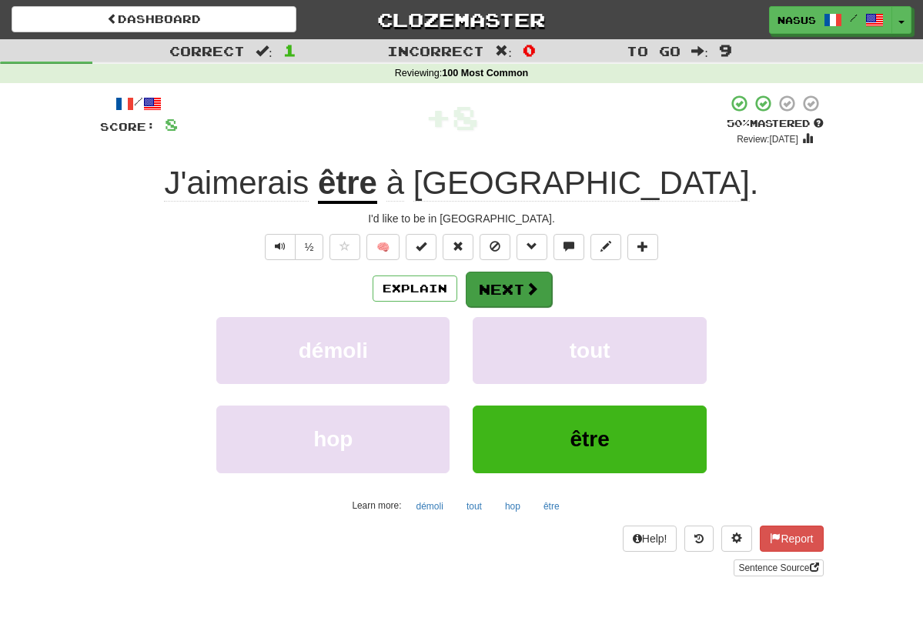
click at [510, 300] on button "Next" at bounding box center [509, 289] width 86 height 35
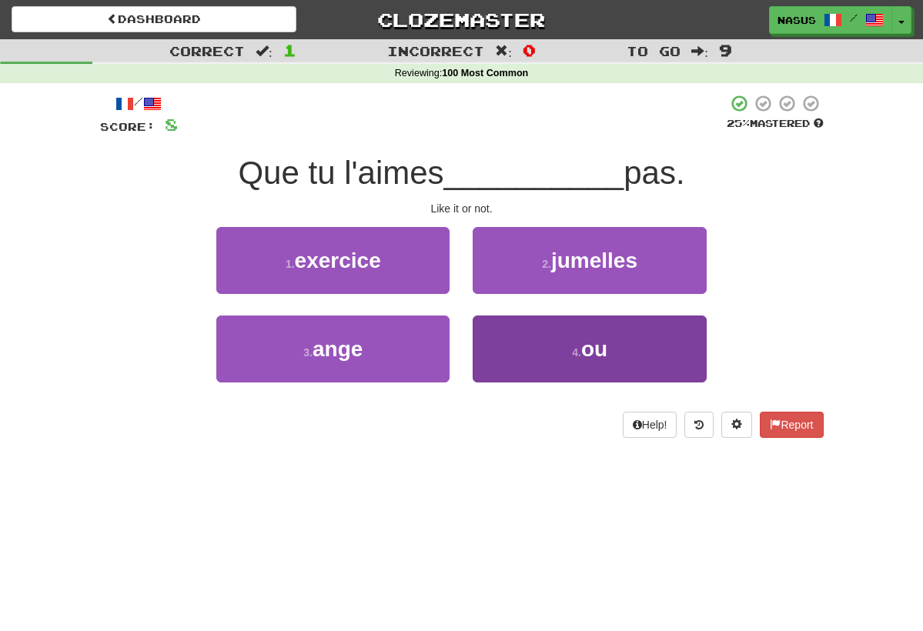
click at [567, 357] on button "4 . ou" at bounding box center [589, 349] width 233 height 67
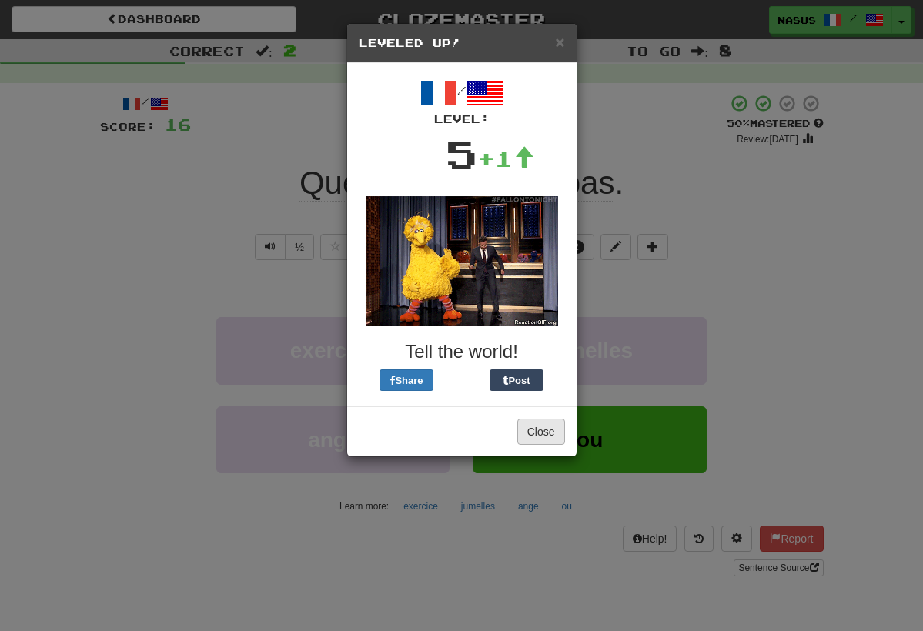
click at [546, 321] on img at bounding box center [462, 261] width 192 height 130
click at [547, 432] on button "Close" at bounding box center [541, 432] width 48 height 26
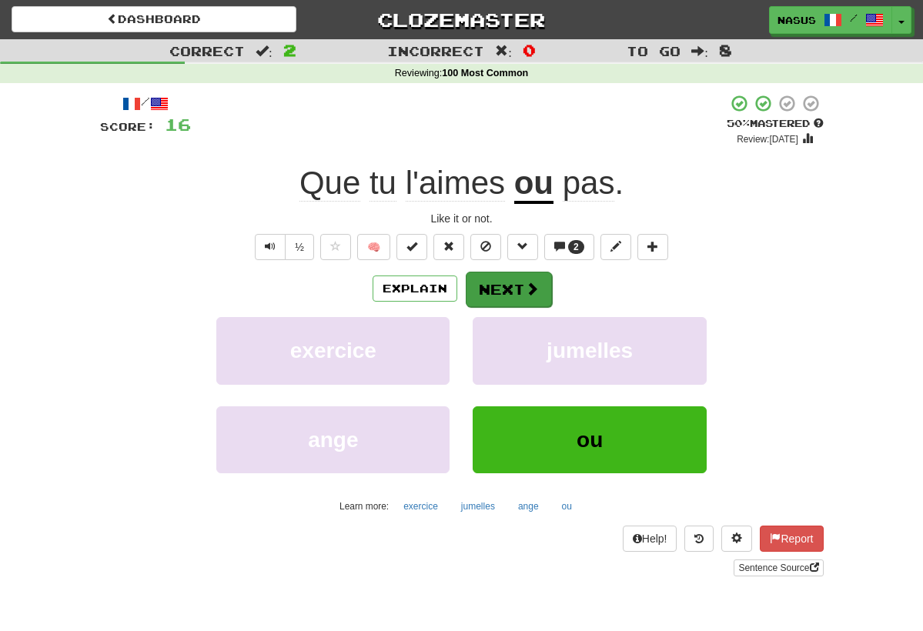
click at [517, 298] on button "Next" at bounding box center [509, 289] width 86 height 35
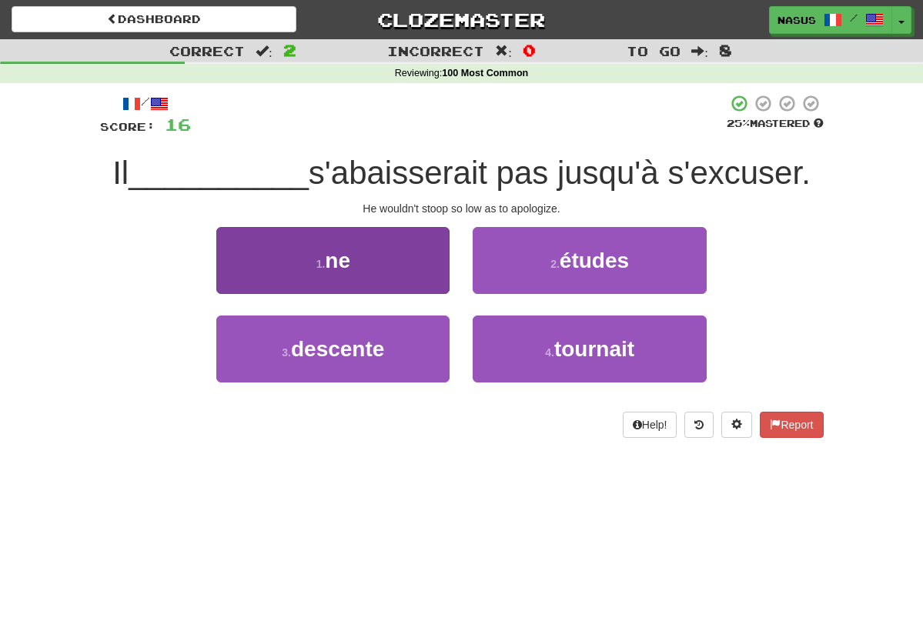
click at [364, 259] on button "1 . ne" at bounding box center [332, 260] width 233 height 67
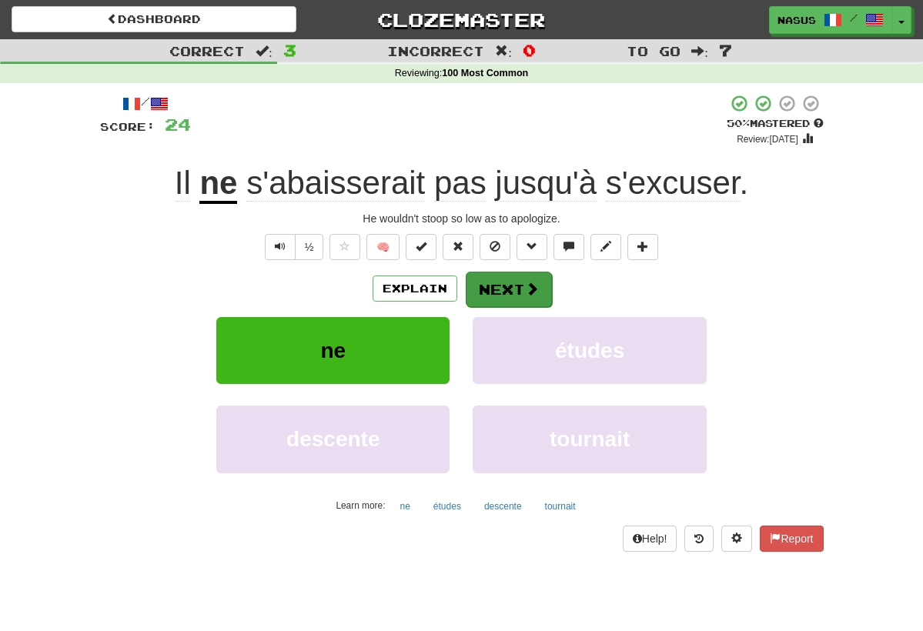
click at [529, 283] on span at bounding box center [532, 289] width 14 height 14
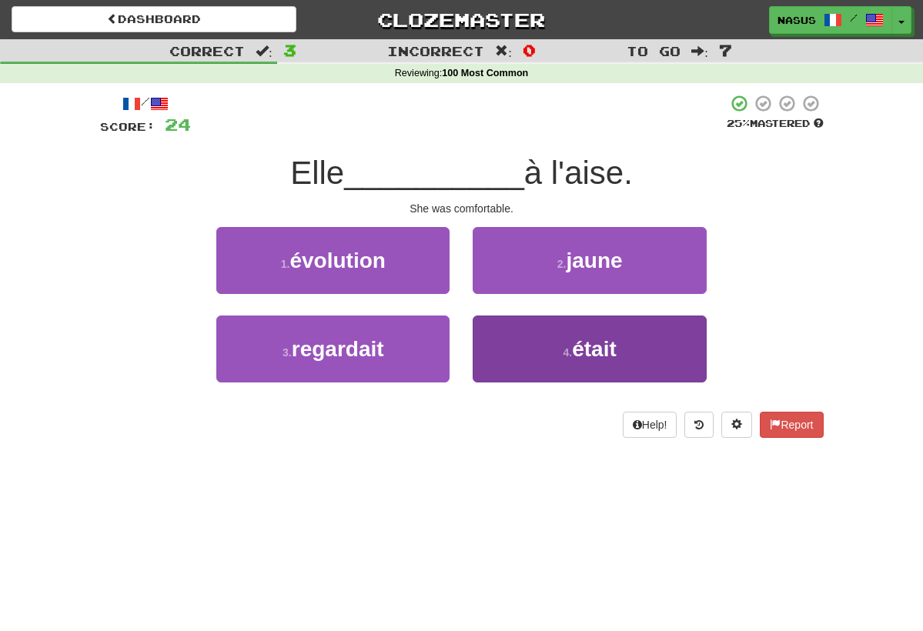
click at [591, 352] on span "était" at bounding box center [594, 349] width 45 height 24
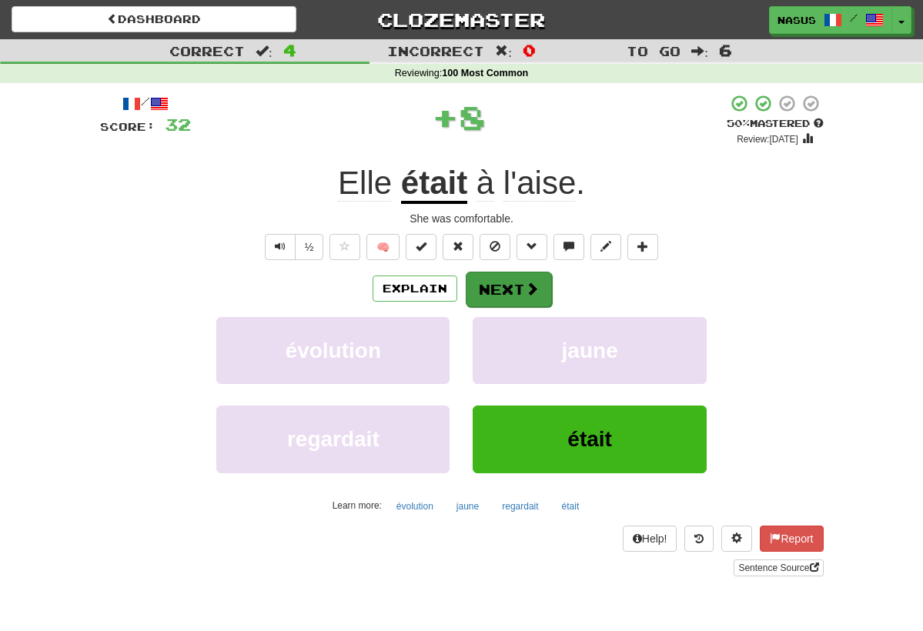
click at [497, 287] on button "Next" at bounding box center [509, 289] width 86 height 35
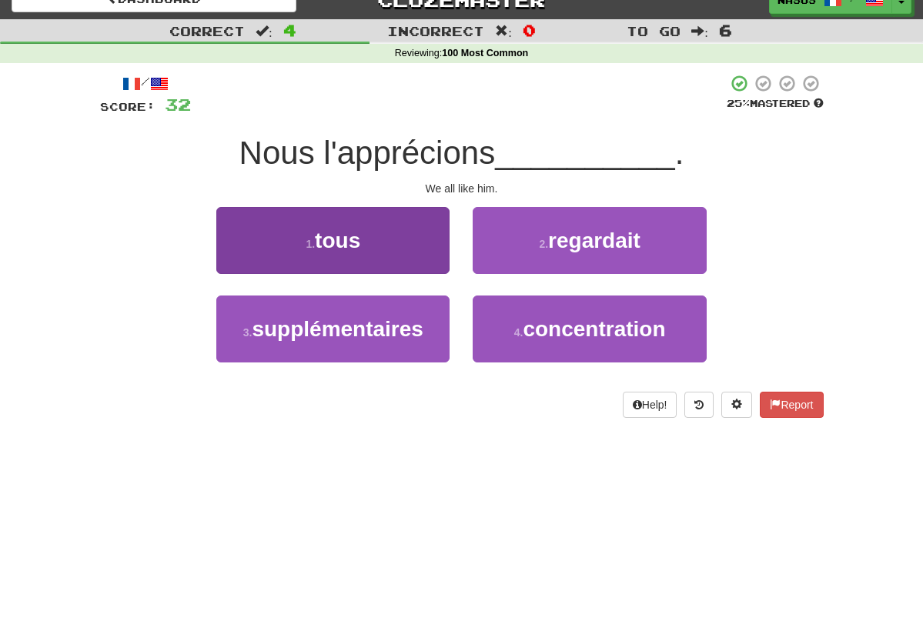
scroll to position [47, 0]
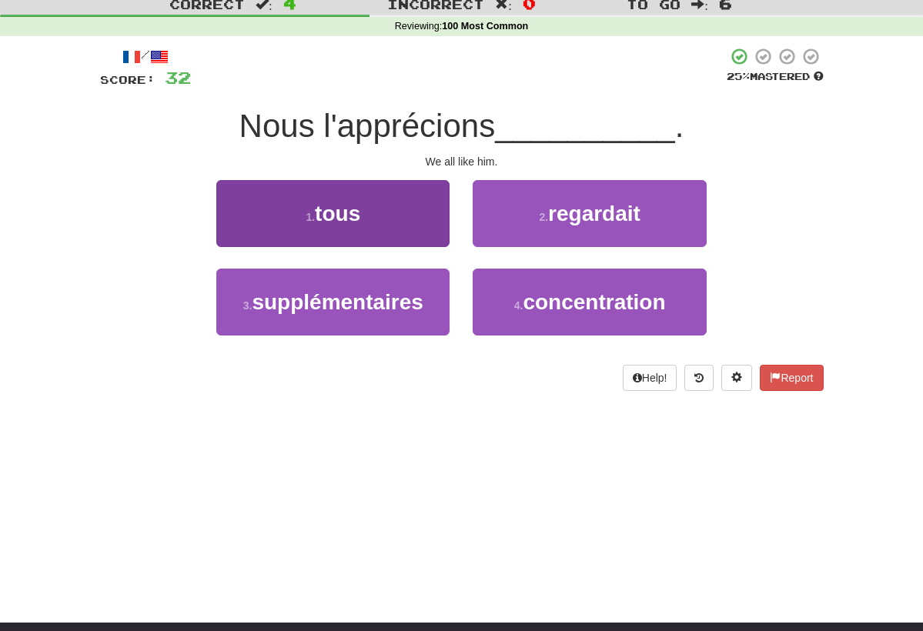
click at [421, 211] on button "1 . tous" at bounding box center [332, 213] width 233 height 67
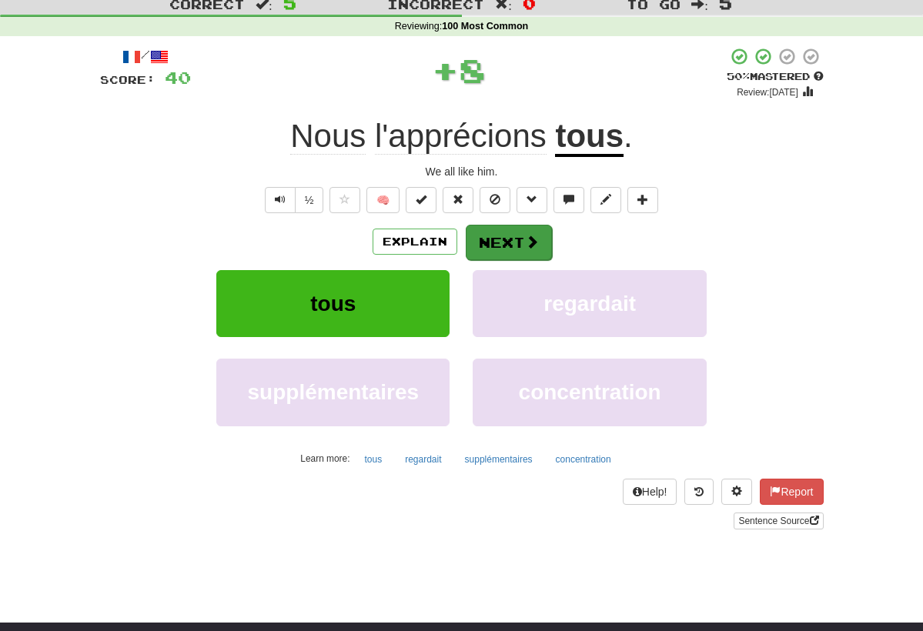
click at [504, 235] on button "Next" at bounding box center [509, 242] width 86 height 35
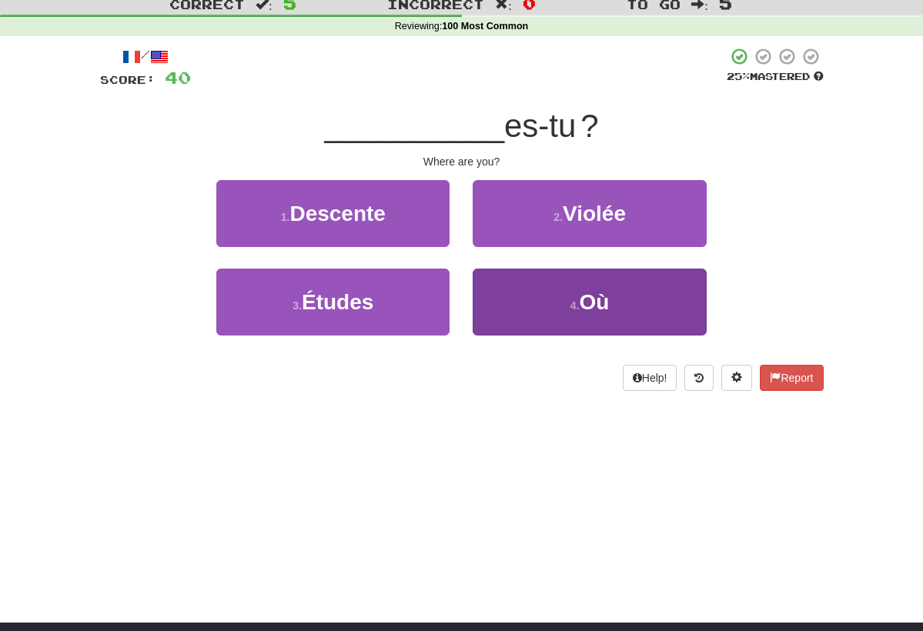
click at [554, 287] on button "4 . Où" at bounding box center [589, 302] width 233 height 67
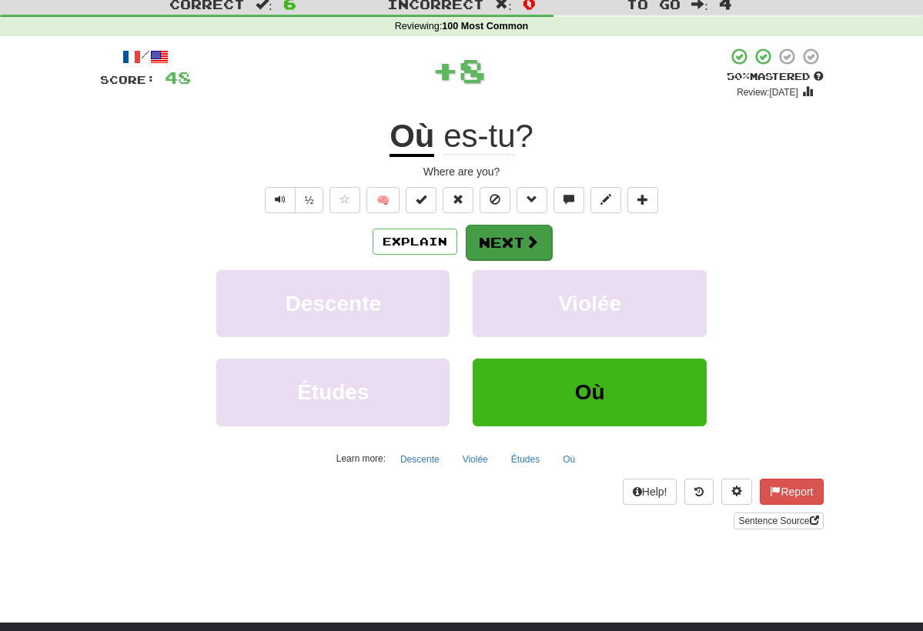
click at [520, 241] on button "Next" at bounding box center [509, 242] width 86 height 35
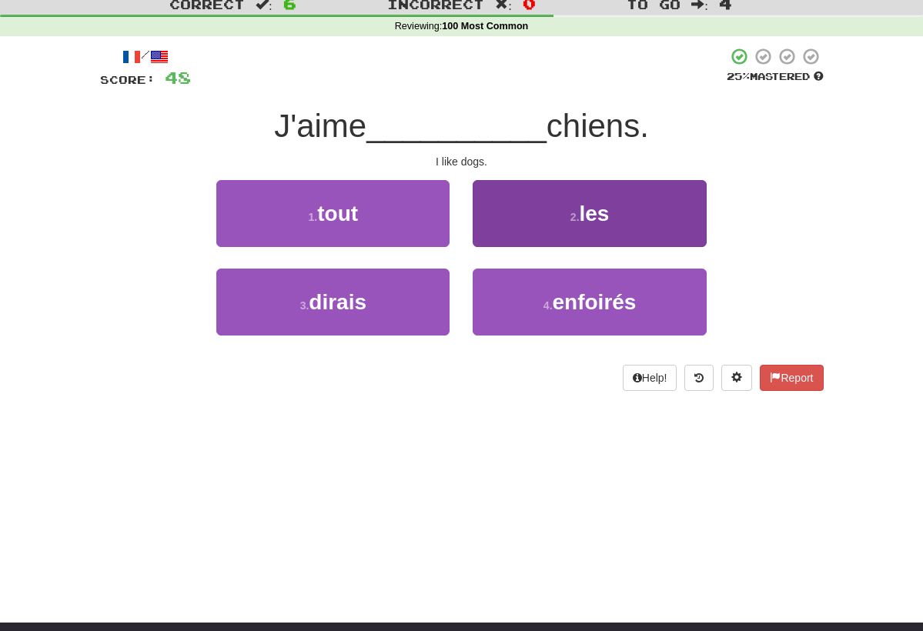
click at [538, 185] on button "2 . les" at bounding box center [589, 213] width 233 height 67
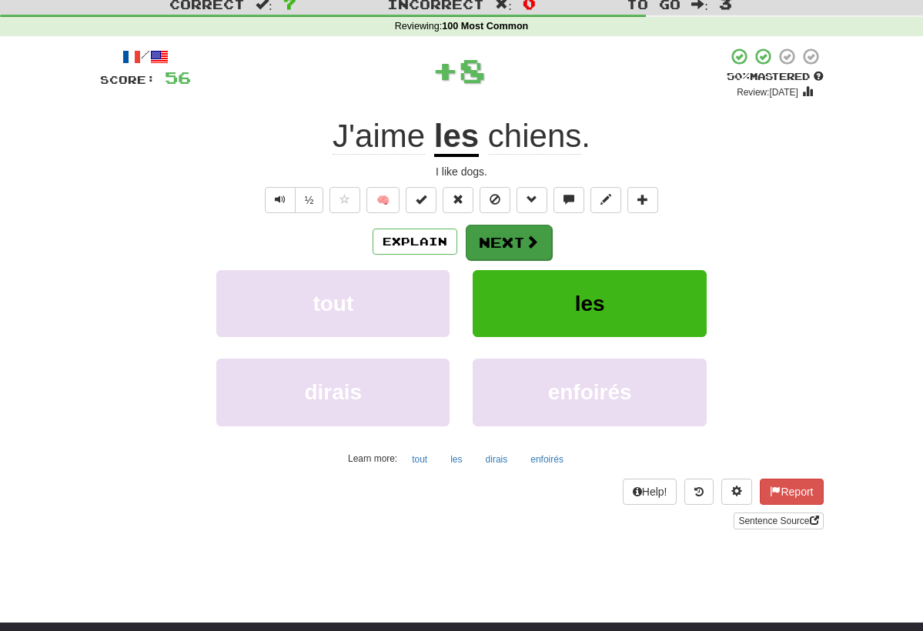
click at [510, 241] on button "Next" at bounding box center [509, 242] width 86 height 35
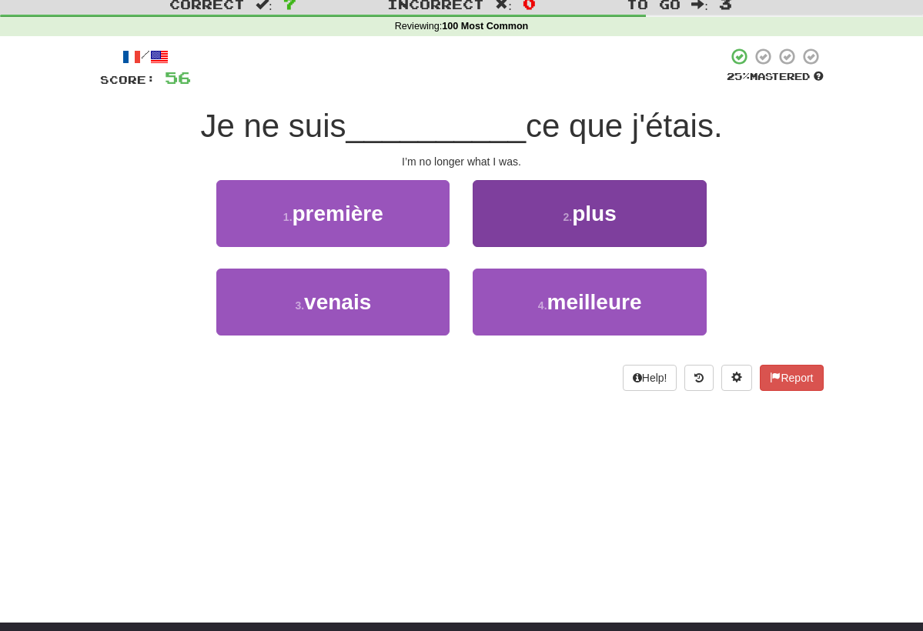
click at [546, 209] on button "2 . plus" at bounding box center [589, 213] width 233 height 67
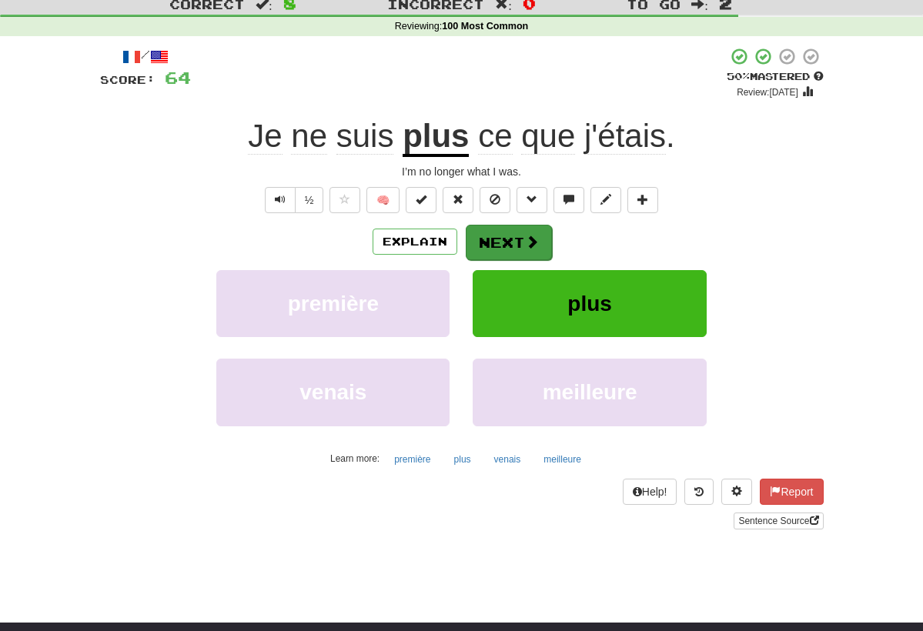
click at [480, 240] on button "Next" at bounding box center [509, 242] width 86 height 35
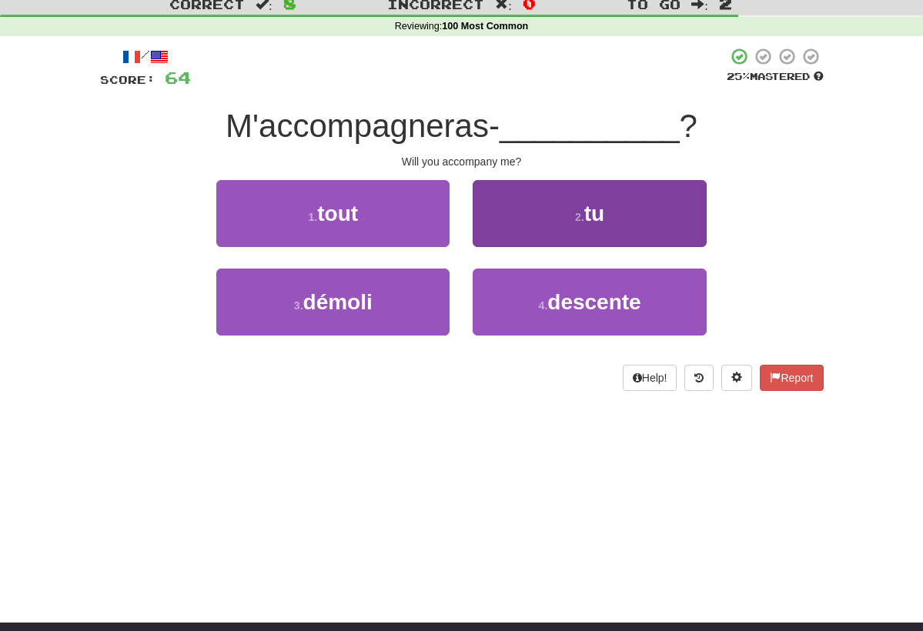
click at [560, 221] on button "2 . tu" at bounding box center [589, 213] width 233 height 67
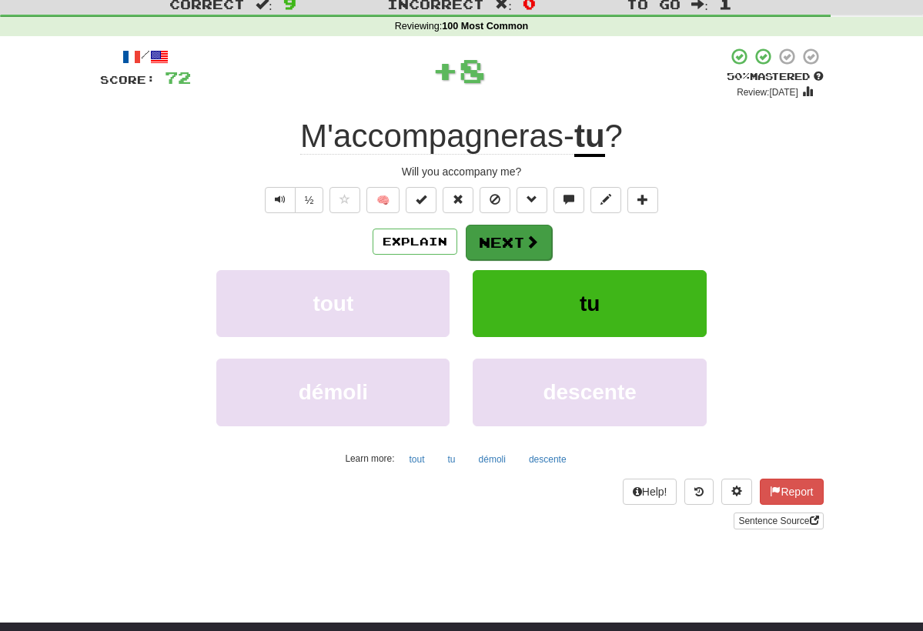
click at [517, 229] on button "Next" at bounding box center [509, 242] width 86 height 35
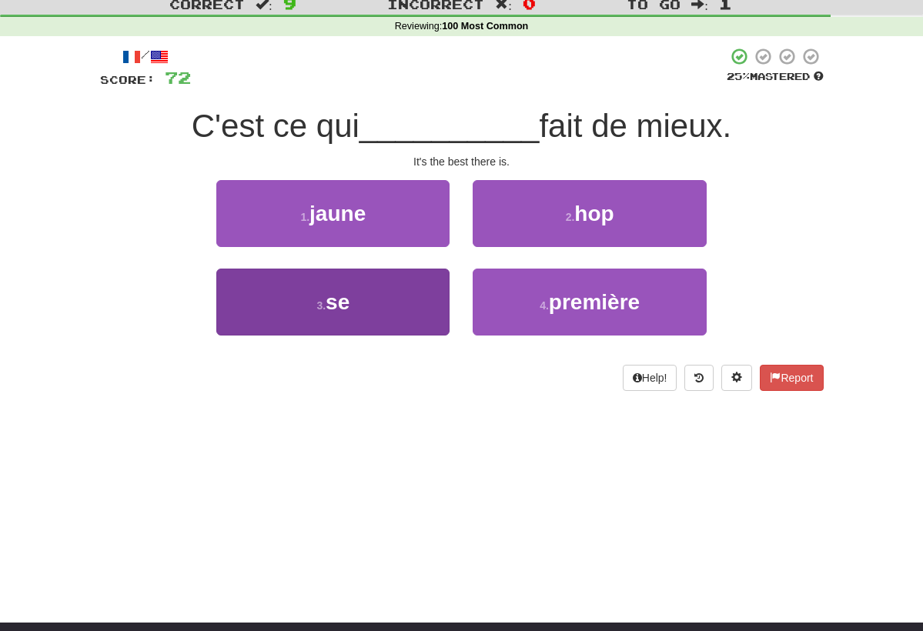
click at [406, 280] on button "3 . se" at bounding box center [332, 302] width 233 height 67
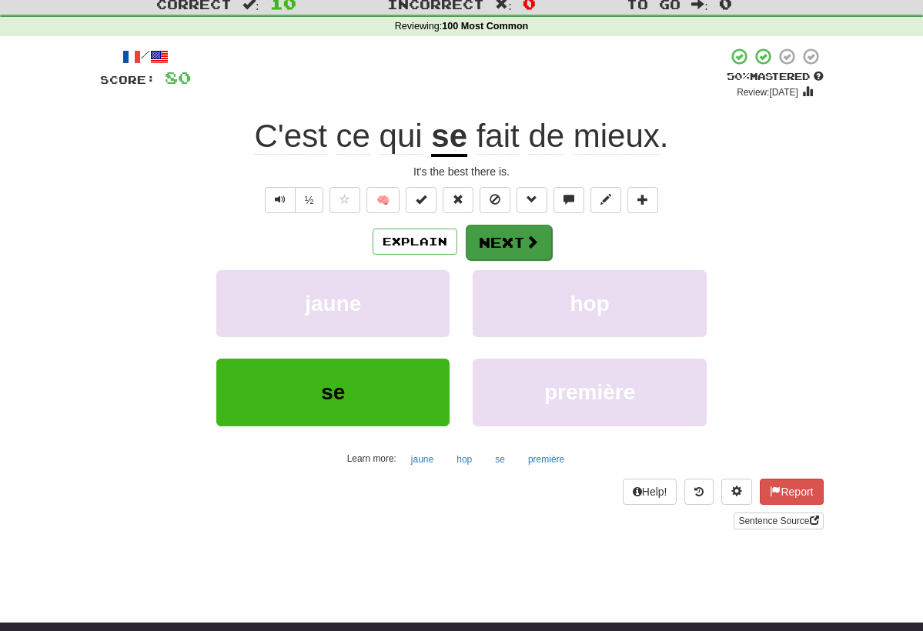
click at [516, 238] on button "Next" at bounding box center [509, 242] width 86 height 35
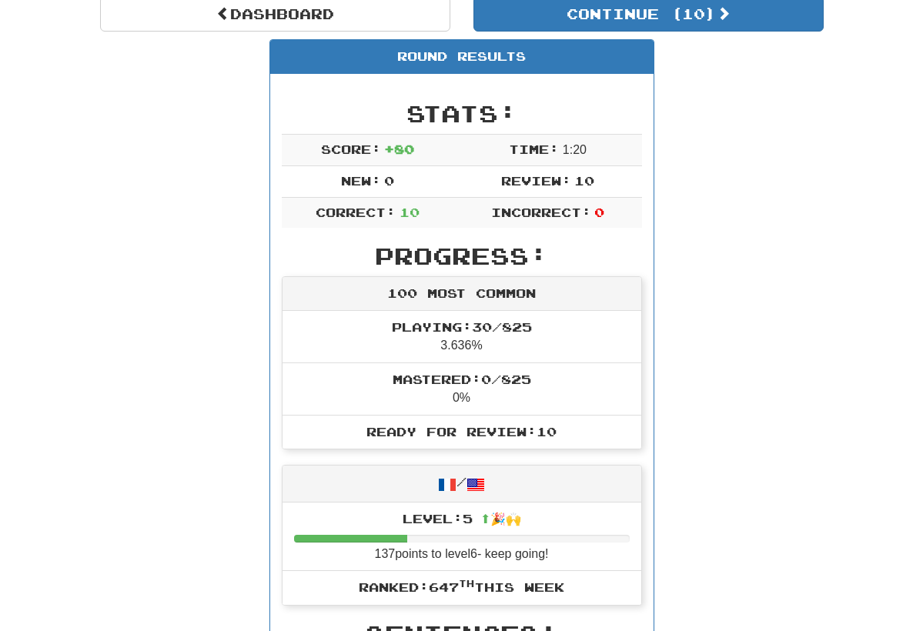
scroll to position [32, 0]
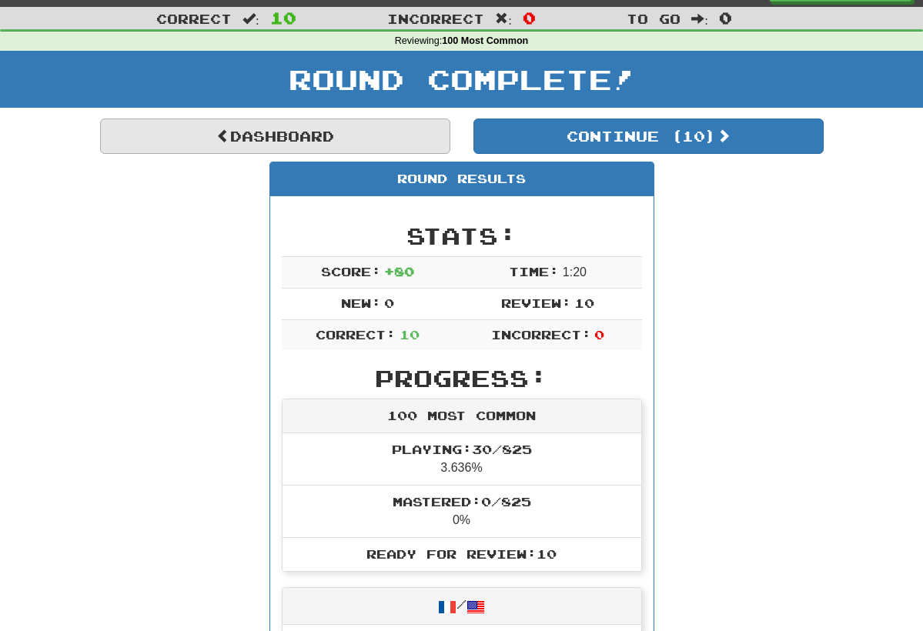
click at [386, 135] on link "Dashboard" at bounding box center [275, 136] width 350 height 35
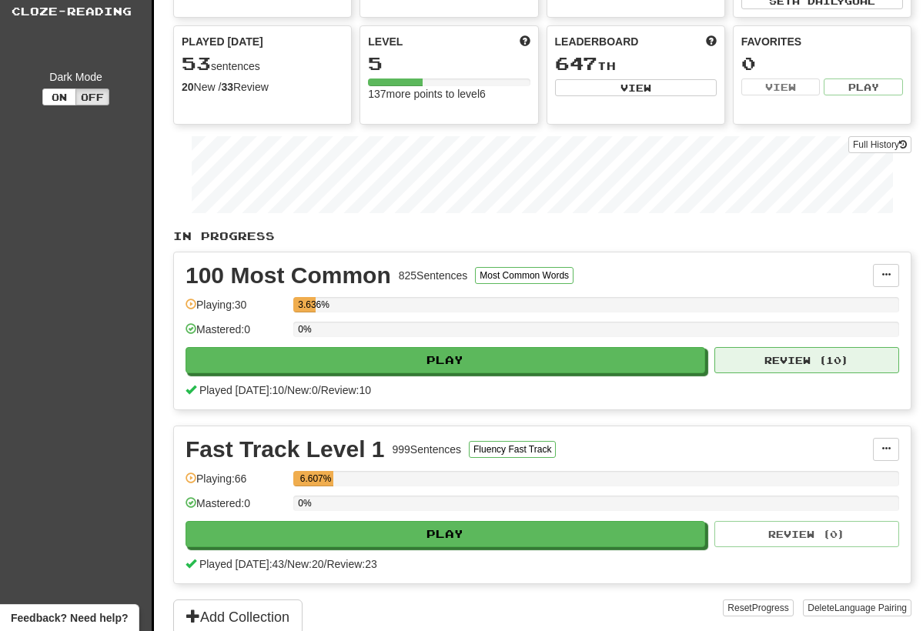
scroll to position [142, 0]
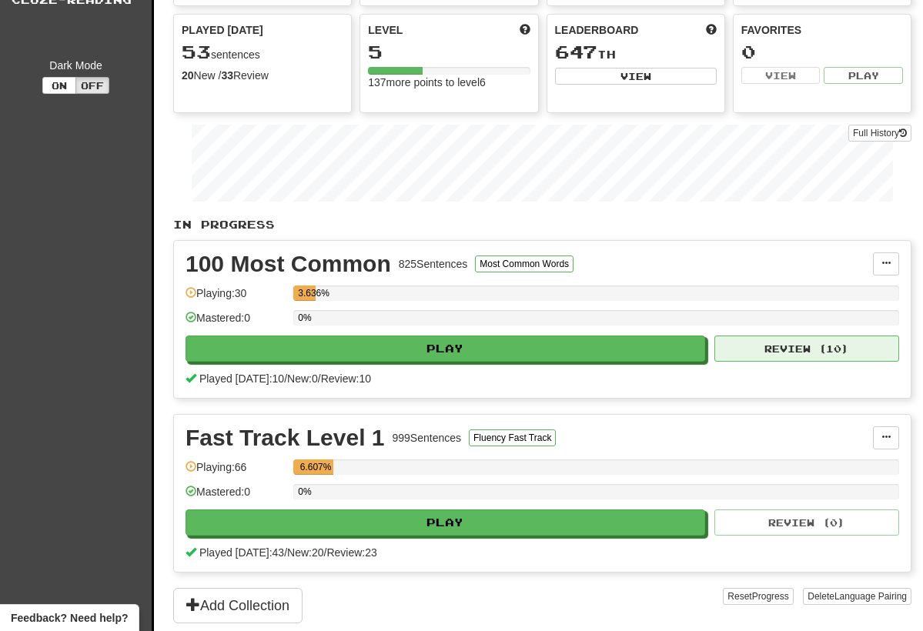
click at [812, 355] on button "Review ( 10 )" at bounding box center [806, 349] width 185 height 26
select select "**"
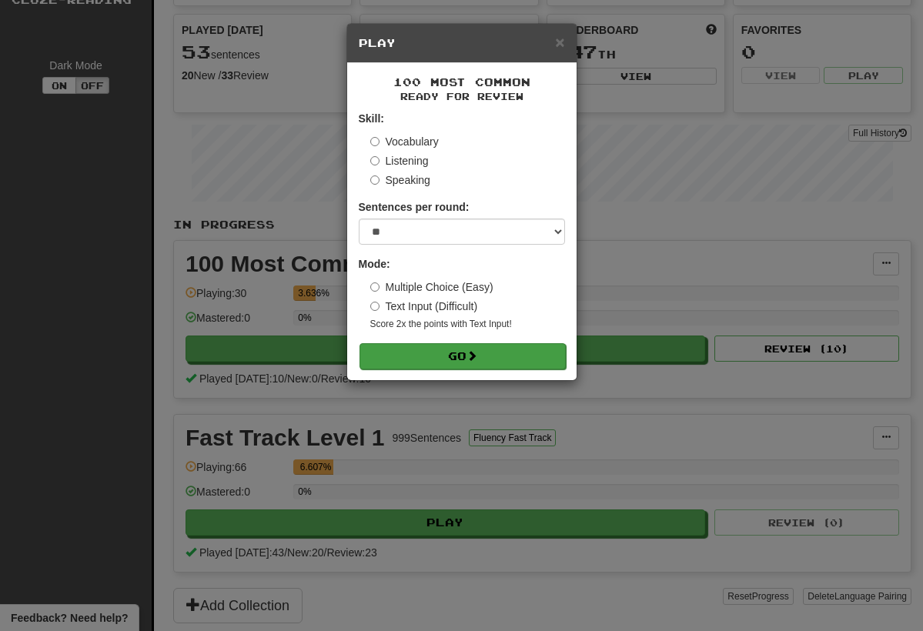
click at [513, 355] on button "Go" at bounding box center [462, 356] width 206 height 26
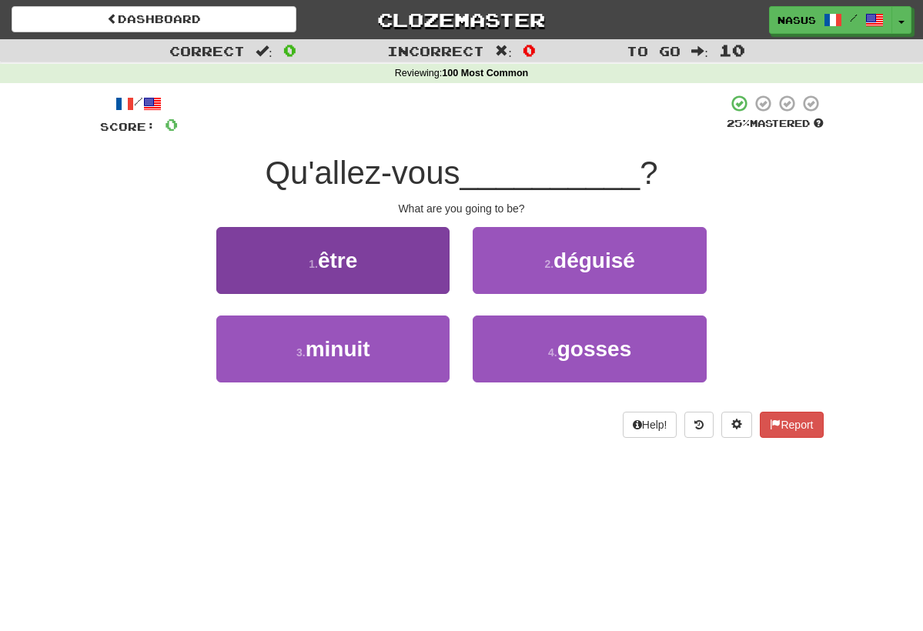
click at [403, 245] on button "1 . être" at bounding box center [332, 260] width 233 height 67
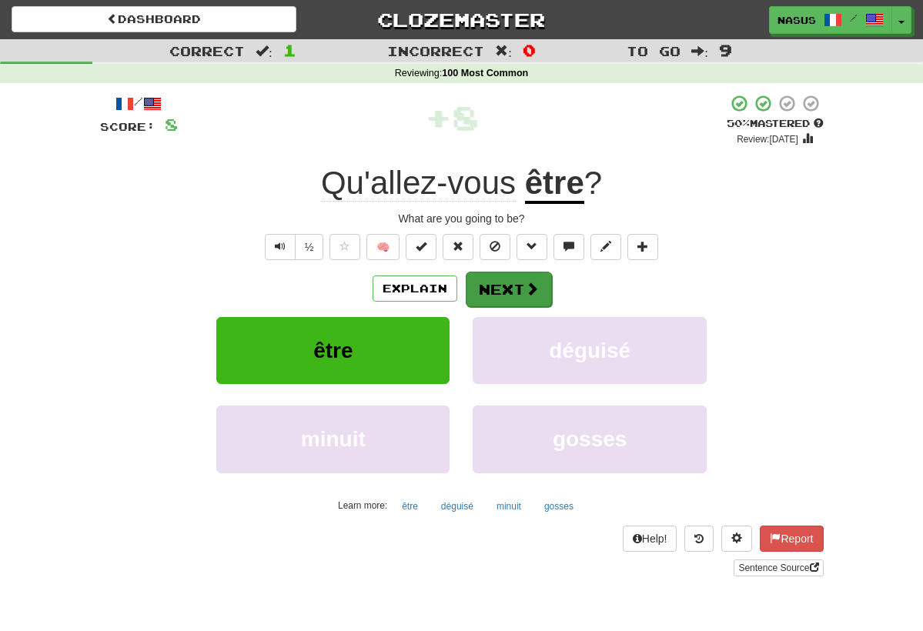
click at [537, 297] on button "Next" at bounding box center [509, 289] width 86 height 35
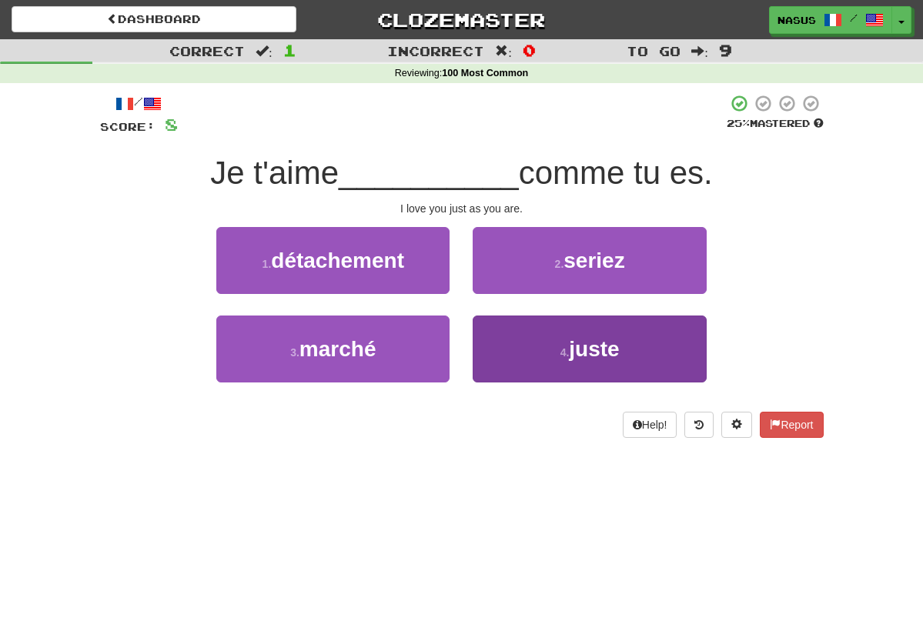
click at [571, 347] on span "juste" at bounding box center [594, 349] width 50 height 24
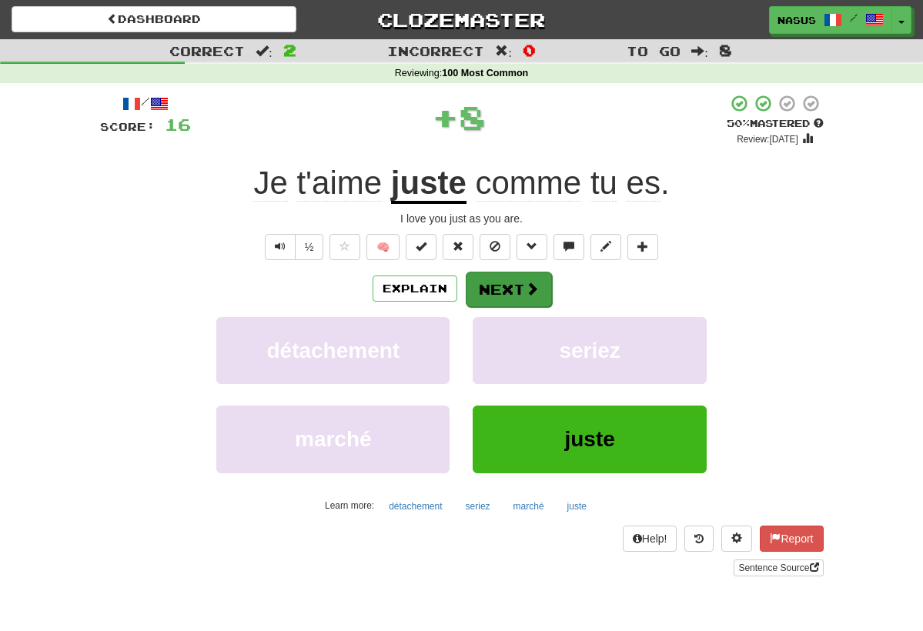
click at [512, 289] on button "Next" at bounding box center [509, 289] width 86 height 35
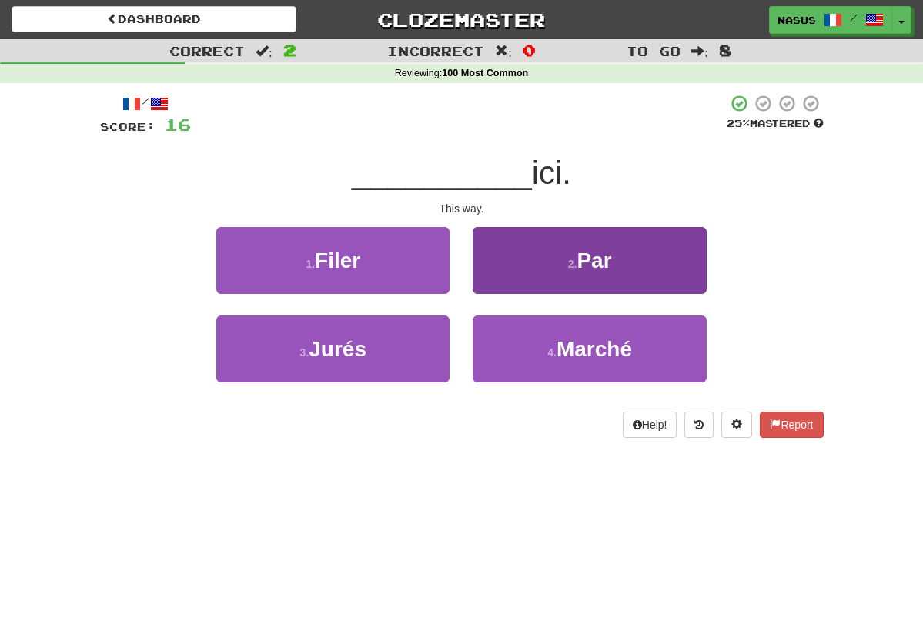
click at [538, 273] on button "2 . Par" at bounding box center [589, 260] width 233 height 67
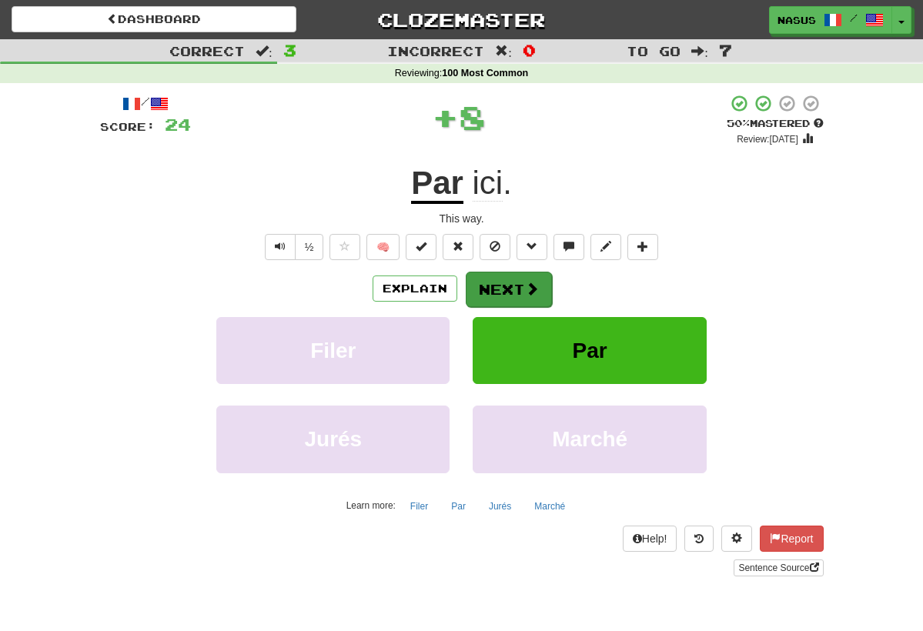
click at [543, 286] on button "Next" at bounding box center [509, 289] width 86 height 35
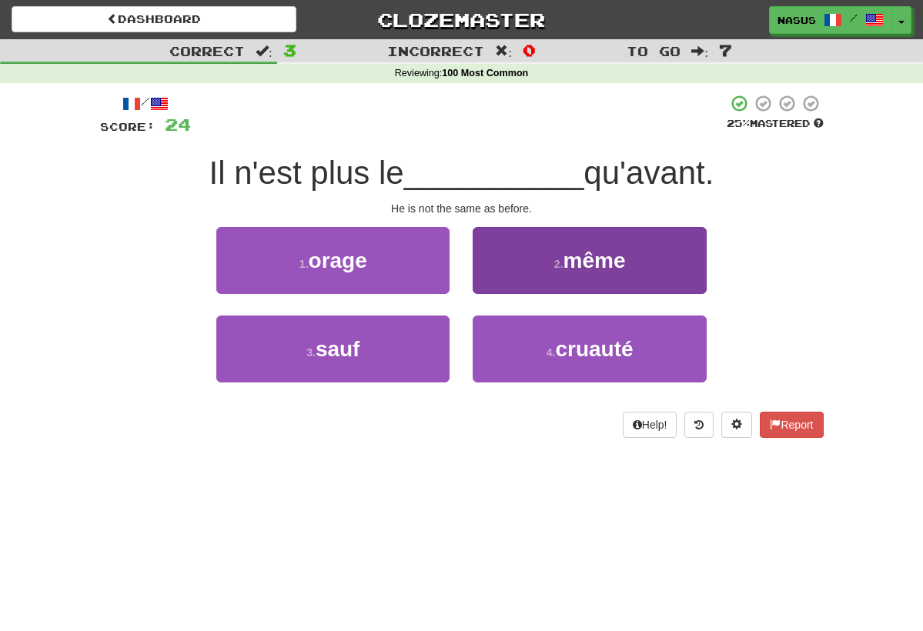
click at [557, 255] on button "2 . même" at bounding box center [589, 260] width 233 height 67
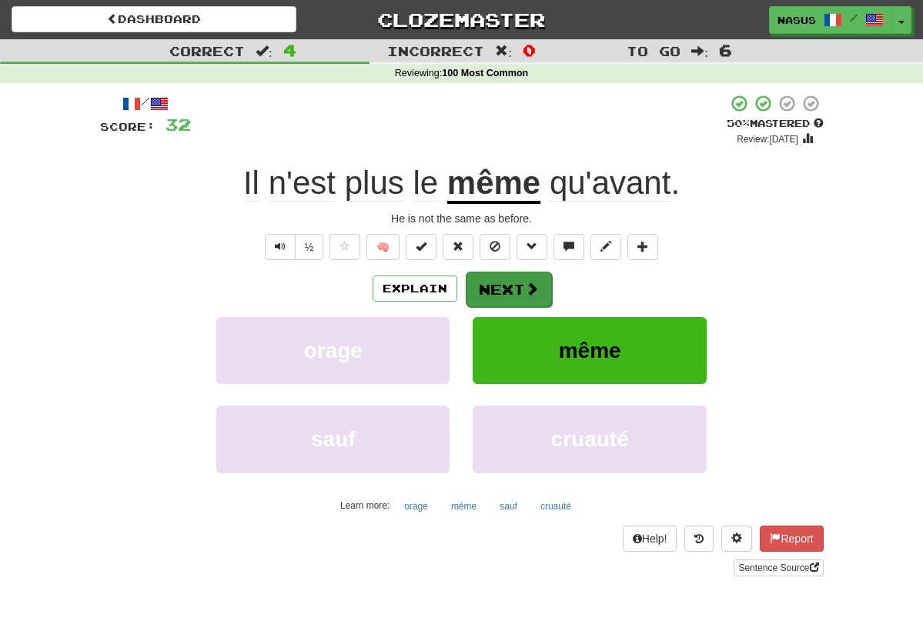
click at [513, 275] on button "Next" at bounding box center [509, 289] width 86 height 35
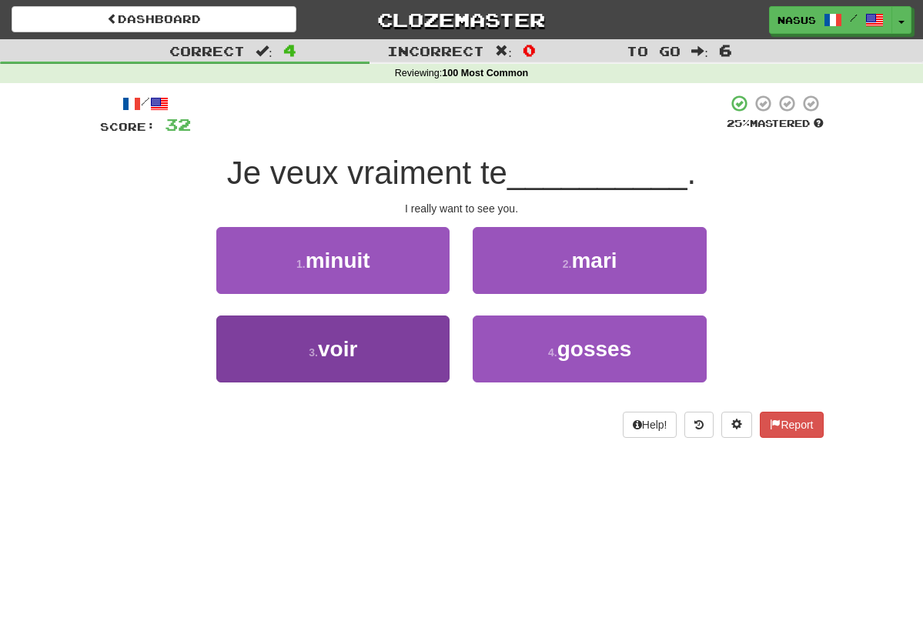
click at [363, 316] on button "3 . voir" at bounding box center [332, 349] width 233 height 67
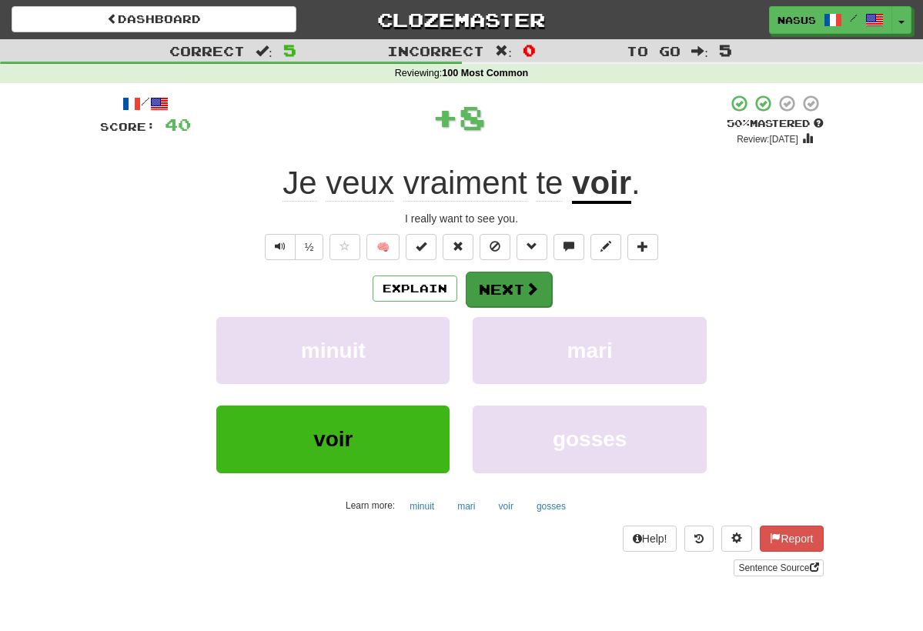
click at [511, 276] on button "Next" at bounding box center [509, 289] width 86 height 35
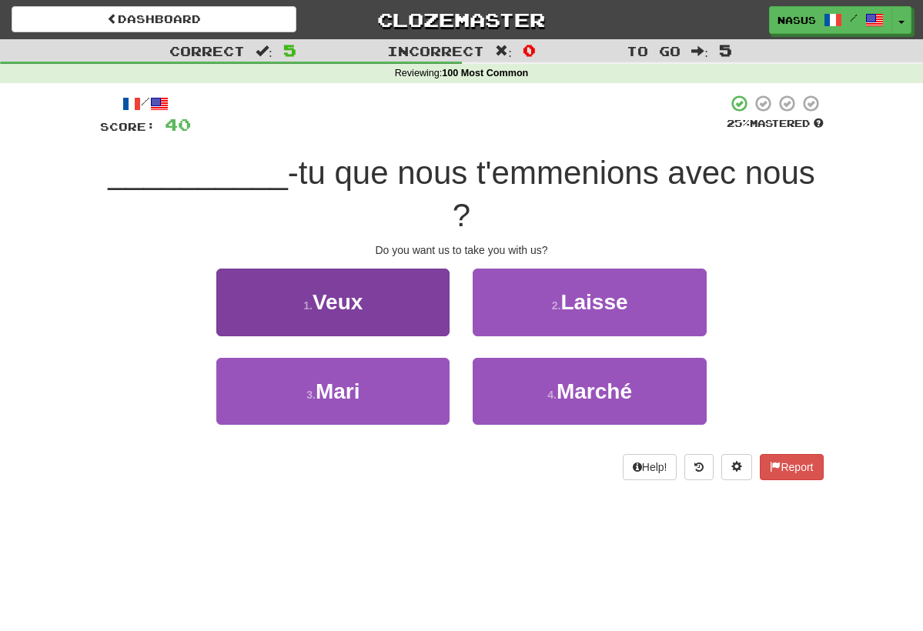
click at [414, 289] on button "1 . [GEOGRAPHIC_DATA]" at bounding box center [332, 302] width 233 height 67
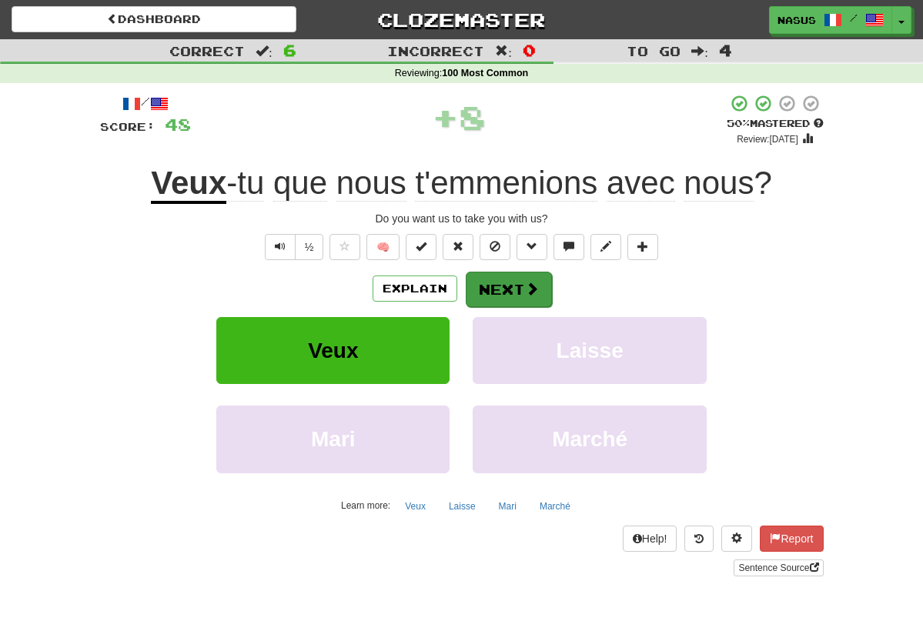
click at [520, 273] on button "Next" at bounding box center [509, 289] width 86 height 35
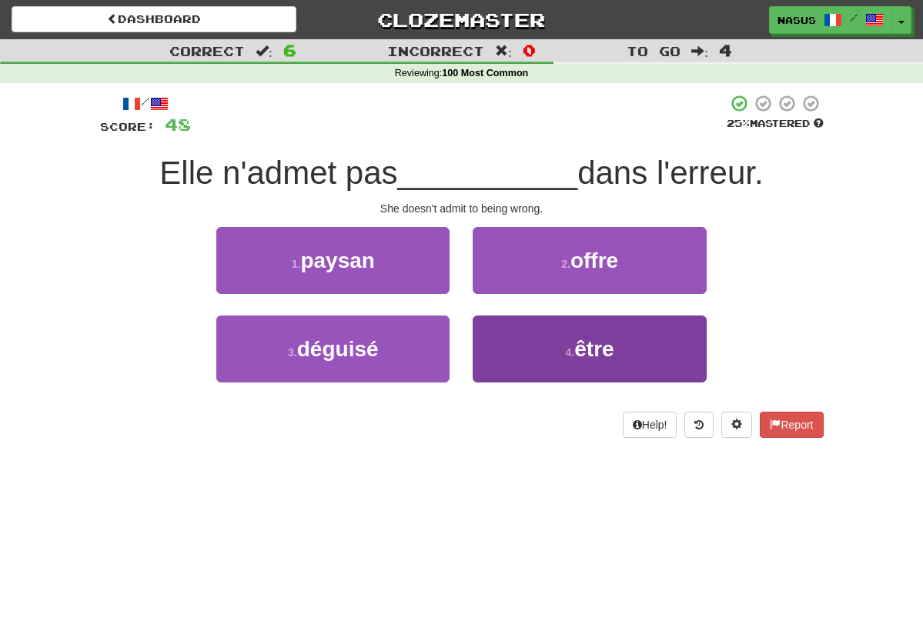
click at [566, 346] on small "4 ." at bounding box center [570, 352] width 9 height 12
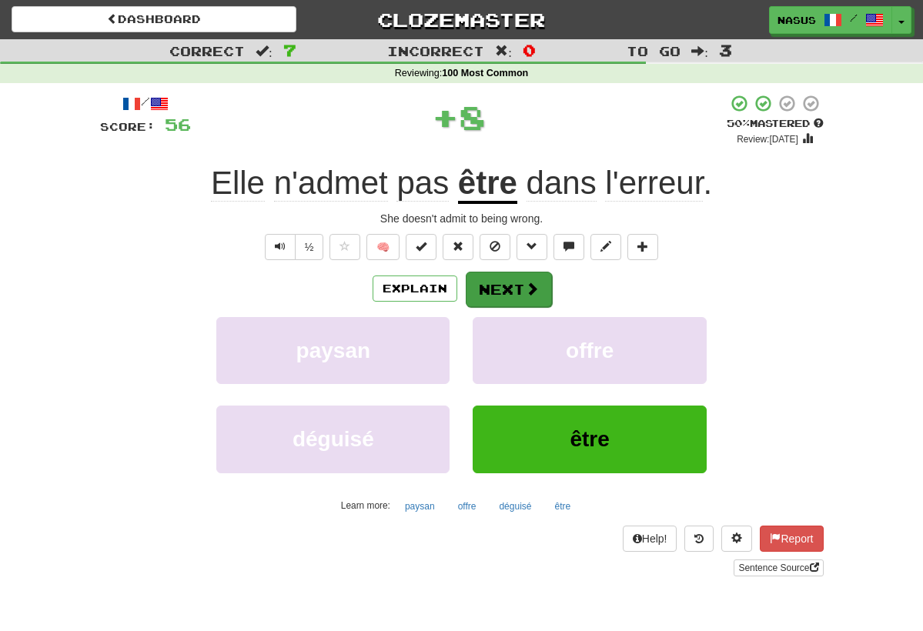
click at [497, 290] on button "Next" at bounding box center [509, 289] width 86 height 35
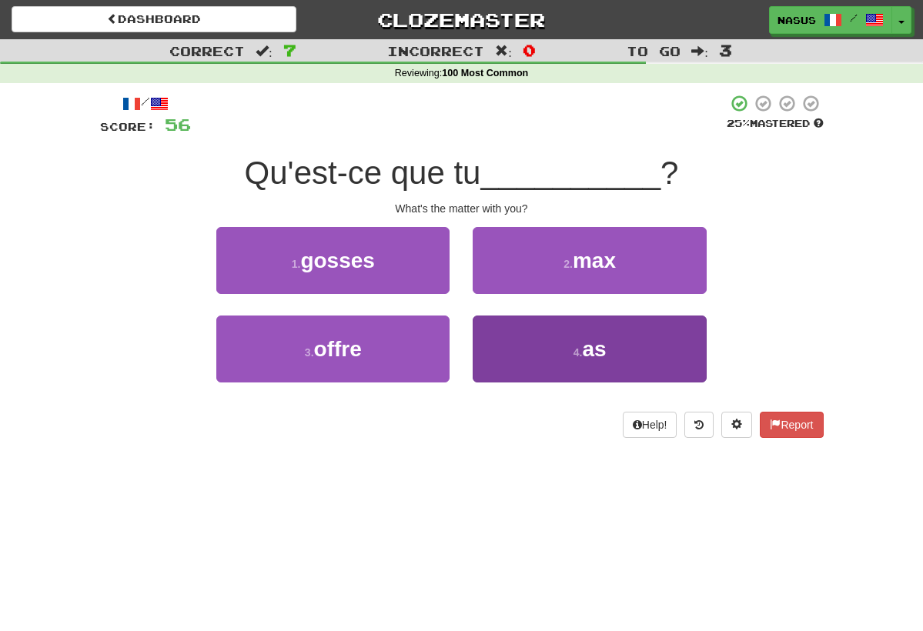
click at [598, 346] on span "as" at bounding box center [594, 349] width 24 height 24
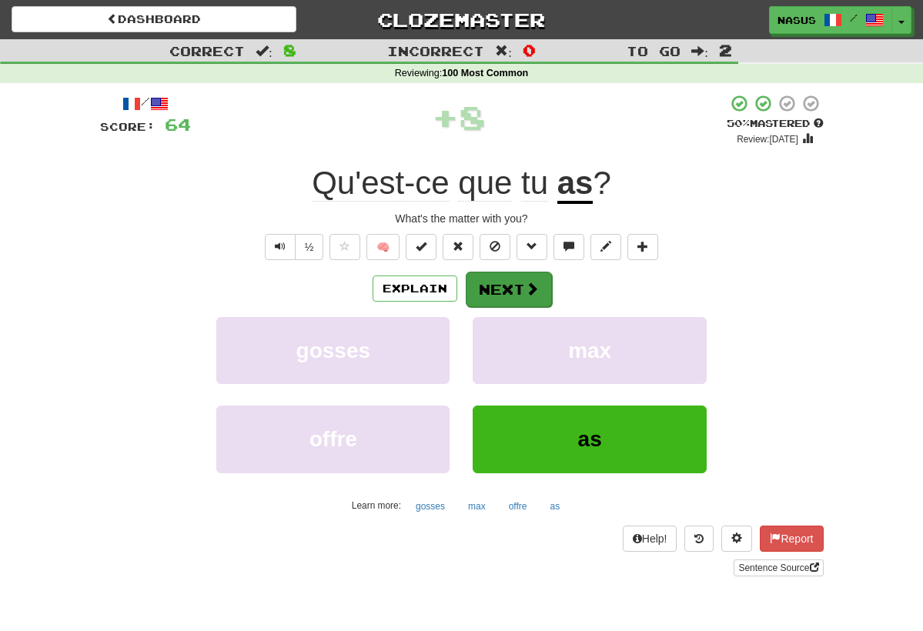
click at [516, 279] on button "Next" at bounding box center [509, 289] width 86 height 35
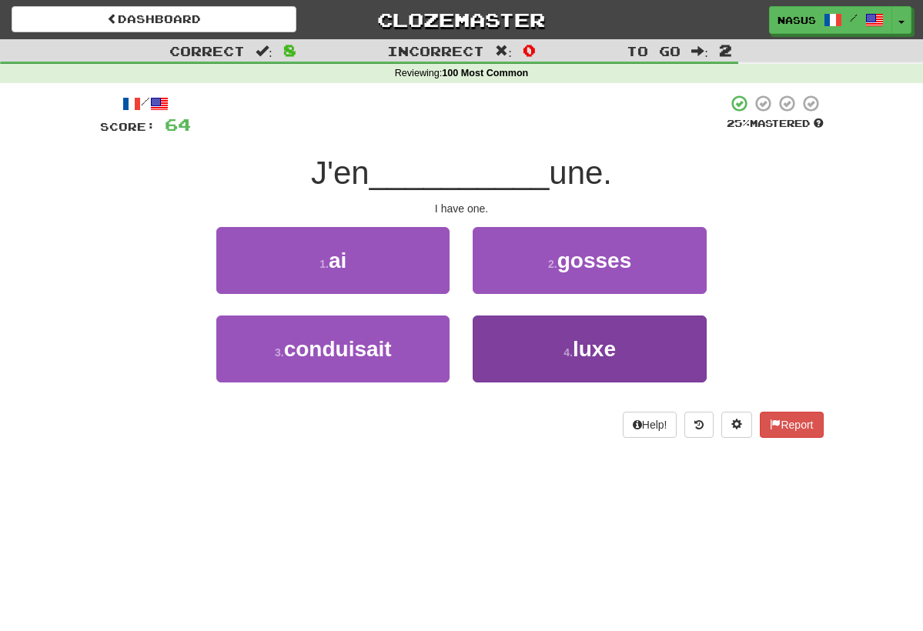
click at [567, 330] on button "4 . luxe" at bounding box center [589, 349] width 233 height 67
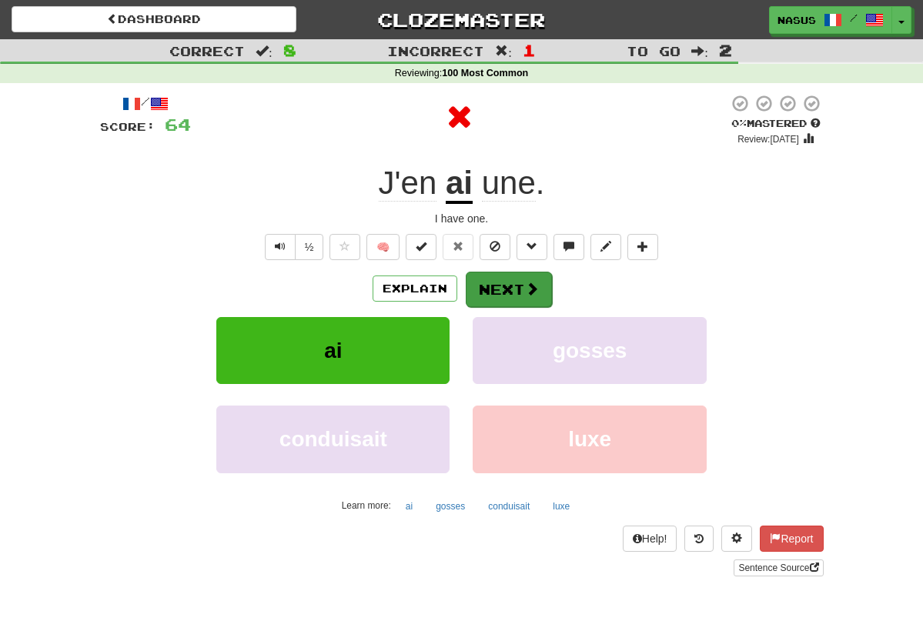
click at [512, 296] on button "Next" at bounding box center [509, 289] width 86 height 35
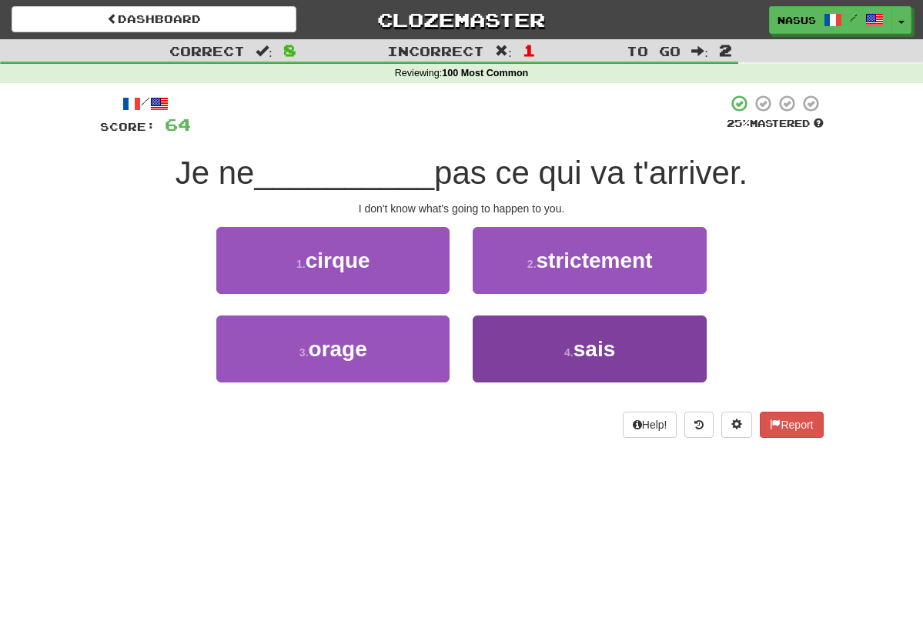
click at [593, 324] on button "4 . sais" at bounding box center [589, 349] width 233 height 67
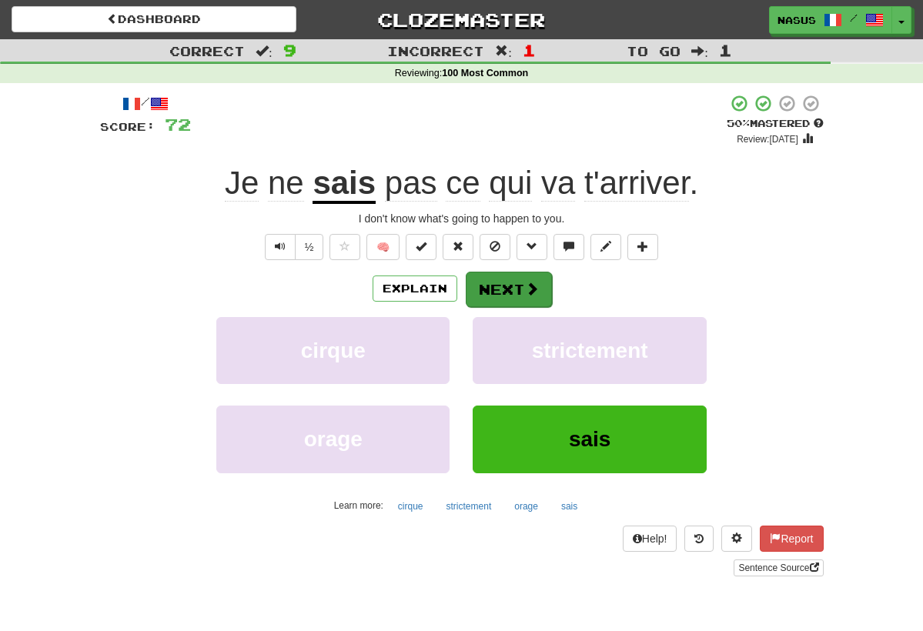
click at [531, 282] on span at bounding box center [532, 289] width 14 height 14
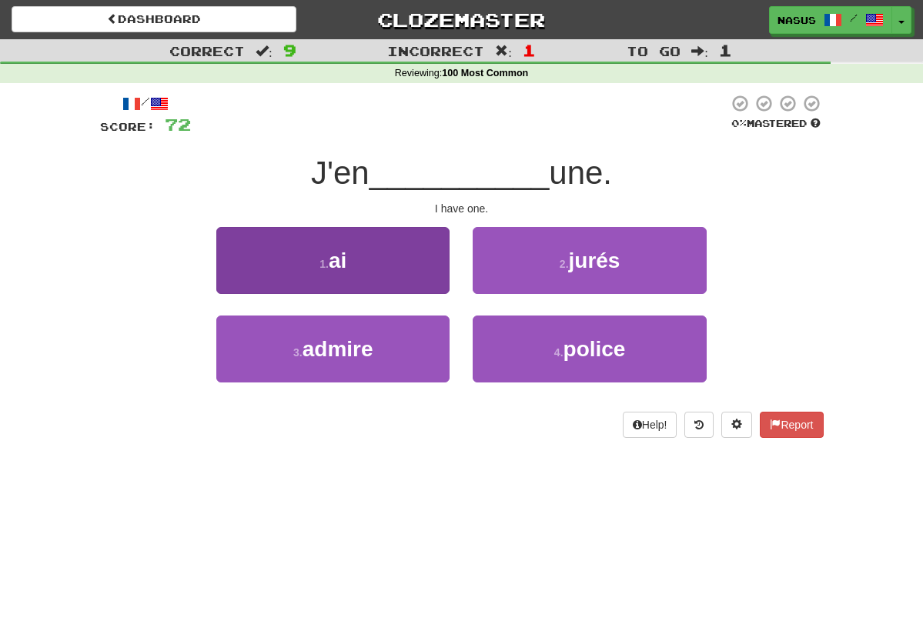
click at [383, 269] on button "1 . ai" at bounding box center [332, 260] width 233 height 67
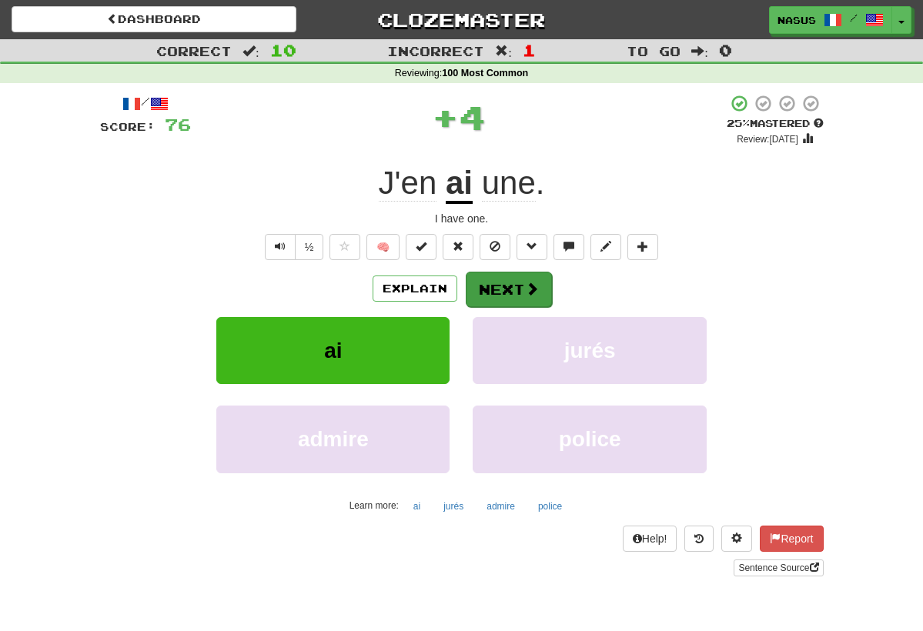
click at [525, 285] on span at bounding box center [532, 289] width 14 height 14
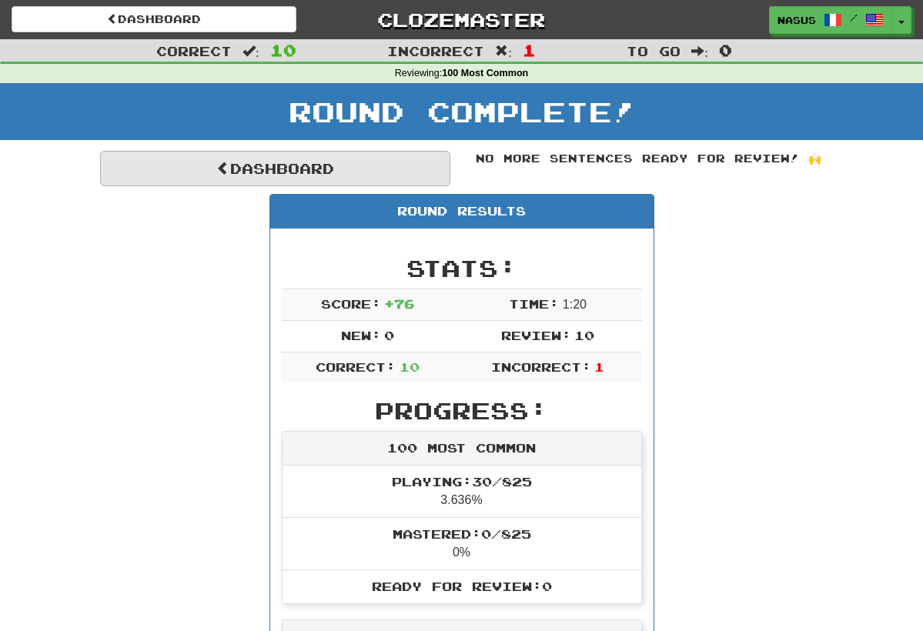
click at [319, 159] on link "Dashboard" at bounding box center [275, 168] width 350 height 35
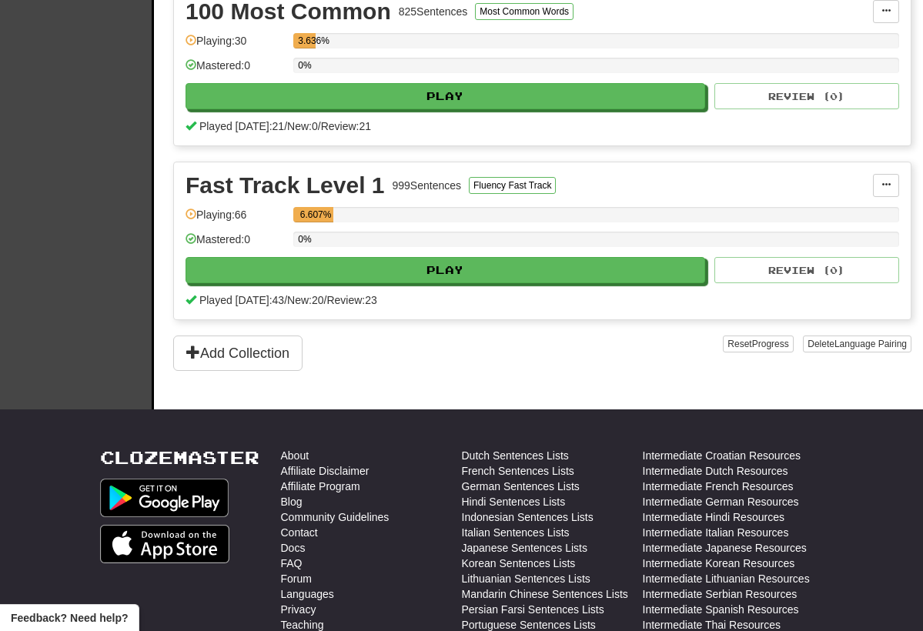
scroll to position [424, 0]
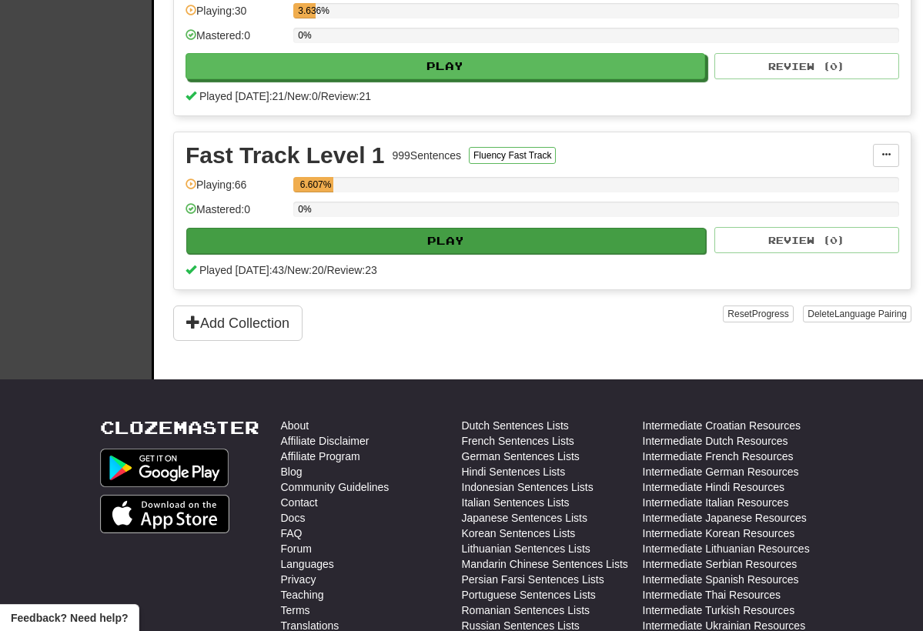
click at [488, 239] on button "Play" at bounding box center [446, 241] width 520 height 26
select select "**"
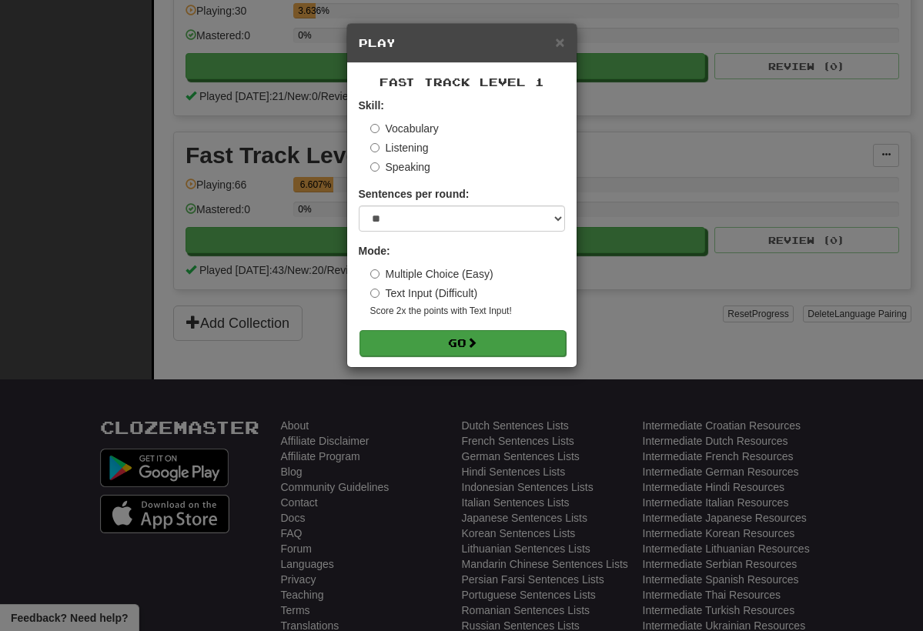
click at [527, 336] on button "Go" at bounding box center [462, 343] width 206 height 26
